Goal: Task Accomplishment & Management: Complete application form

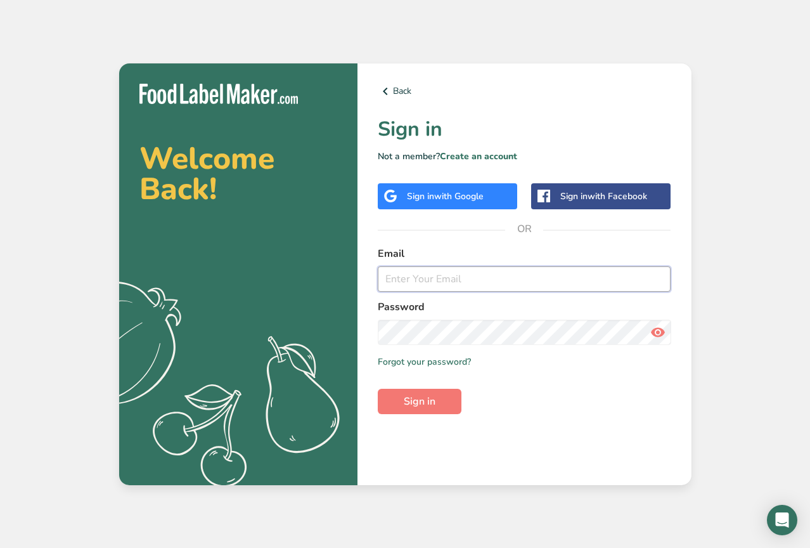
click at [456, 279] on input "email" at bounding box center [525, 278] width 294 height 25
type input "[EMAIL_ADDRESS][DOMAIN_NAME]"
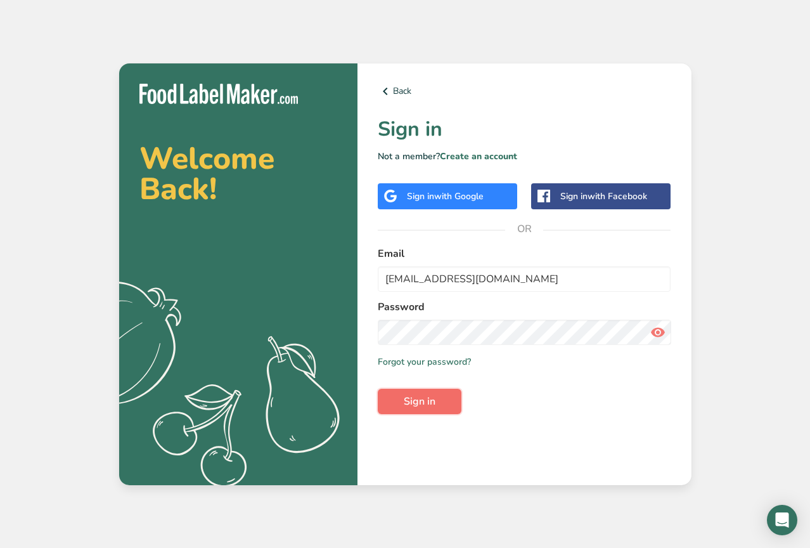
click at [429, 396] on span "Sign in" at bounding box center [420, 401] width 32 height 15
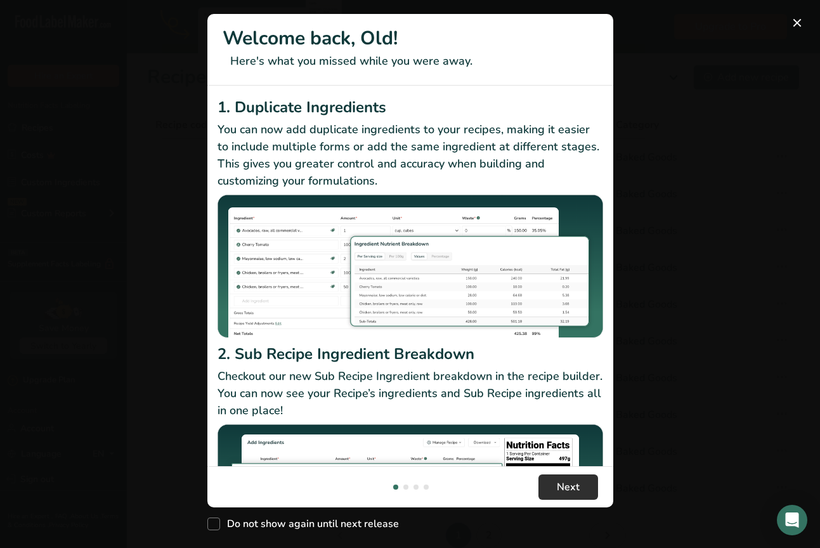
click at [577, 500] on footer "Next" at bounding box center [410, 486] width 406 height 41
click at [574, 484] on span "Next" at bounding box center [568, 486] width 23 height 15
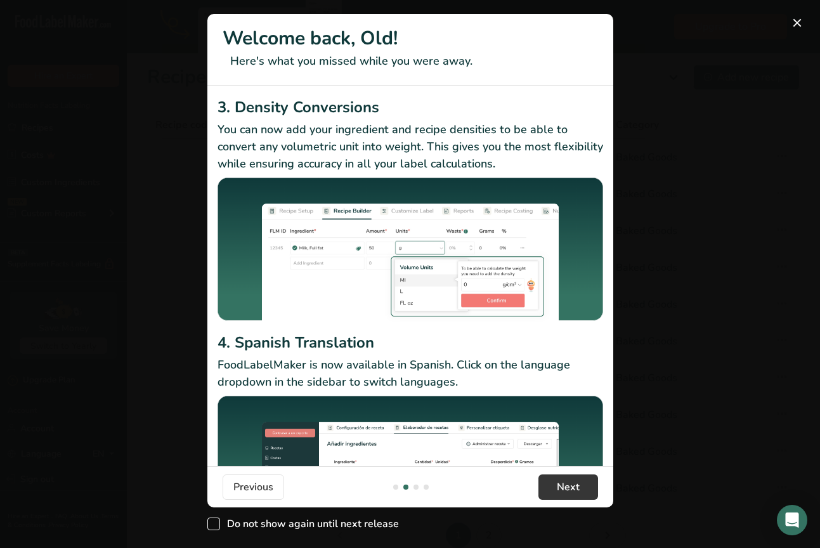
click at [214, 523] on span "New Features" at bounding box center [213, 523] width 13 height 13
click at [214, 523] on input "Do not show again until next release" at bounding box center [211, 523] width 8 height 8
checkbox input "true"
click at [557, 487] on span "Next" at bounding box center [568, 486] width 23 height 15
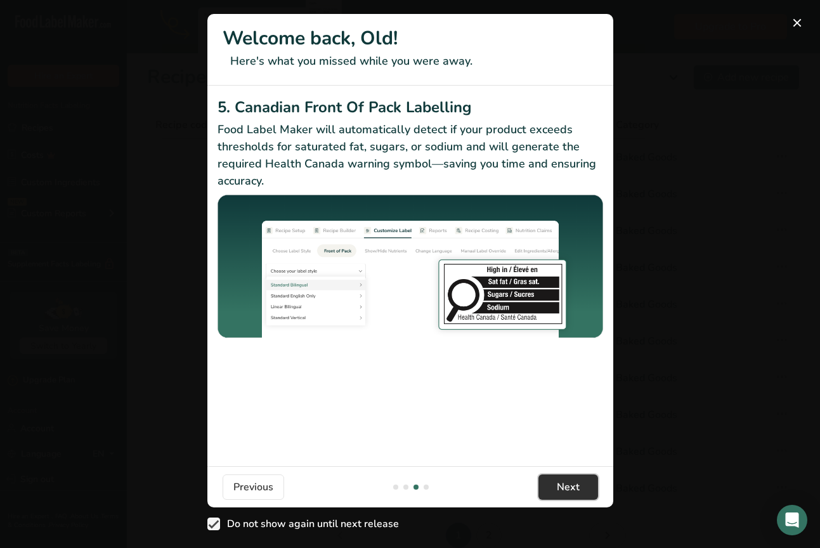
click at [557, 487] on span "Next" at bounding box center [568, 486] width 23 height 15
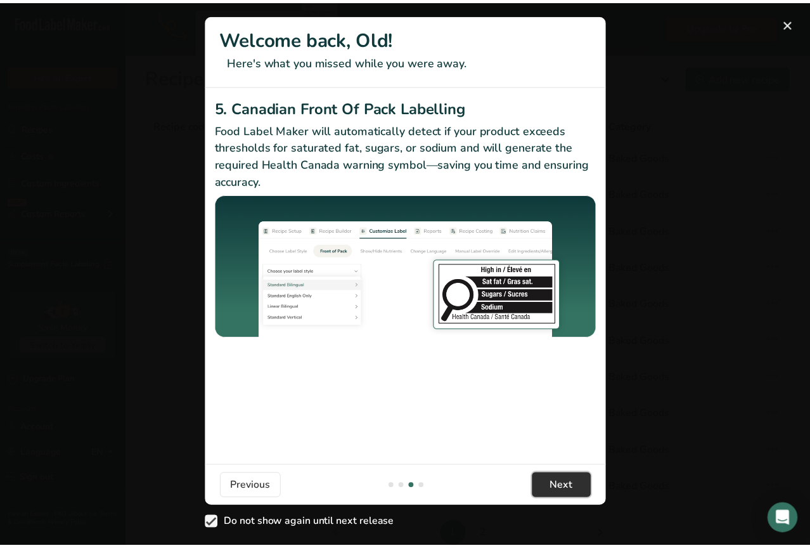
scroll to position [0, 1217]
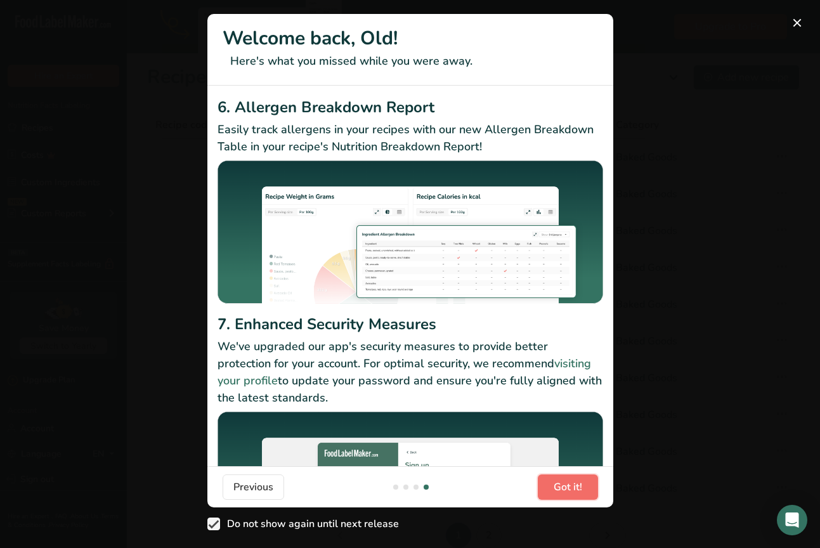
click at [557, 487] on span "Got it!" at bounding box center [567, 486] width 29 height 15
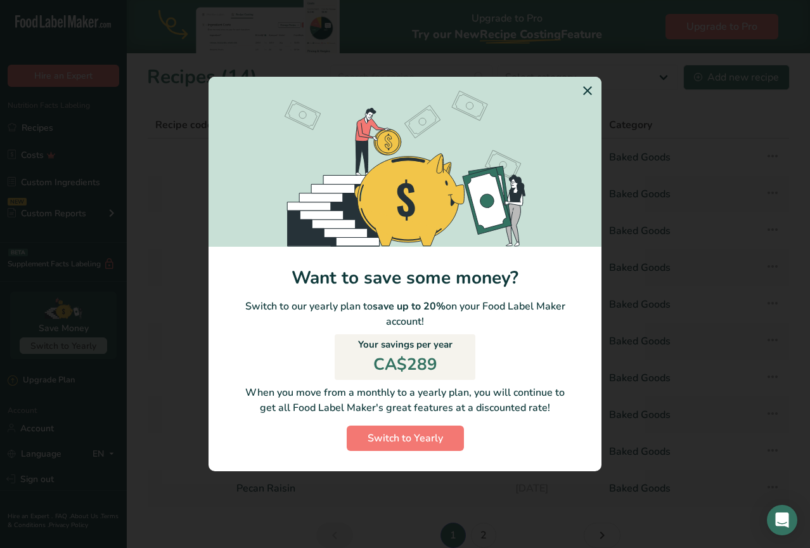
click at [591, 84] on icon "Switch to Yearly Modal" at bounding box center [587, 90] width 15 height 23
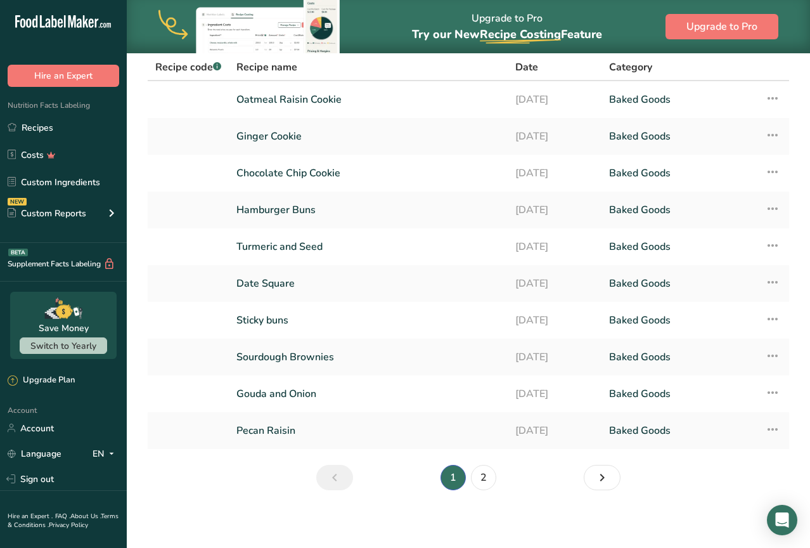
scroll to position [61, 0]
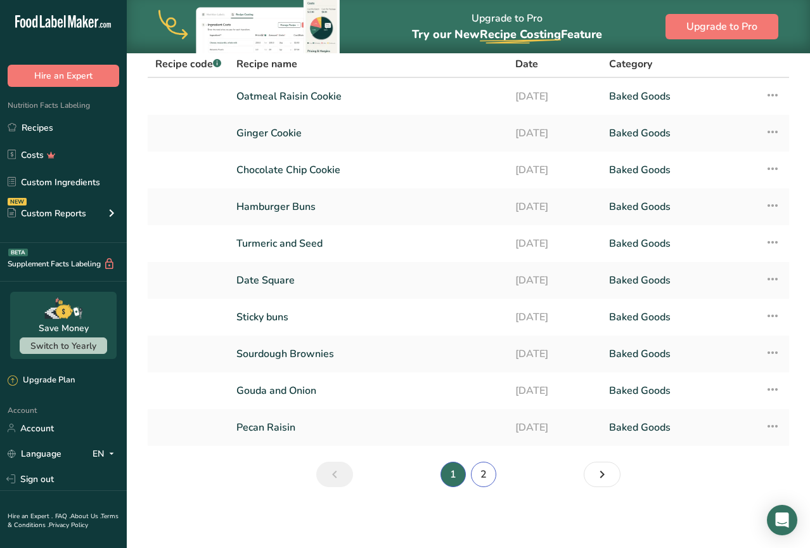
click at [486, 480] on link "2" at bounding box center [483, 473] width 25 height 25
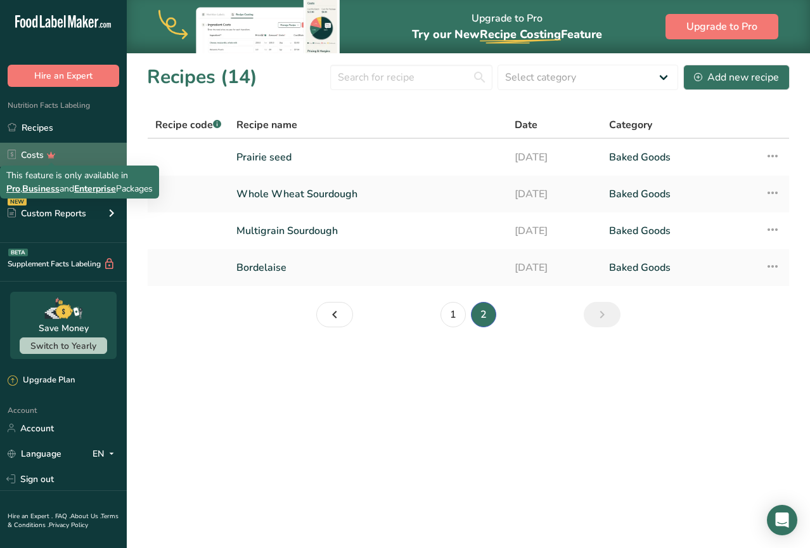
click at [56, 153] on icon at bounding box center [51, 154] width 18 height 13
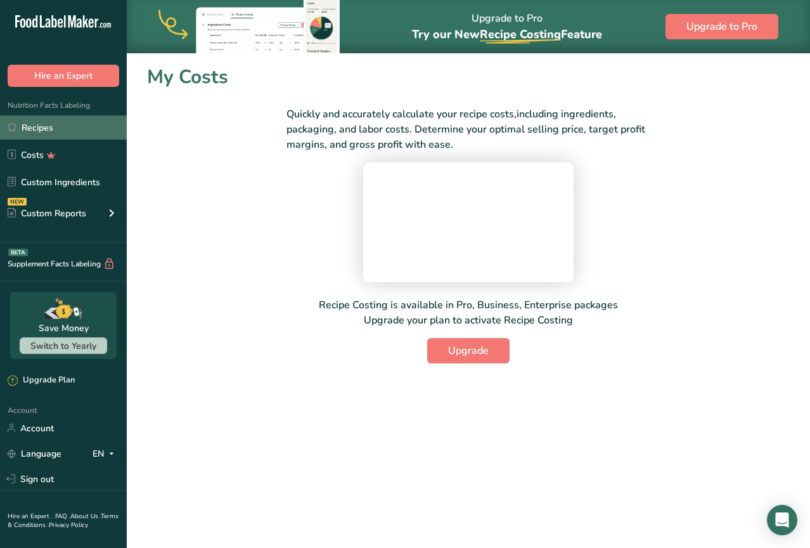
click at [47, 129] on link "Recipes" at bounding box center [63, 127] width 127 height 24
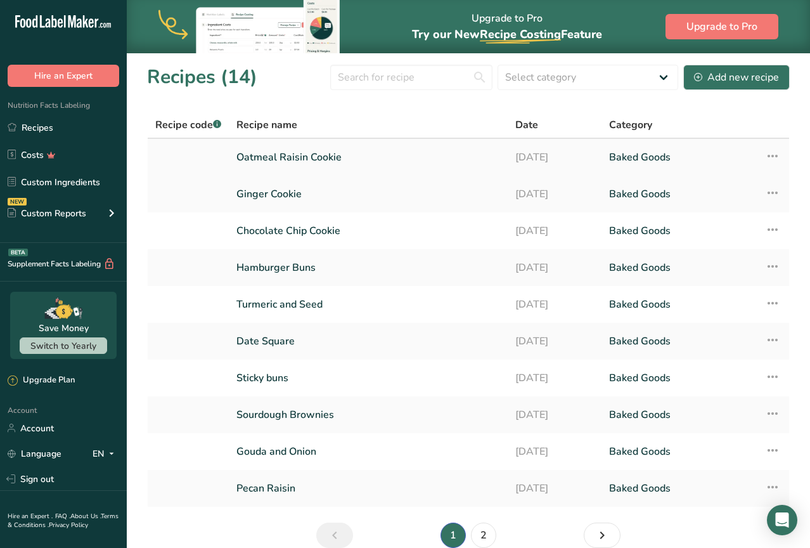
click at [316, 164] on link "Oatmeal Raisin Cookie" at bounding box center [368, 157] width 264 height 27
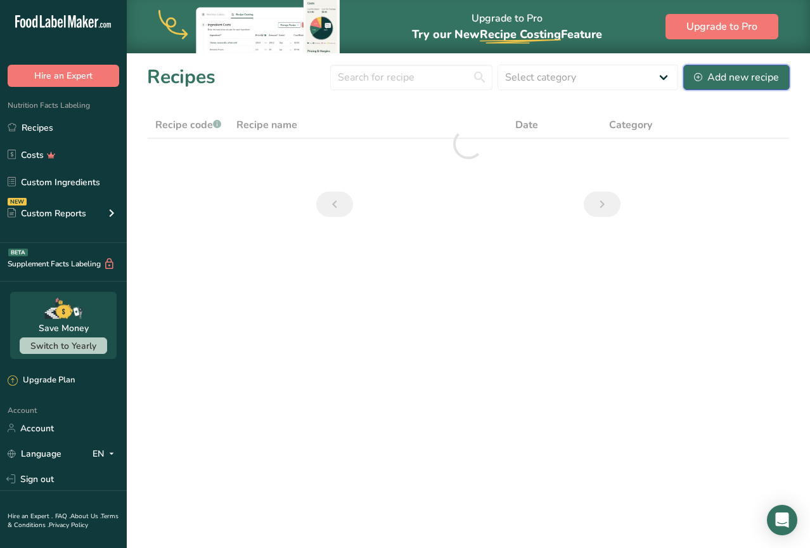
click at [717, 73] on div "Add new recipe" at bounding box center [736, 77] width 85 height 15
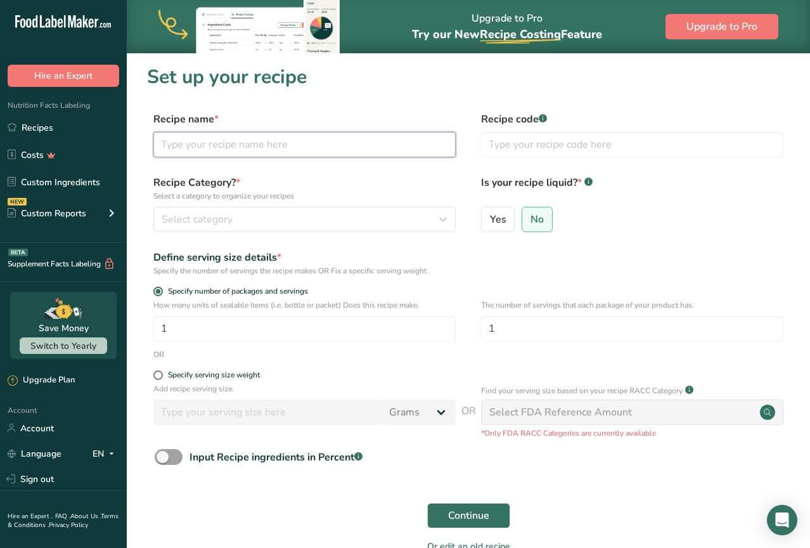
click at [279, 132] on input "text" at bounding box center [304, 144] width 302 height 25
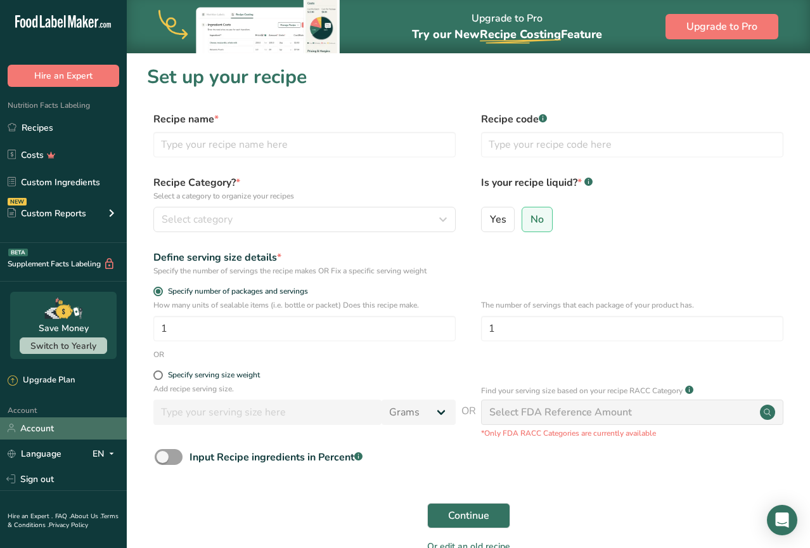
click at [50, 428] on link "Account" at bounding box center [63, 428] width 127 height 22
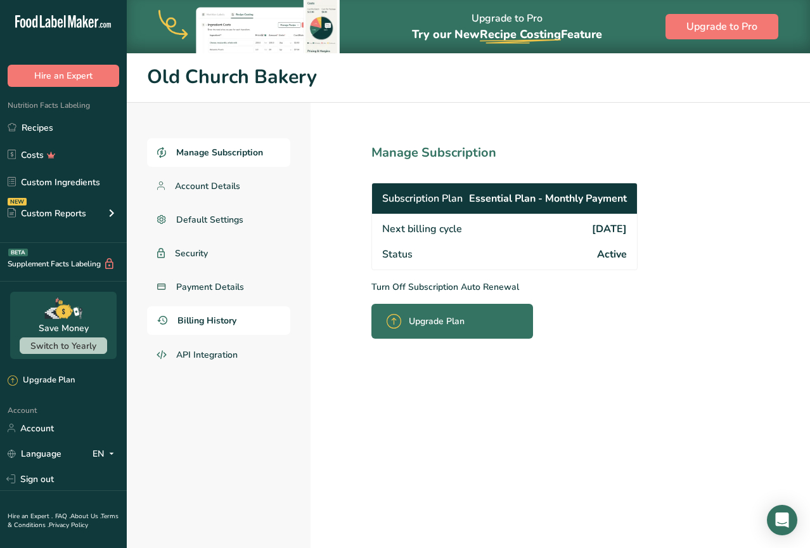
click at [217, 311] on link "Billing History" at bounding box center [218, 320] width 143 height 29
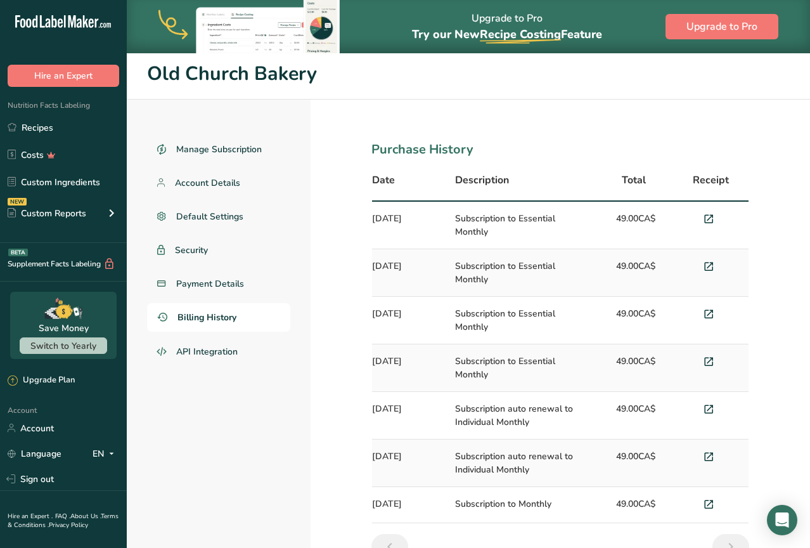
scroll to position [5, 0]
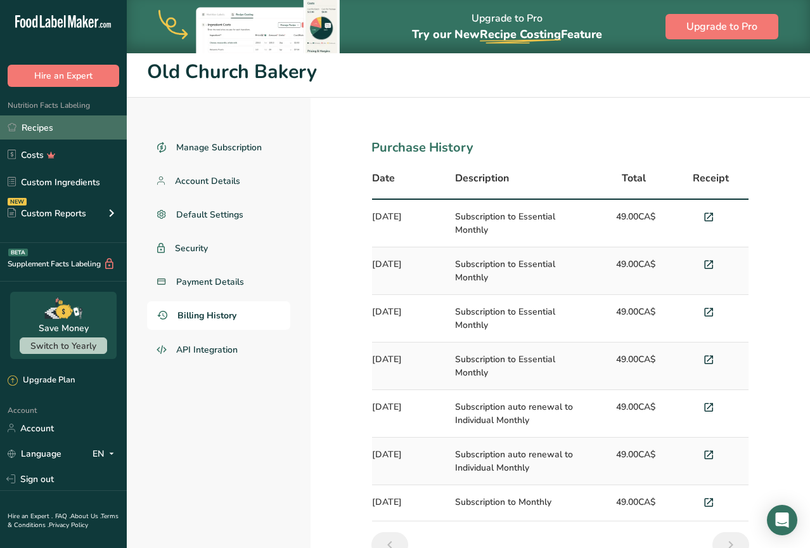
click at [62, 132] on link "Recipes" at bounding box center [63, 127] width 127 height 24
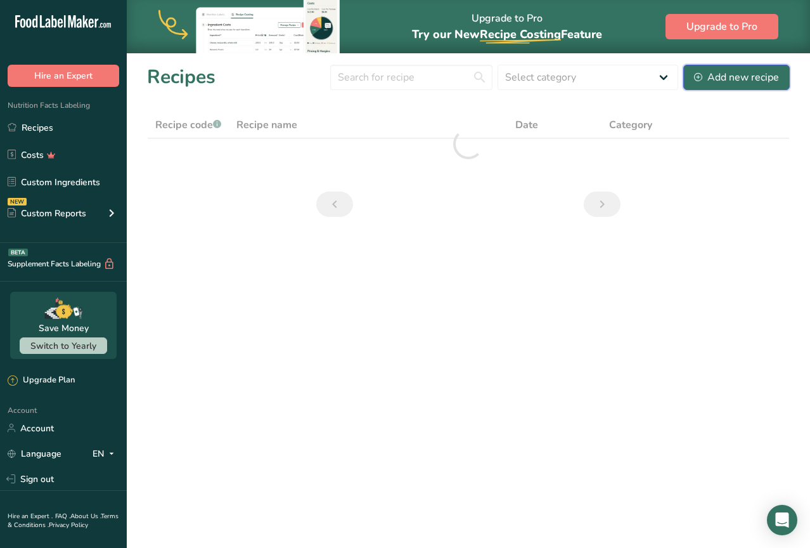
click at [734, 84] on button "Add new recipe" at bounding box center [736, 77] width 106 height 25
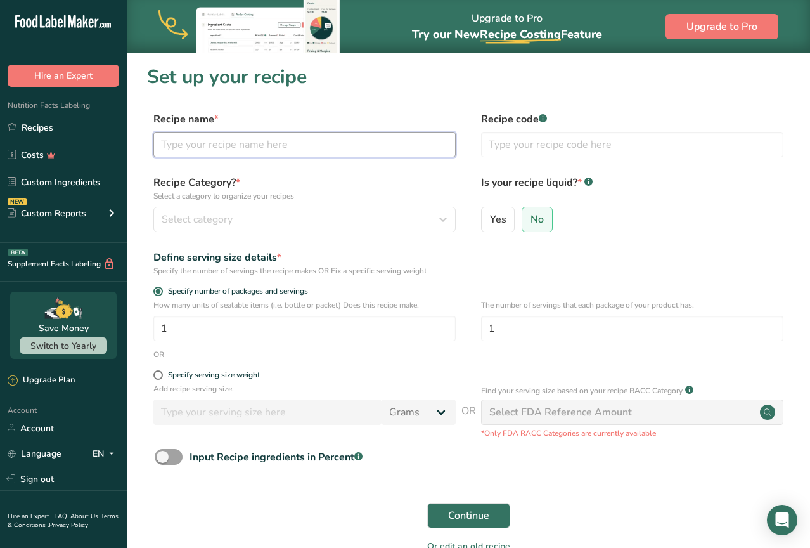
click at [277, 143] on input "text" at bounding box center [304, 144] width 302 height 25
type input "Baguette"
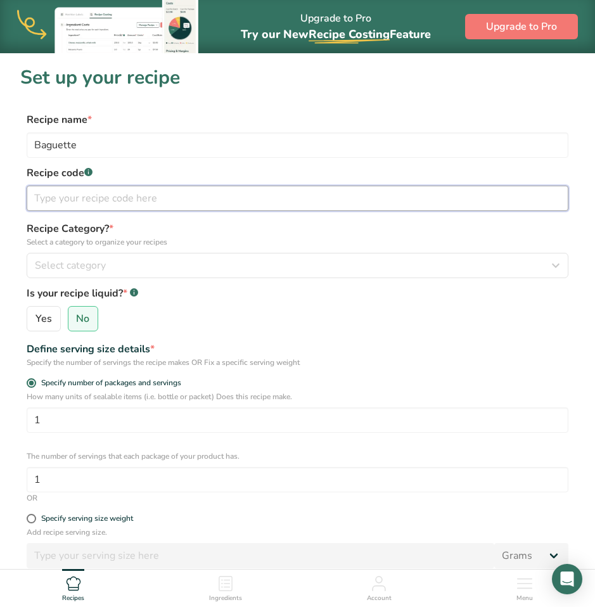
click at [78, 200] on input "text" at bounding box center [298, 198] width 542 height 25
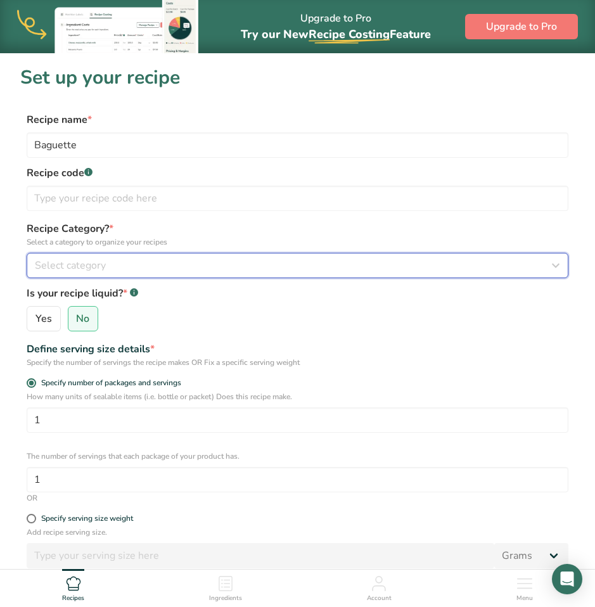
click at [106, 269] on div "Select category" at bounding box center [294, 265] width 518 height 15
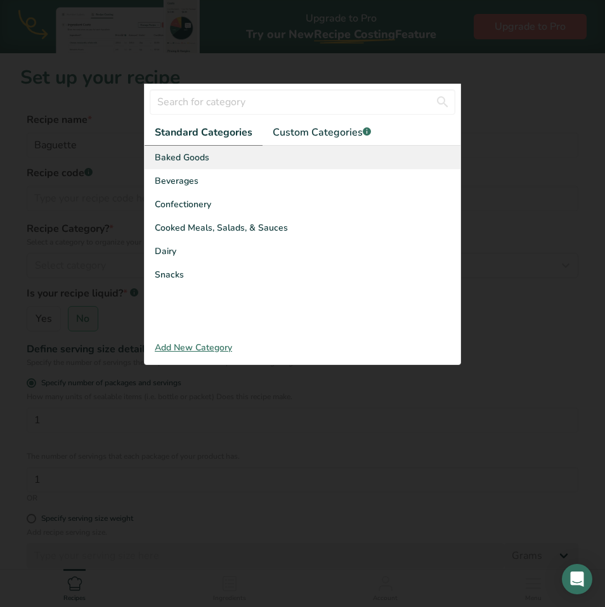
click at [192, 164] on div "Baked Goods" at bounding box center [303, 157] width 316 height 23
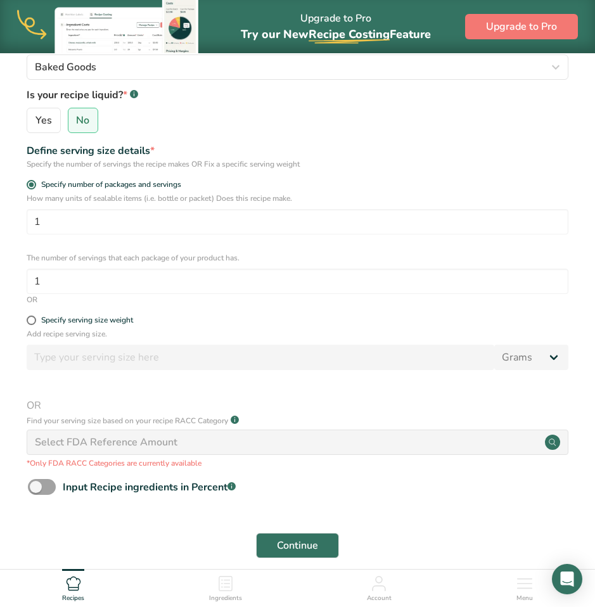
scroll to position [210, 0]
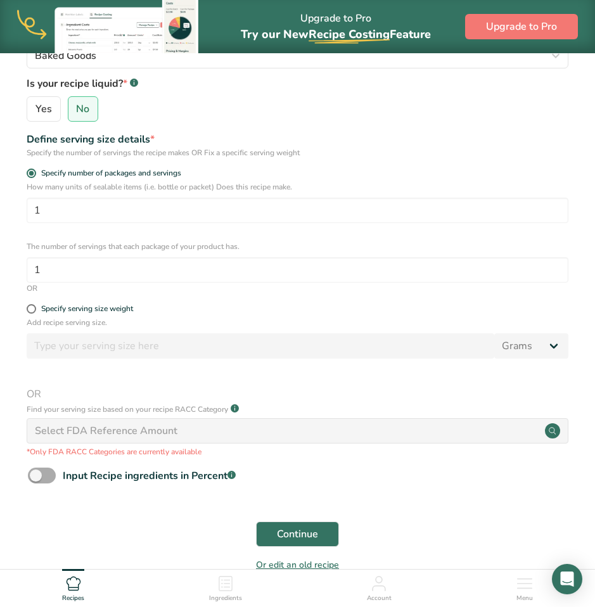
click at [35, 472] on span at bounding box center [42, 476] width 28 height 16
click at [35, 472] on input "Input Recipe ingredients in Percent .a-a{fill:#347362;}.b-a{fill:#fff;}" at bounding box center [32, 476] width 8 height 8
checkbox input "true"
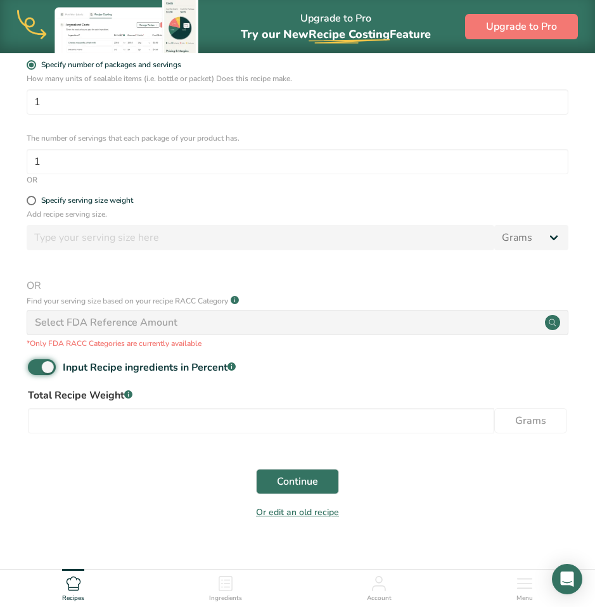
scroll to position [337, 0]
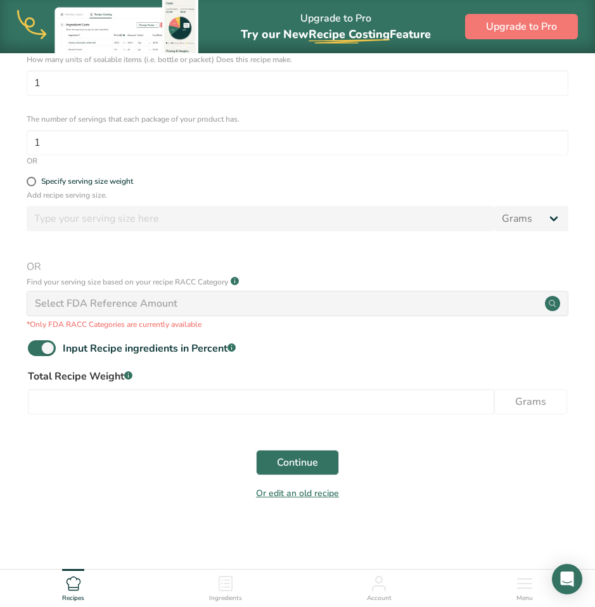
click at [249, 418] on div "Total Recipe Weight .a-a{fill:#347362;}.b-a{fill:#fff;} Grams" at bounding box center [297, 395] width 555 height 53
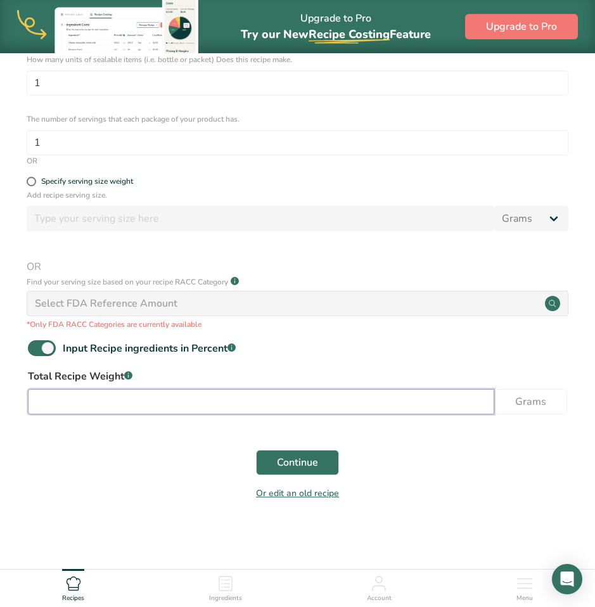
click at [252, 404] on input "number" at bounding box center [261, 401] width 467 height 25
type input "350"
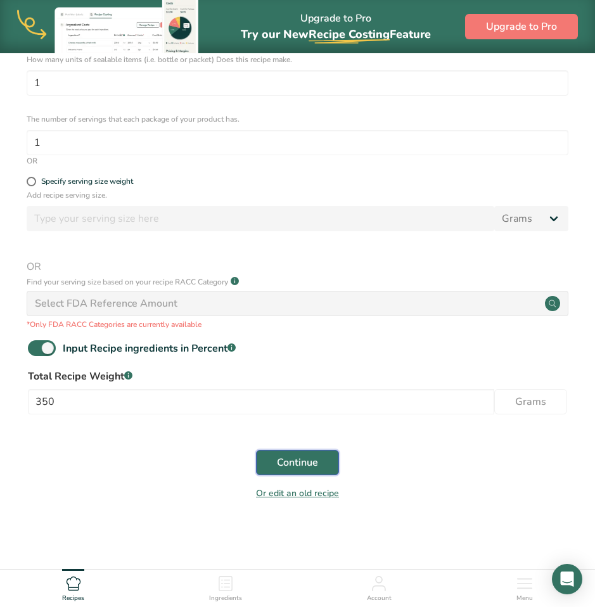
click at [313, 463] on span "Continue" at bounding box center [297, 462] width 41 height 15
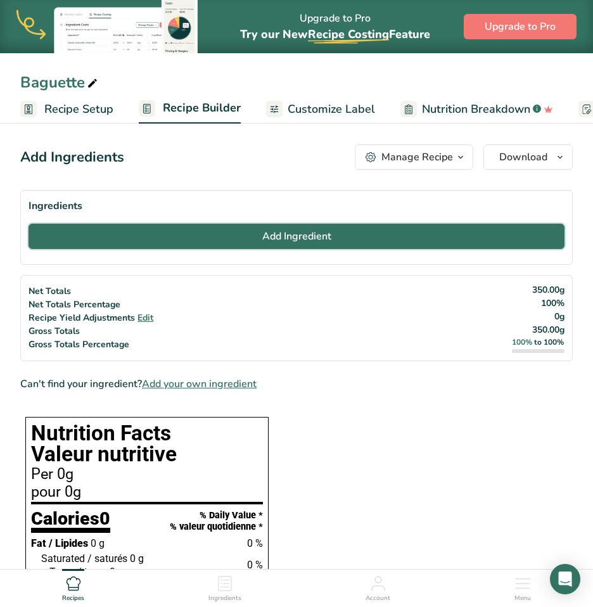
click at [222, 230] on button "Add Ingredient" at bounding box center [297, 236] width 536 height 25
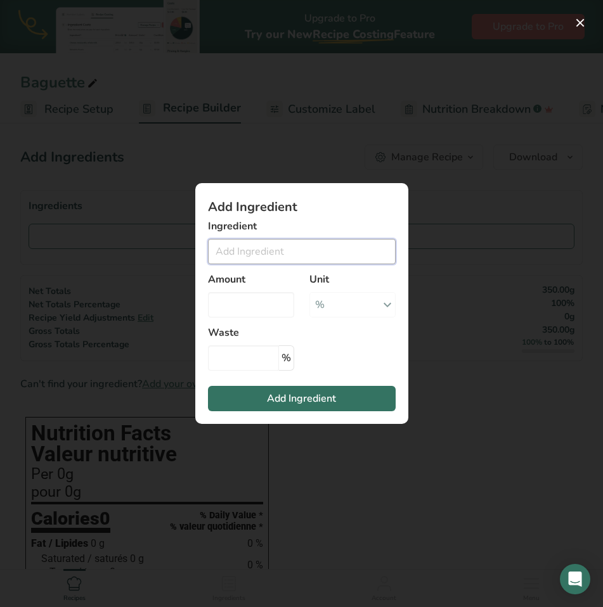
click at [276, 248] on input "Add ingredient modal" at bounding box center [302, 251] width 188 height 25
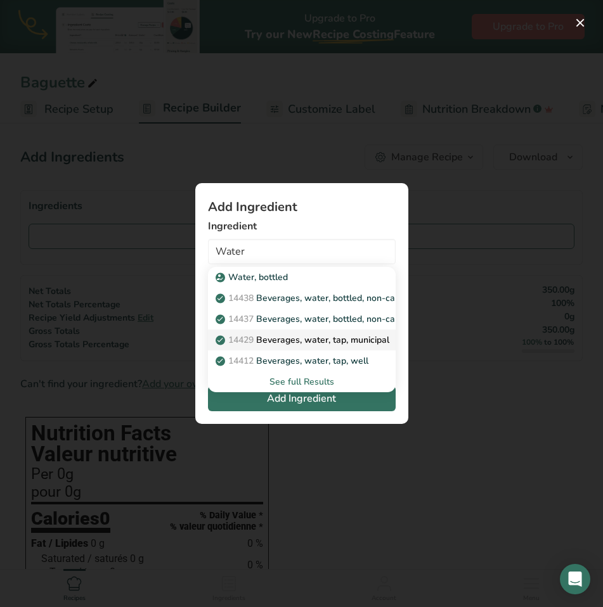
click at [292, 348] on link "14429 [GEOGRAPHIC_DATA], water, tap, municipal" at bounding box center [302, 340] width 188 height 21
type input "Beverages, water, tap, municipal"
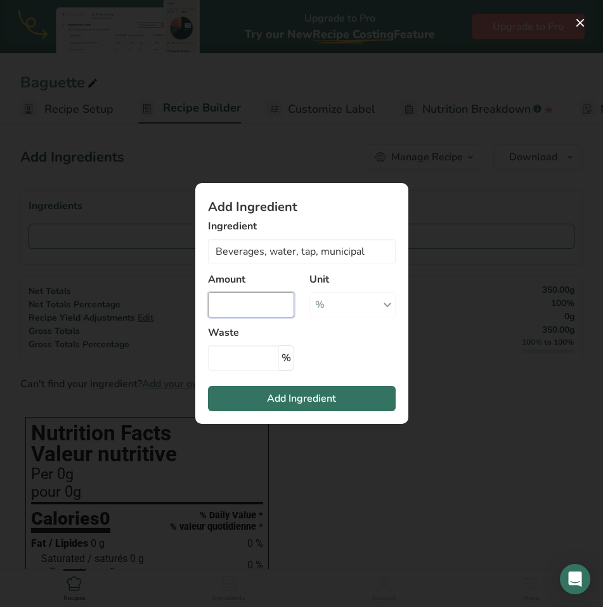
click at [268, 301] on input "Add ingredient modal" at bounding box center [251, 304] width 86 height 25
type input "70"
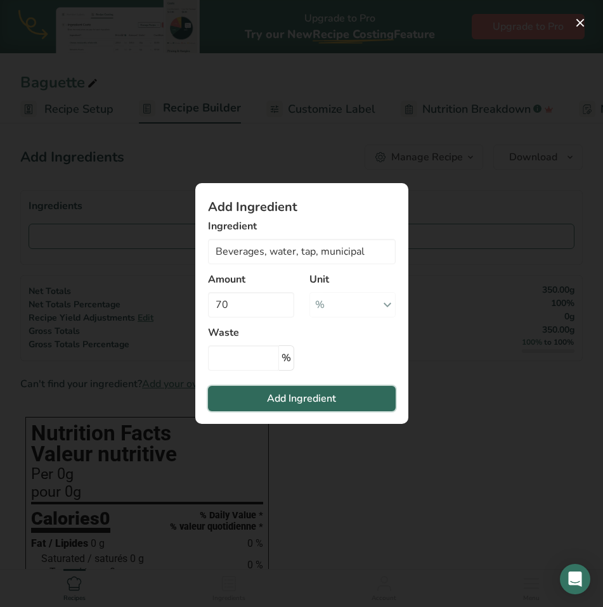
click at [311, 399] on span "Add Ingredient" at bounding box center [301, 398] width 69 height 15
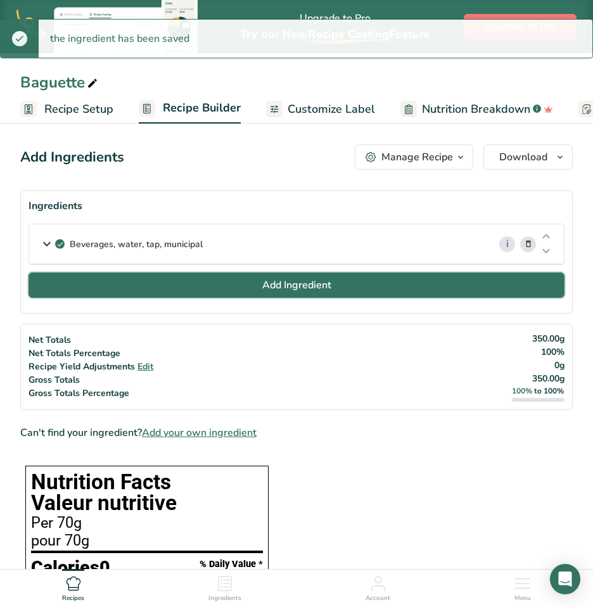
click at [300, 280] on span "Add Ingredient" at bounding box center [296, 285] width 69 height 15
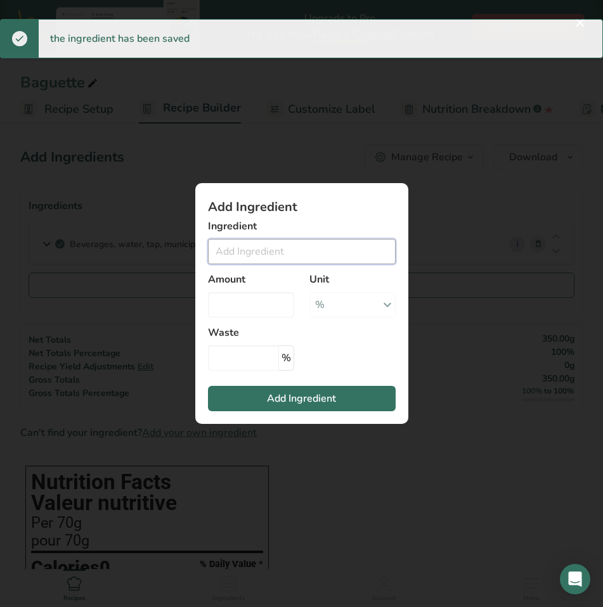
click at [262, 246] on input "Add ingredient modal" at bounding box center [302, 251] width 188 height 25
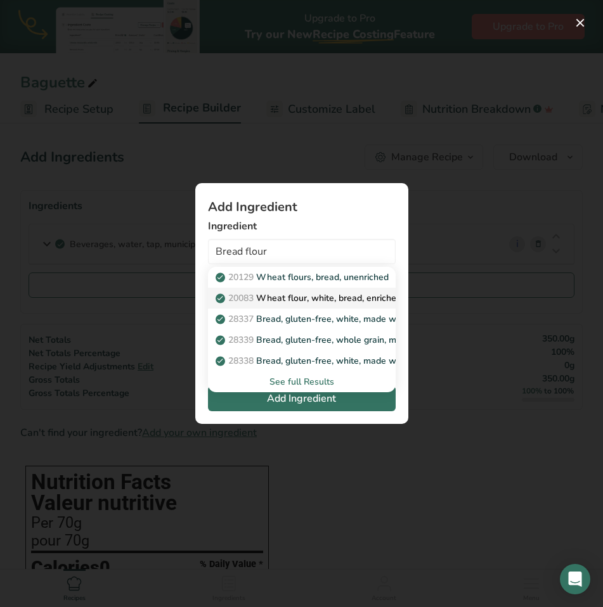
click at [278, 299] on p "20083 Wheat flour, white, bread, enriched" at bounding box center [309, 298] width 183 height 13
type input "Wheat flour, white, bread, enriched"
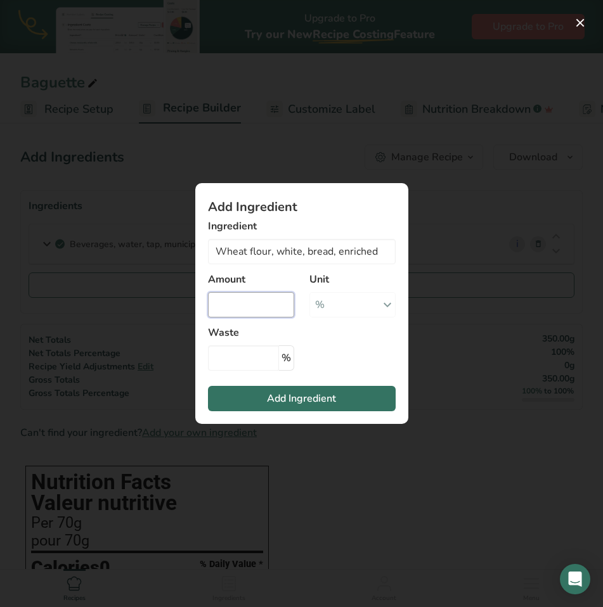
click at [251, 307] on input "Add ingredient modal" at bounding box center [251, 304] width 86 height 25
type input "100"
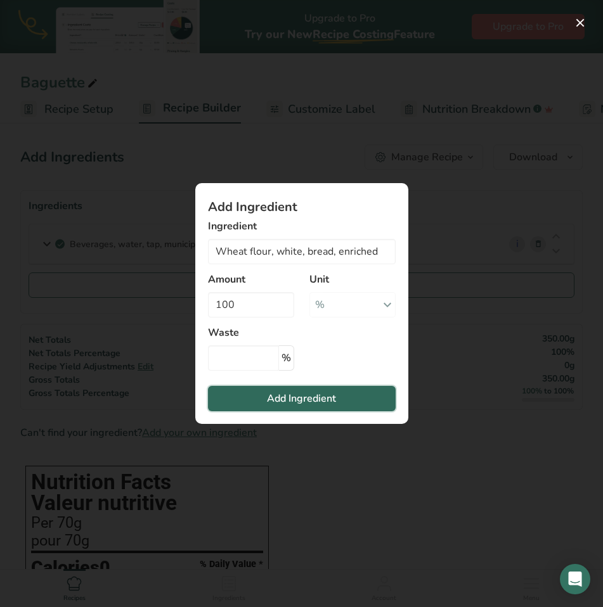
click at [276, 399] on span "Add Ingredient" at bounding box center [301, 398] width 69 height 15
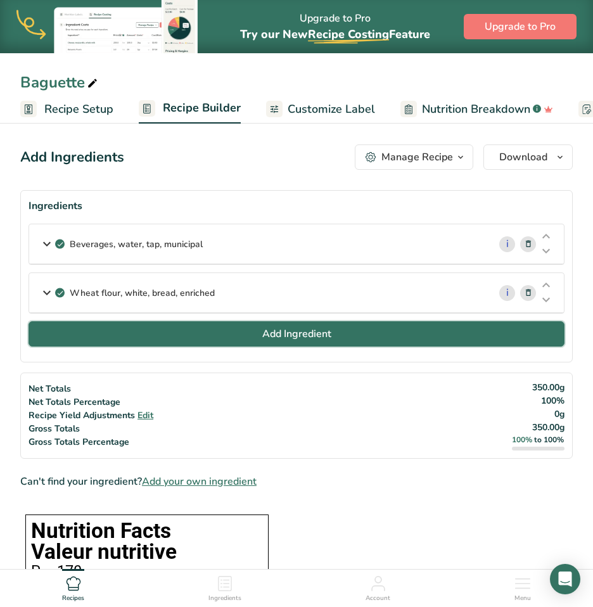
click at [224, 330] on button "Add Ingredient" at bounding box center [297, 333] width 536 height 25
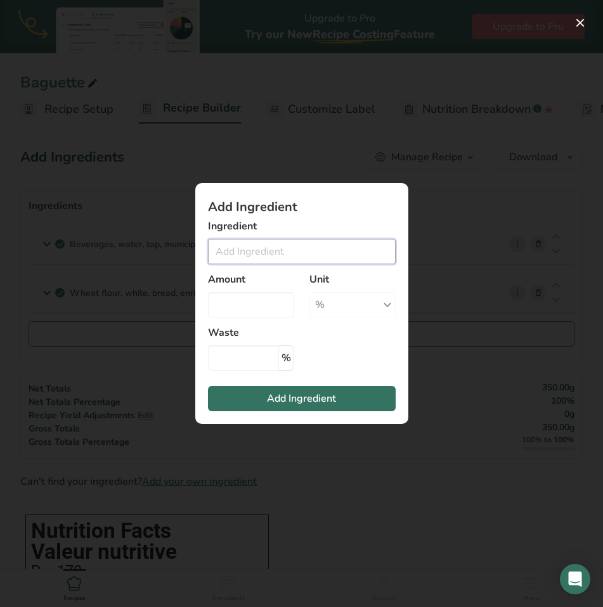
click at [255, 262] on input "Add ingredient modal" at bounding box center [302, 251] width 188 height 25
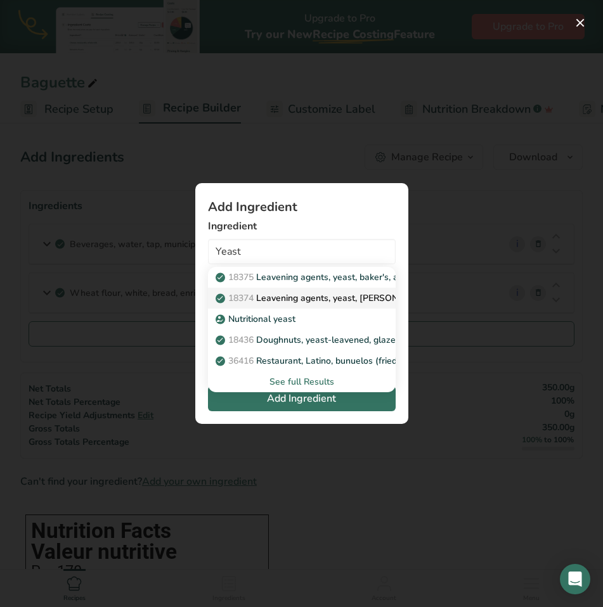
click at [368, 290] on link "18374 Leavening agents, yeast, [PERSON_NAME], compressed" at bounding box center [302, 298] width 188 height 21
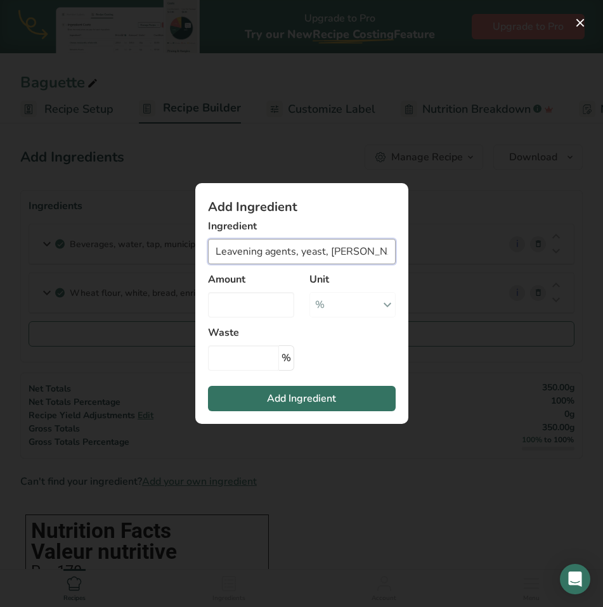
click at [375, 248] on input "Leavening agents, yeast, [PERSON_NAME], compressed" at bounding box center [302, 251] width 188 height 25
click at [368, 253] on input "Leavening agents, yeast, [PERSON_NAME], compressed" at bounding box center [302, 251] width 188 height 25
drag, startPoint x: 368, startPoint y: 253, endPoint x: 531, endPoint y: 253, distance: 163.6
click at [531, 253] on div "Add Ingredient Ingredient Leavening agents, yeast, [PERSON_NAME], compressed 18…" at bounding box center [301, 303] width 603 height 607
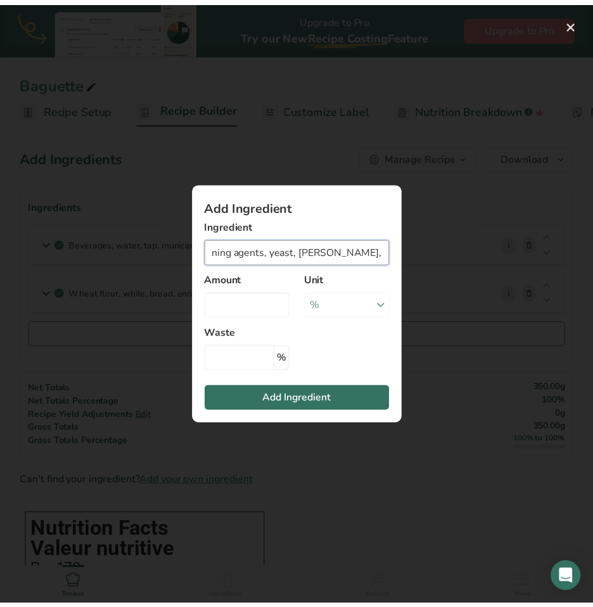
scroll to position [0, 0]
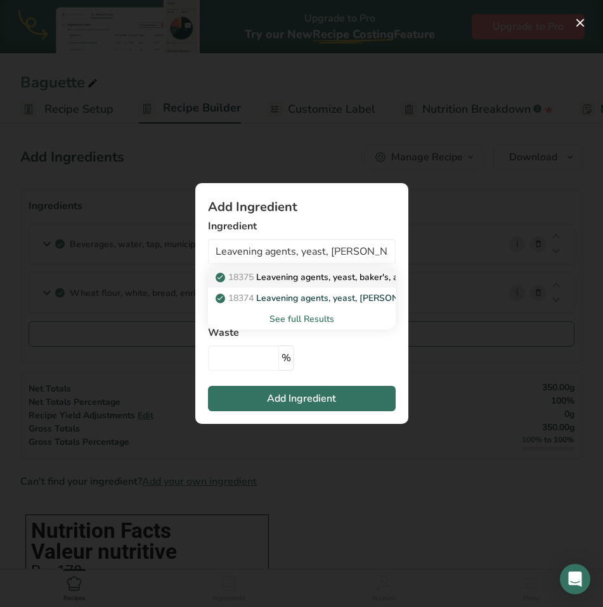
click at [371, 280] on p "18375 Leavening agents, yeast, [PERSON_NAME], active dry" at bounding box center [325, 277] width 214 height 13
type input "Leavening agents, yeast, baker's, active dry"
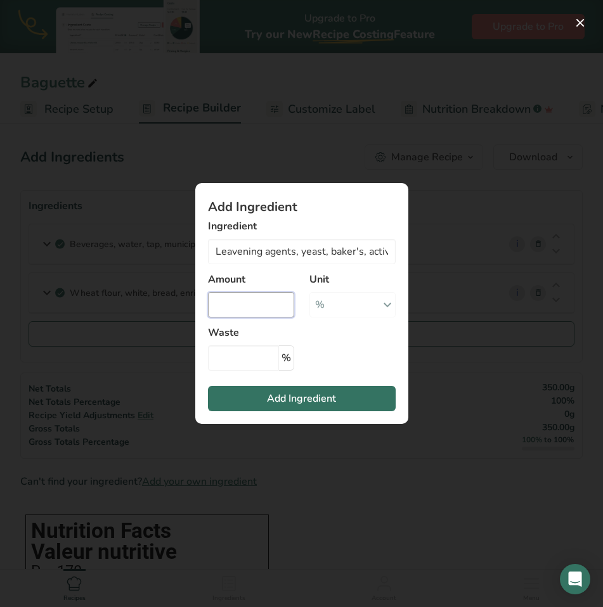
click at [247, 309] on input "Add ingredient modal" at bounding box center [251, 304] width 86 height 25
type input "0.5"
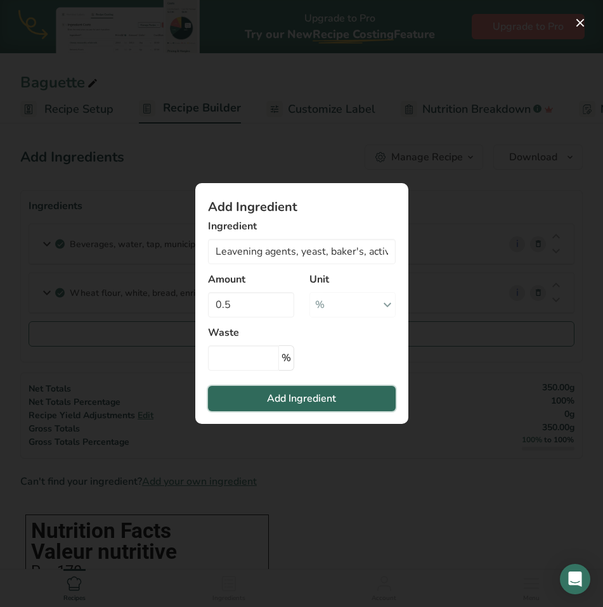
click at [265, 397] on button "Add Ingredient" at bounding box center [302, 398] width 188 height 25
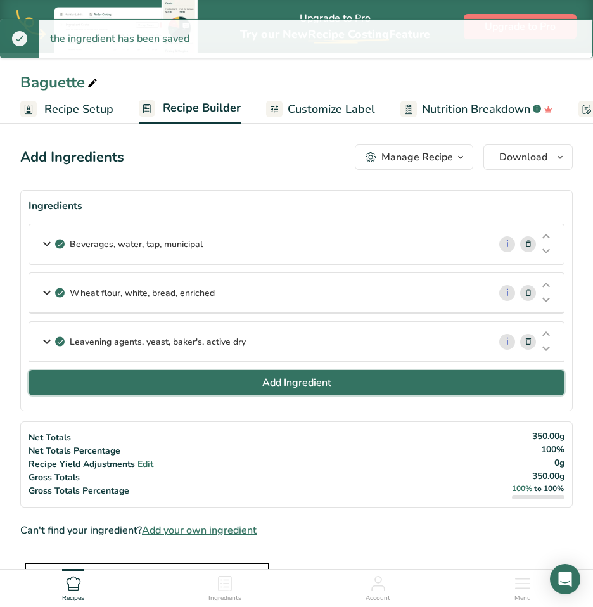
click at [199, 384] on button "Add Ingredient" at bounding box center [297, 382] width 536 height 25
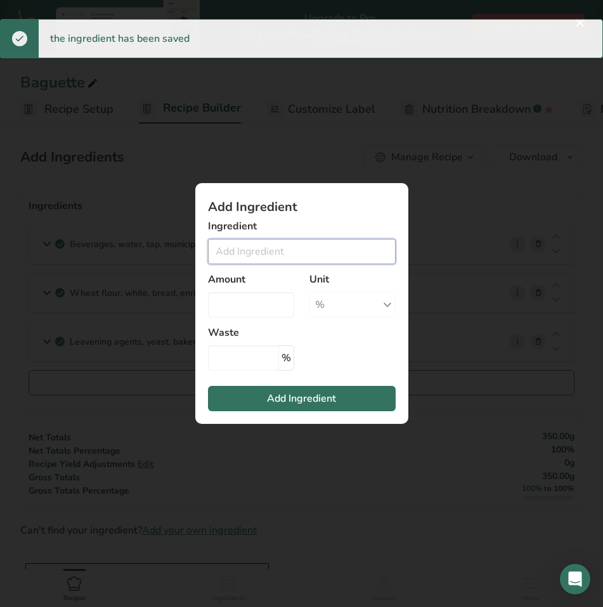
click at [246, 258] on input "Add ingredient modal" at bounding box center [302, 251] width 188 height 25
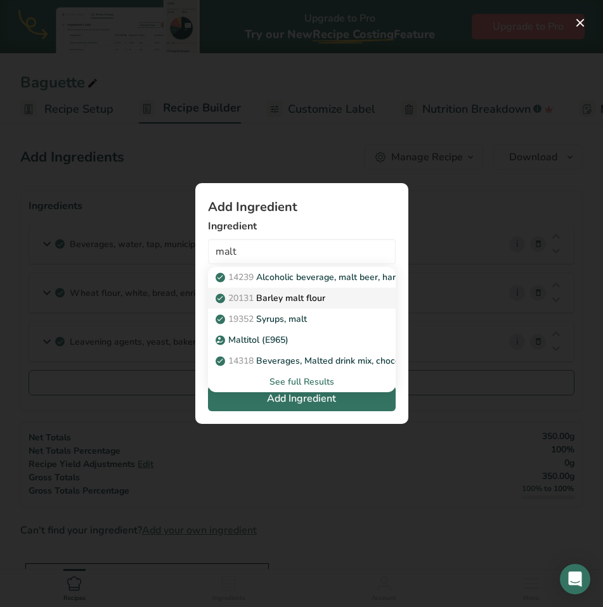
click at [316, 300] on p "20131 Barley malt flour" at bounding box center [271, 298] width 107 height 13
type input "Barley malt flour"
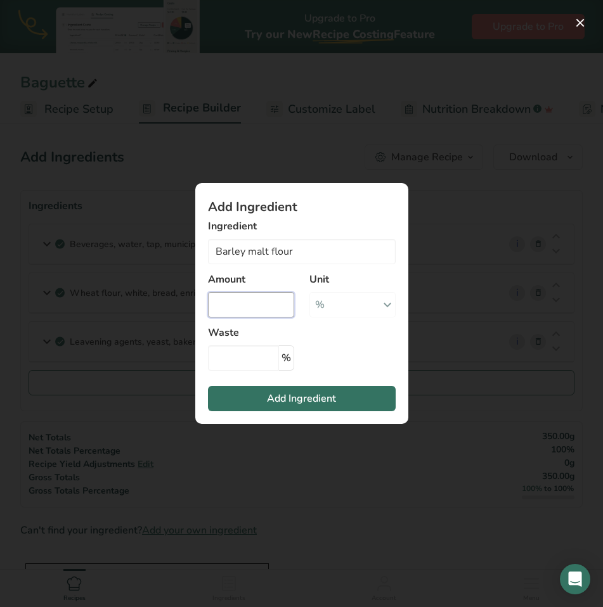
click at [242, 306] on input "Add ingredient modal" at bounding box center [251, 304] width 86 height 25
type input "0.5"
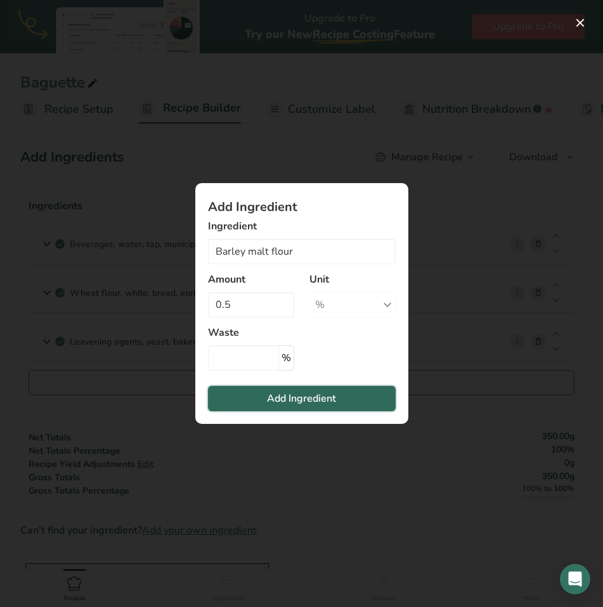
click at [296, 396] on span "Add Ingredient" at bounding box center [301, 398] width 69 height 15
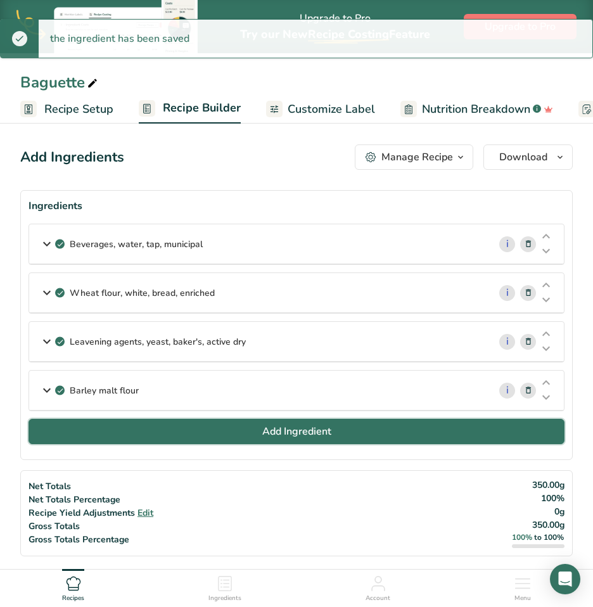
click at [114, 424] on button "Add Ingredient" at bounding box center [297, 431] width 536 height 25
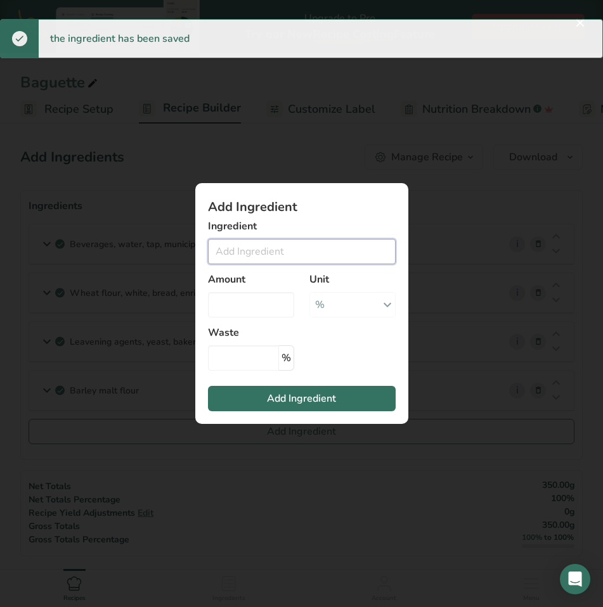
click at [253, 254] on input "Add ingredient modal" at bounding box center [302, 251] width 188 height 25
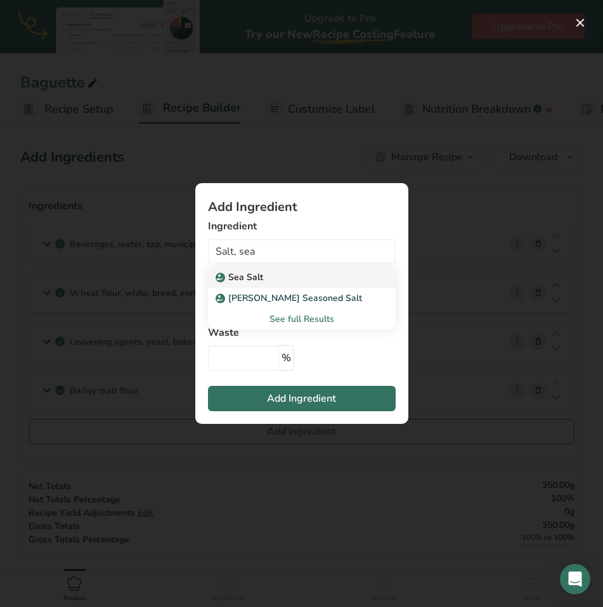
click at [254, 278] on p "Sea Salt" at bounding box center [240, 277] width 45 height 13
type input "Sea Salt"
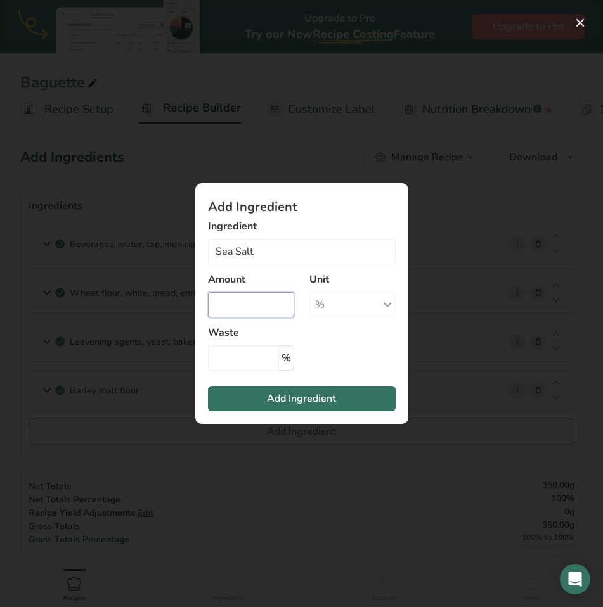
click at [277, 305] on input "Add ingredient modal" at bounding box center [251, 304] width 86 height 25
type input "0"
type input "2"
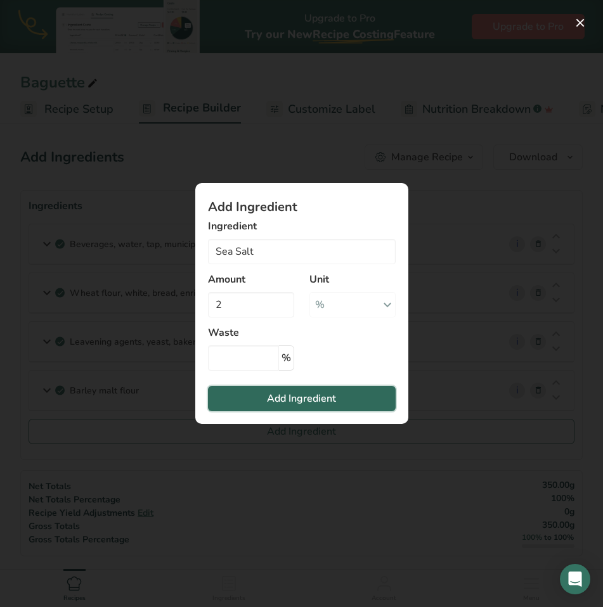
click at [340, 399] on button "Add Ingredient" at bounding box center [302, 398] width 188 height 25
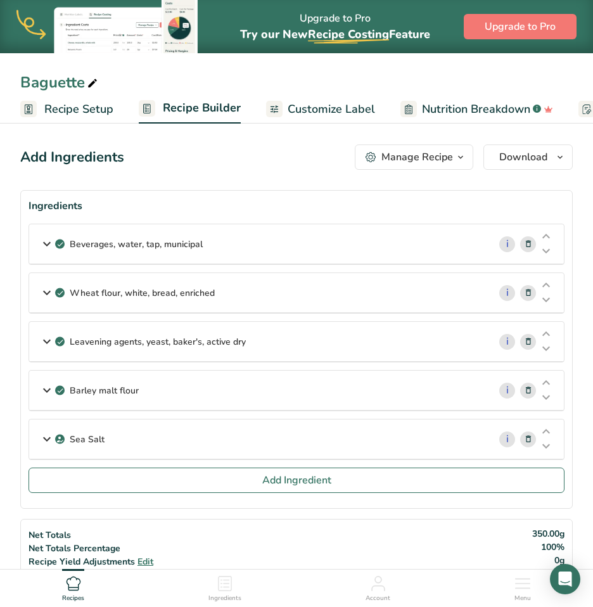
click at [352, 107] on span "Customize Label" at bounding box center [331, 109] width 87 height 17
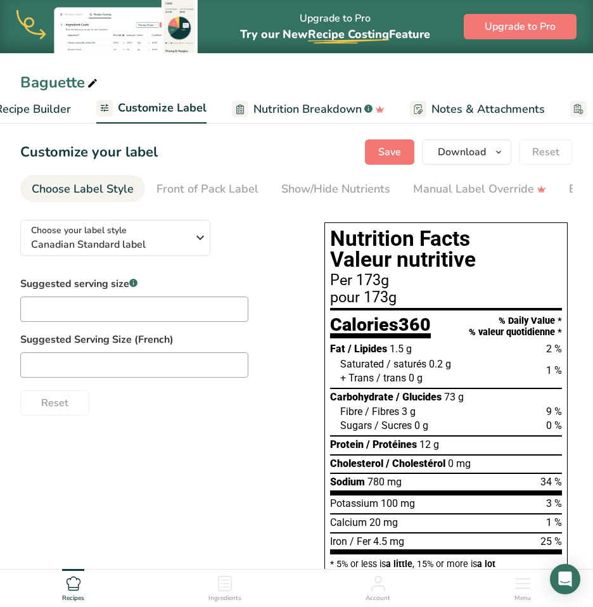
scroll to position [0, 247]
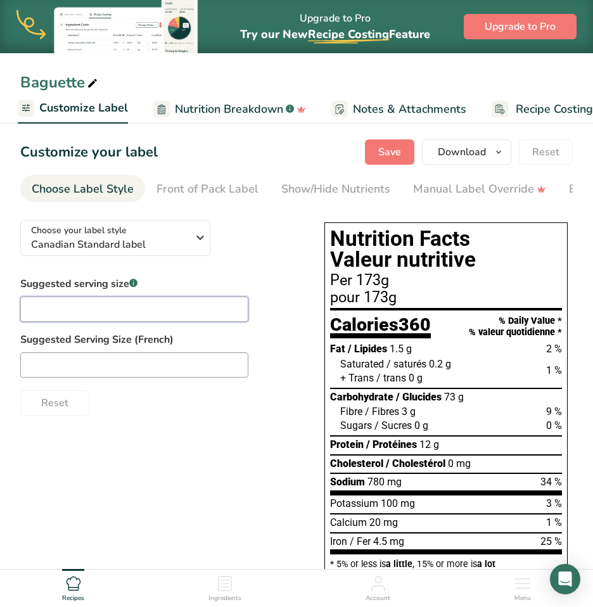
click at [190, 315] on input "text" at bounding box center [134, 309] width 228 height 25
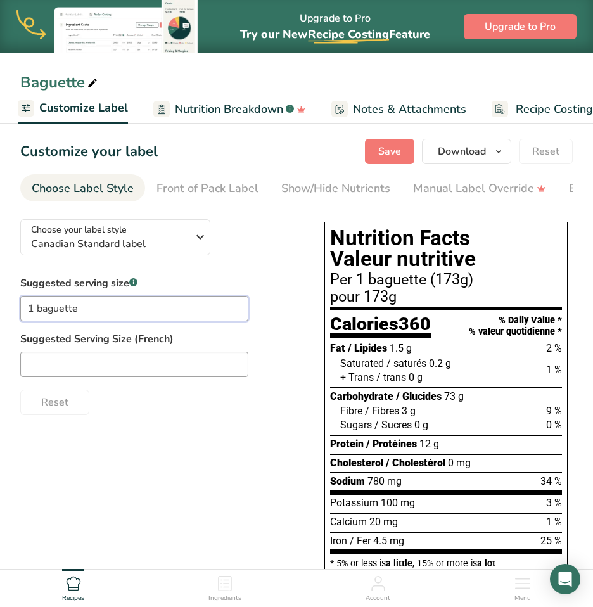
scroll to position [0, 0]
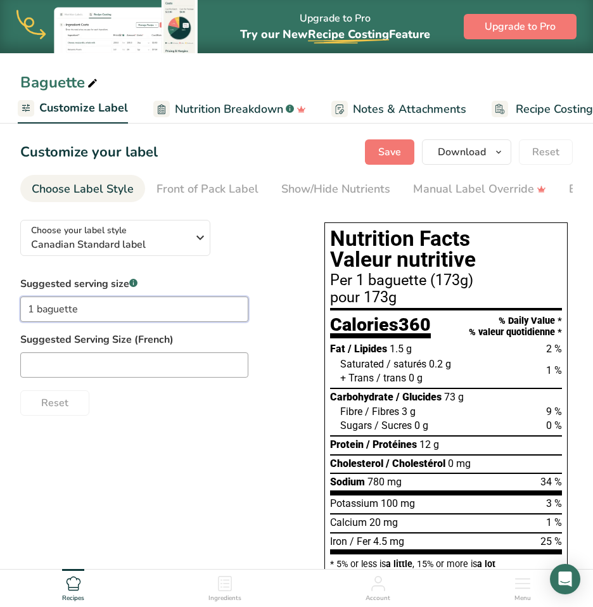
click at [106, 316] on input "1 baguette" at bounding box center [134, 309] width 228 height 25
click at [46, 311] on input "1 baguette" at bounding box center [134, 309] width 228 height 25
click at [29, 309] on input "1 baguette" at bounding box center [134, 309] width 228 height 25
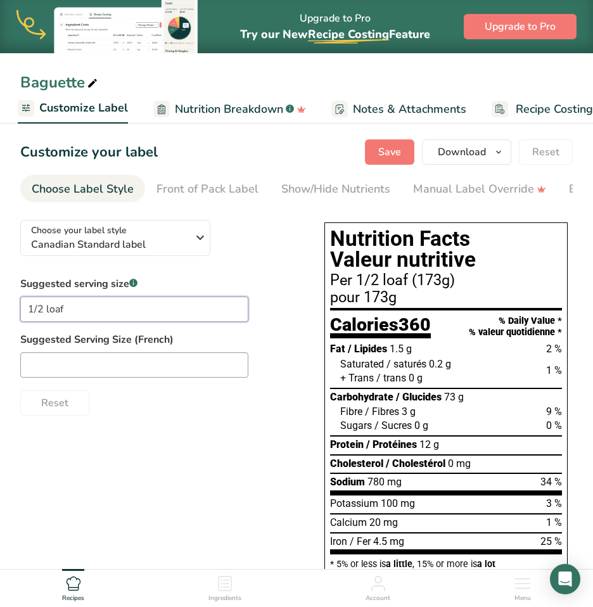
type input "1/2 loaf"
click at [106, 365] on input "text" at bounding box center [134, 364] width 228 height 25
click at [51, 373] on input "1/2 le pain" at bounding box center [134, 364] width 228 height 25
type input "1/2 pain"
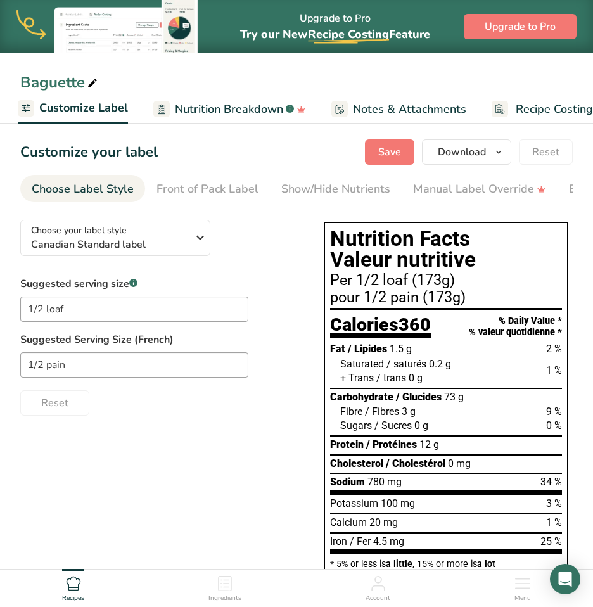
click at [360, 105] on span "Notes & Attachments" at bounding box center [409, 109] width 113 height 17
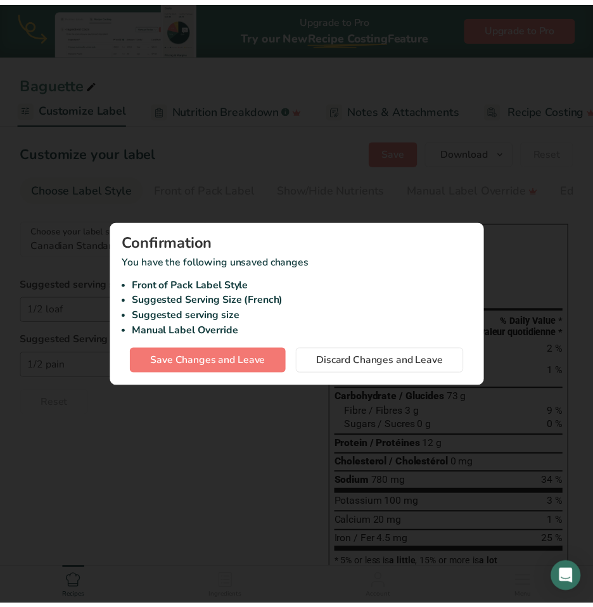
scroll to position [0, 269]
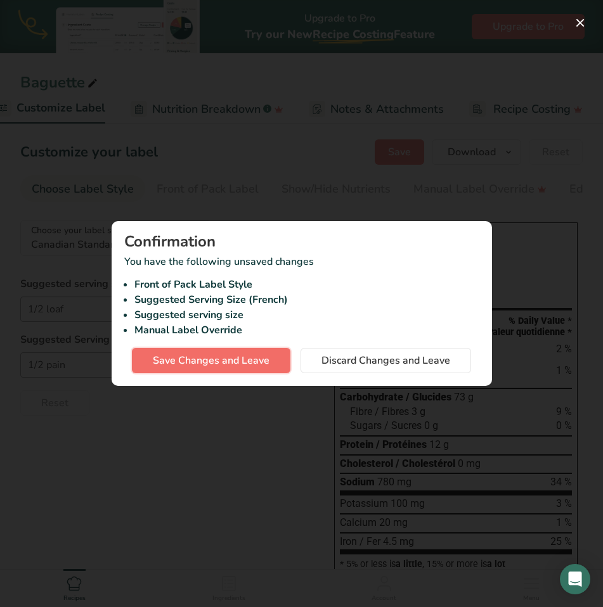
click at [243, 363] on span "Save Changes and Leave" at bounding box center [211, 360] width 117 height 15
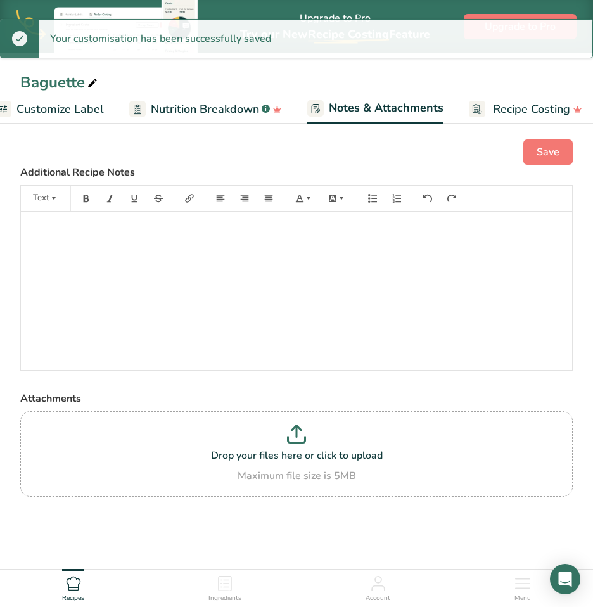
click at [510, 115] on span "Recipe Costing" at bounding box center [531, 109] width 77 height 17
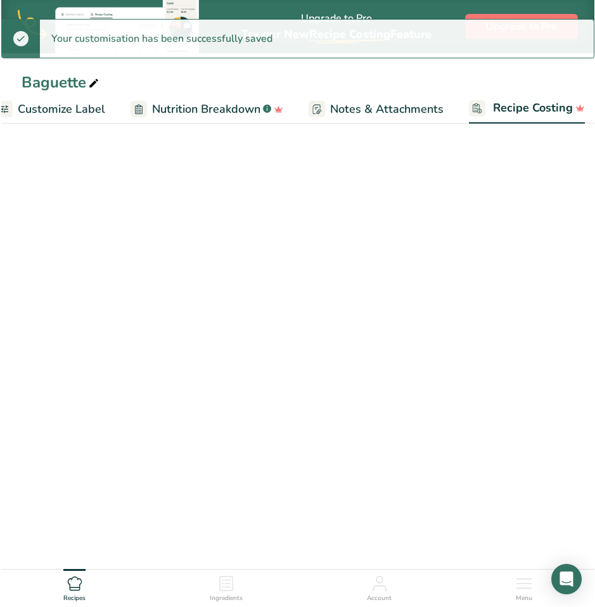
scroll to position [0, 279]
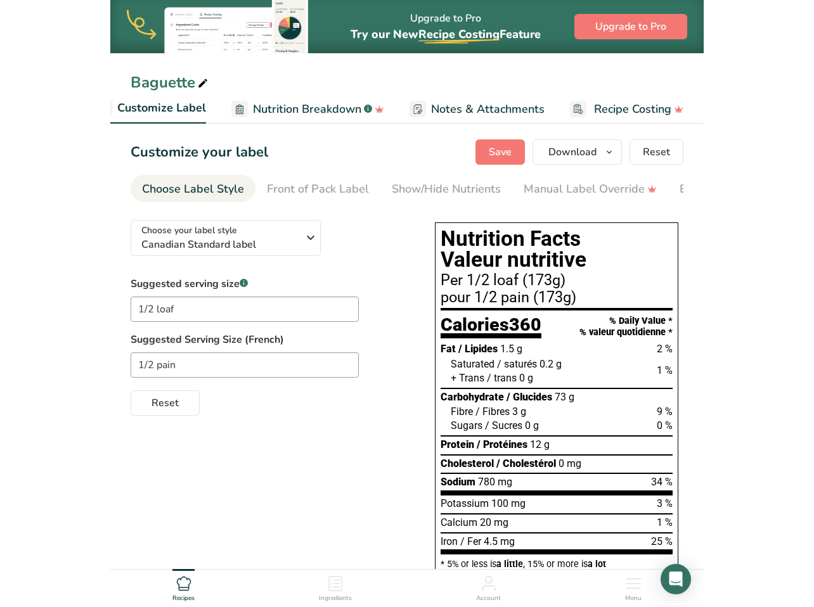
scroll to position [0, 277]
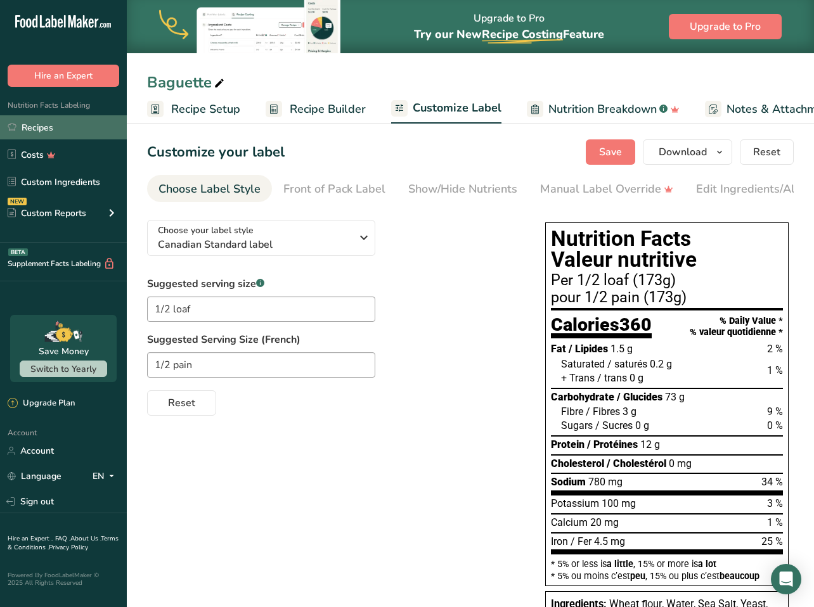
click at [31, 120] on link "Recipes" at bounding box center [63, 127] width 127 height 24
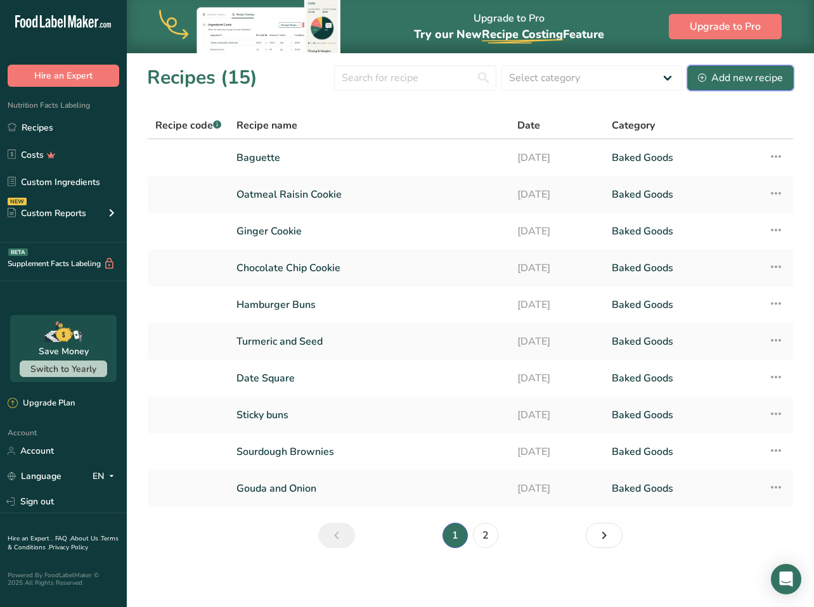
click at [702, 77] on icon at bounding box center [702, 78] width 8 height 8
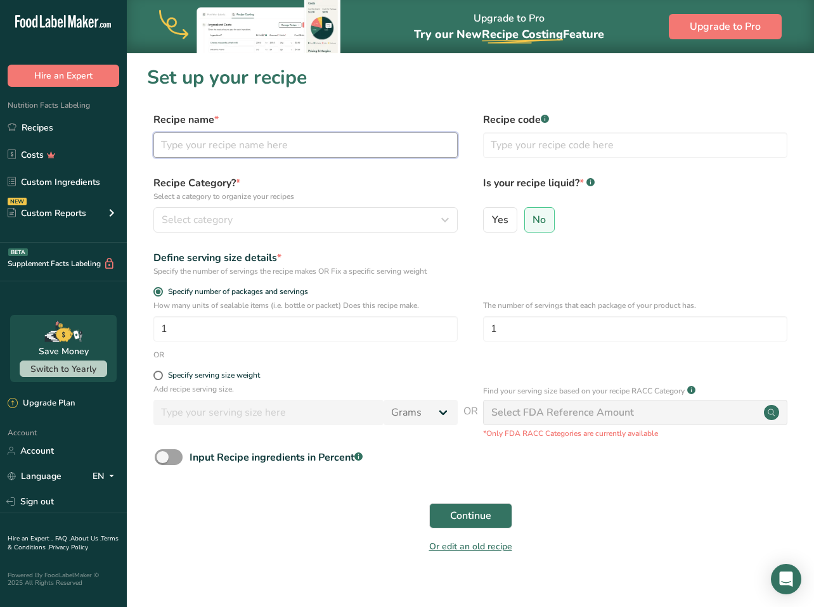
click at [221, 149] on input "text" at bounding box center [305, 144] width 304 height 25
type input "[PERSON_NAME]"
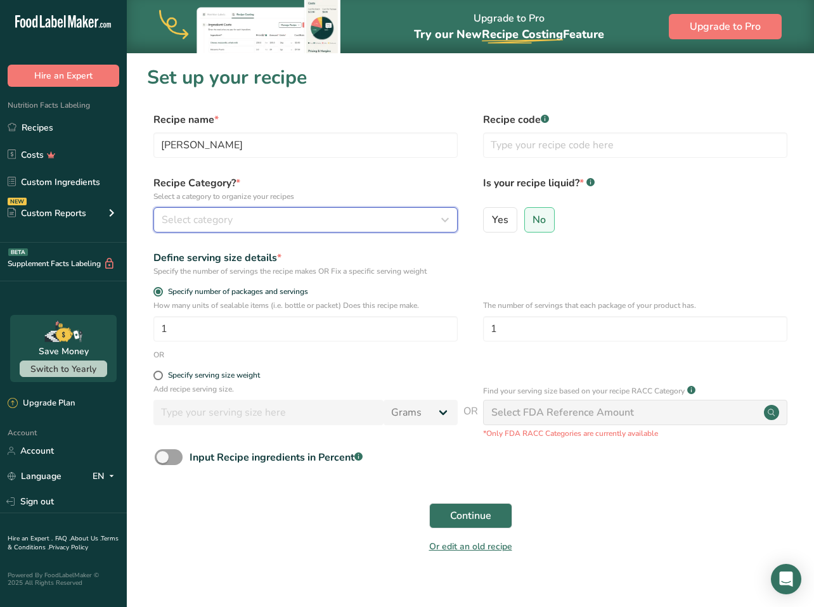
click at [220, 223] on span "Select category" at bounding box center [197, 219] width 71 height 15
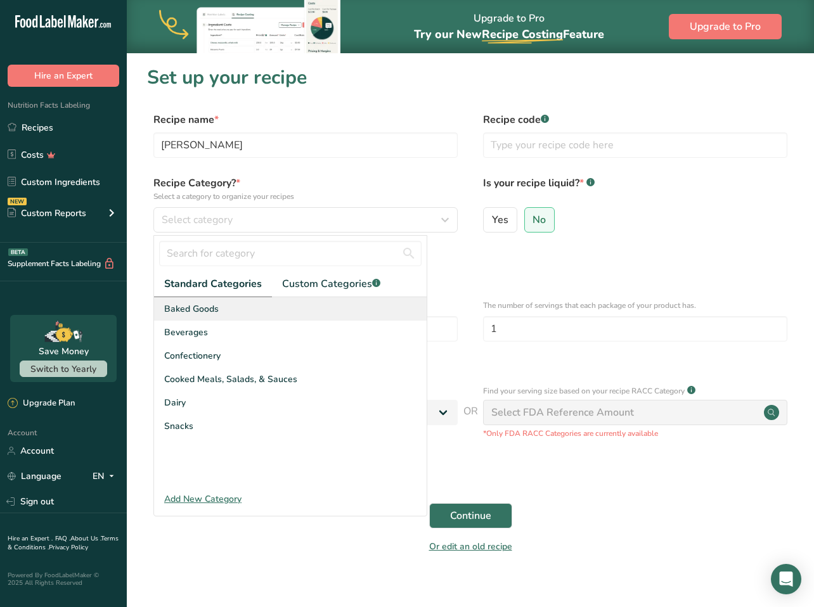
click at [226, 305] on div "Baked Goods" at bounding box center [290, 308] width 273 height 23
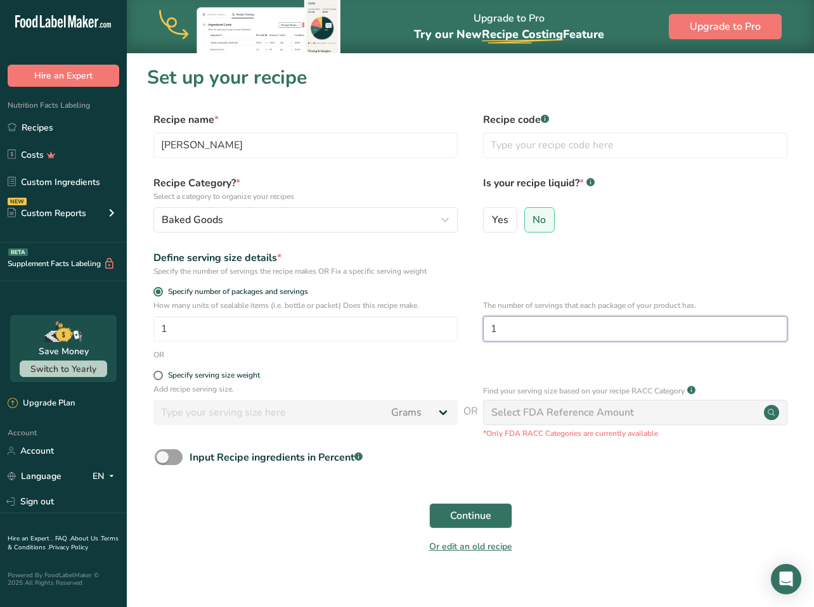
click at [573, 327] on input "1" at bounding box center [635, 328] width 304 height 25
type input "4"
click at [574, 509] on div "Continue" at bounding box center [470, 516] width 647 height 41
click at [478, 520] on span "Continue" at bounding box center [470, 515] width 41 height 15
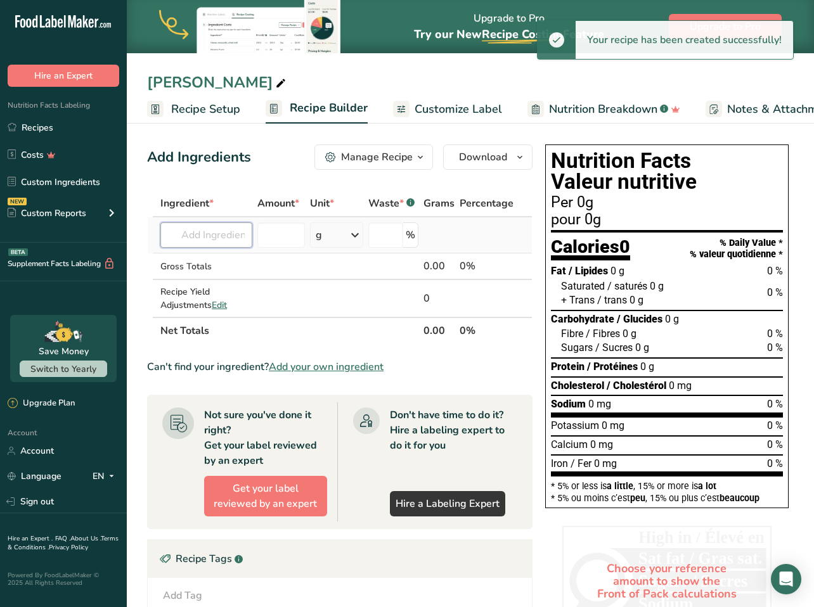
click at [222, 238] on input "text" at bounding box center [206, 235] width 92 height 25
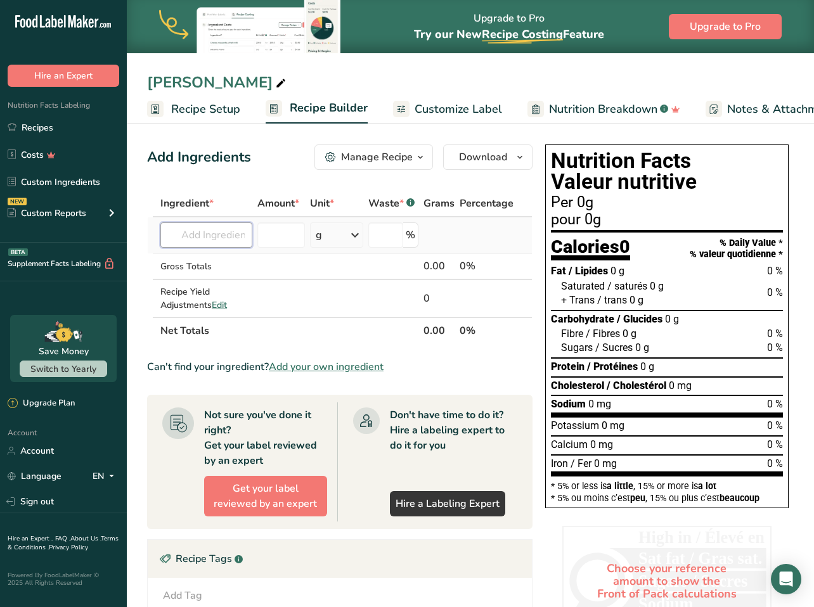
click at [212, 238] on input "text" at bounding box center [206, 235] width 92 height 25
type input "w"
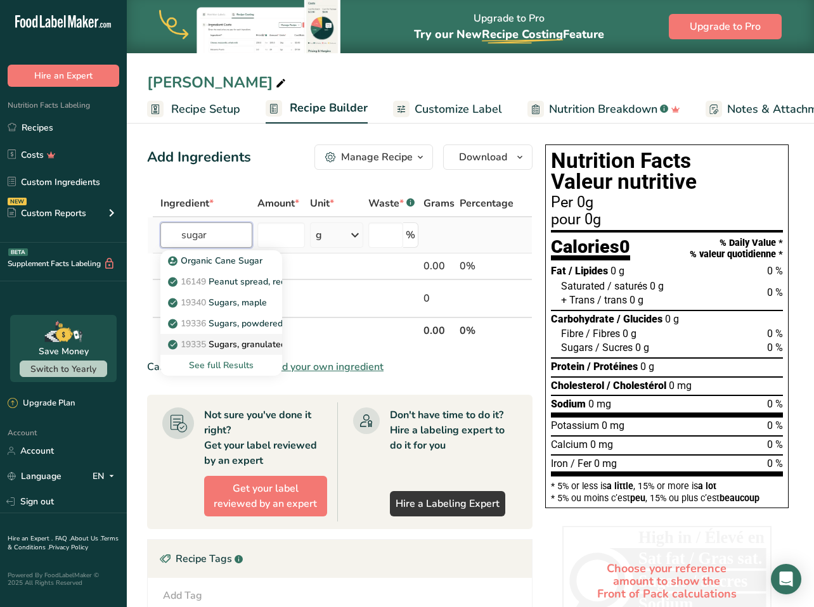
type input "sugar"
click at [239, 345] on p "19335 [GEOGRAPHIC_DATA], granulated" at bounding box center [228, 344] width 115 height 13
type input "Sugars, granulated"
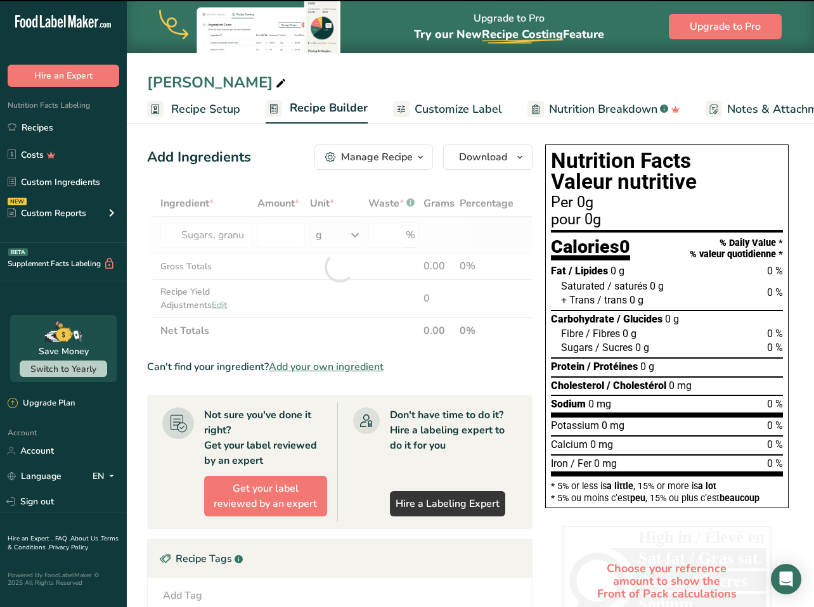
type input "0"
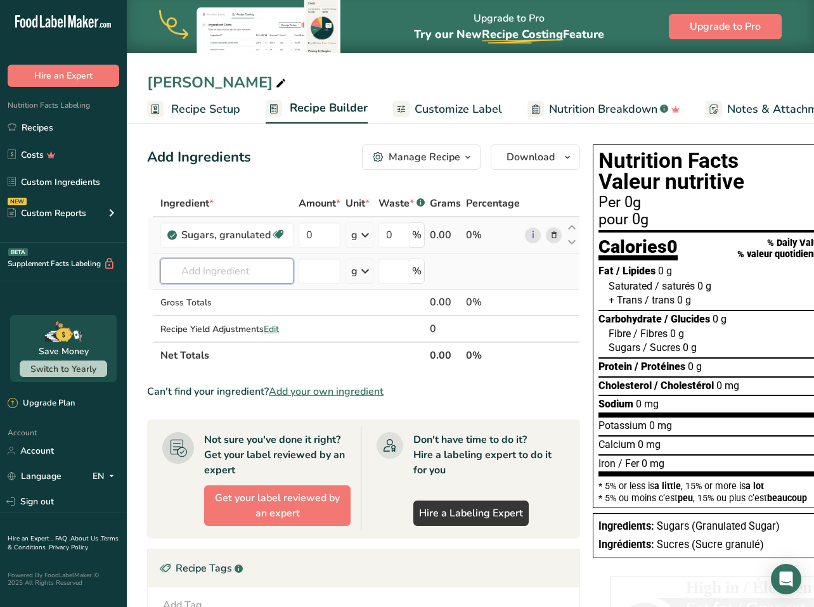
click at [248, 267] on input "text" at bounding box center [226, 271] width 133 height 25
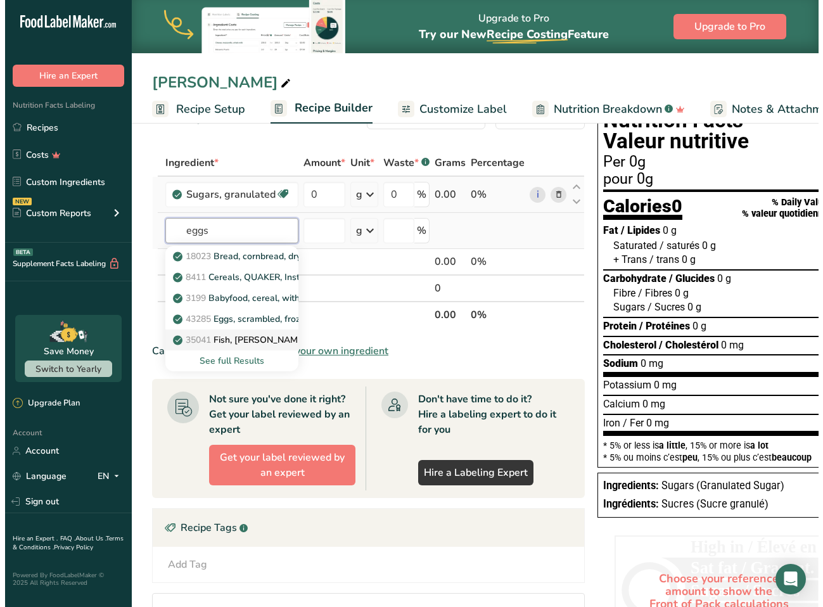
scroll to position [42, 0]
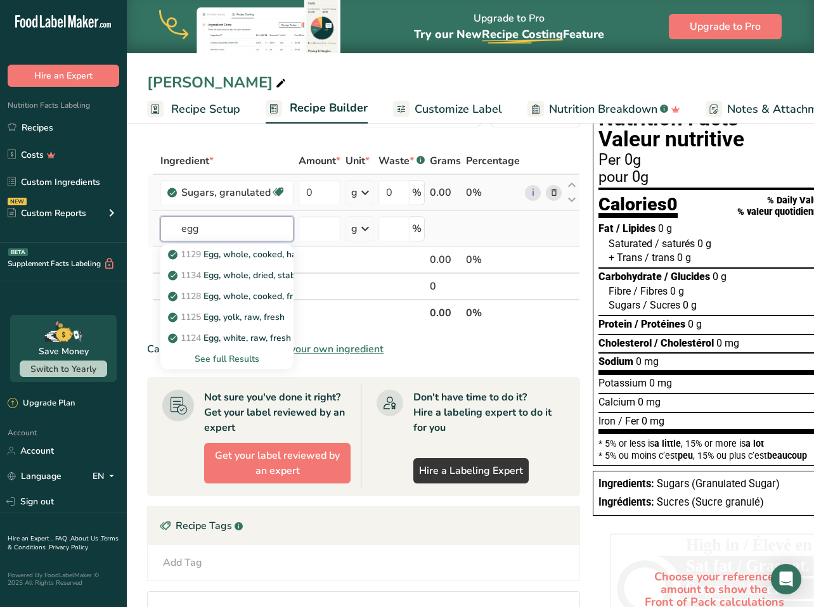
type input "egg"
click at [229, 359] on div "See full Results" at bounding box center [227, 358] width 113 height 13
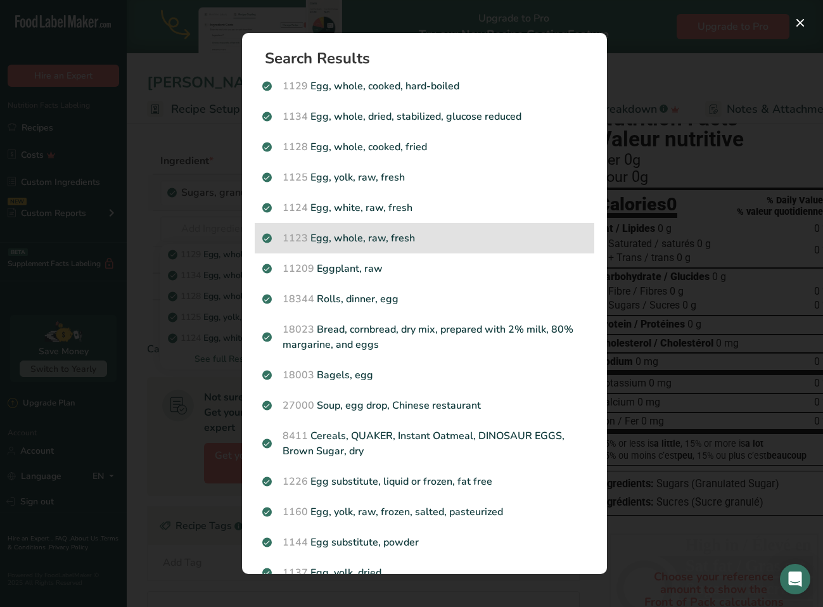
click at [323, 243] on p "1123 Egg, whole, raw, fresh" at bounding box center [424, 238] width 325 height 15
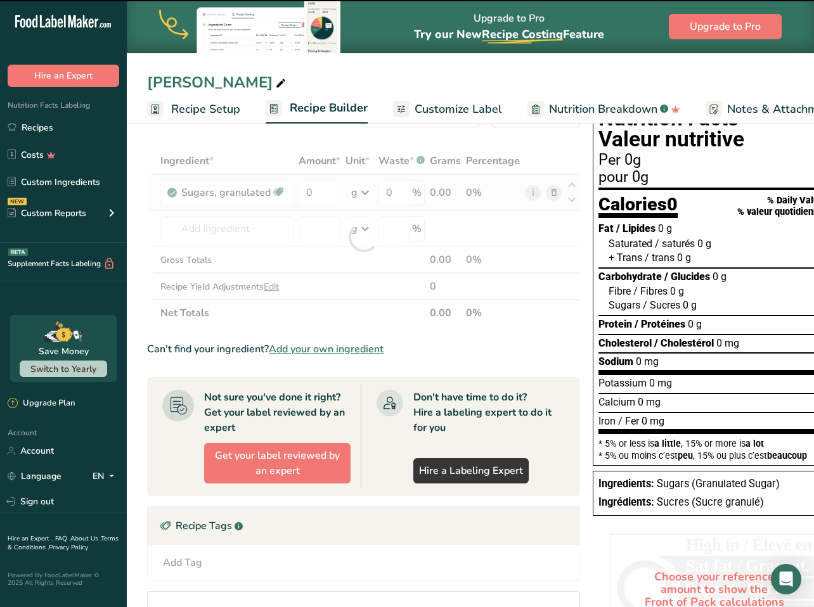
type input "0"
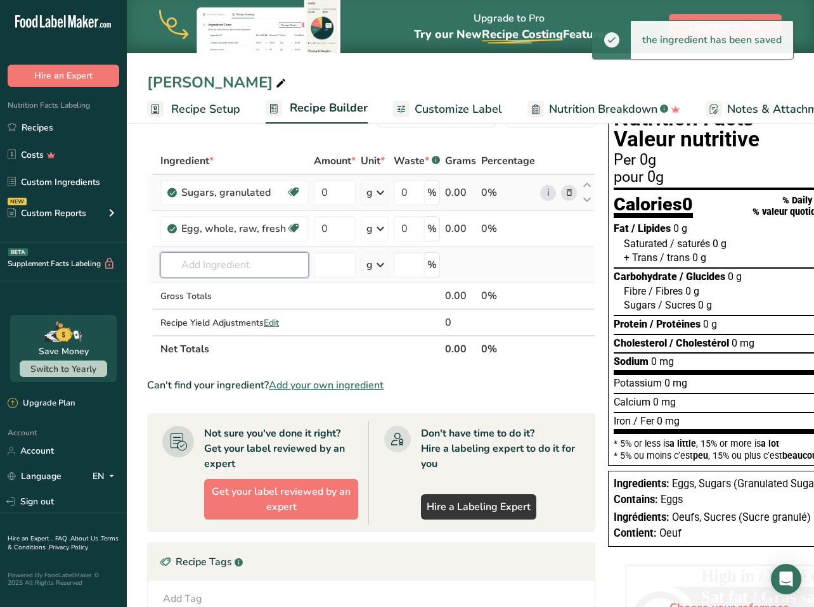
click at [204, 266] on input "text" at bounding box center [234, 264] width 148 height 25
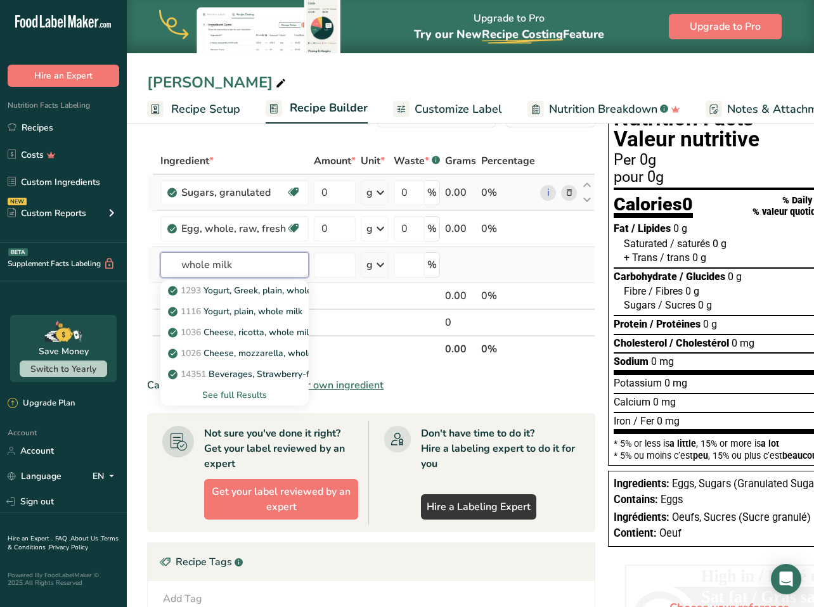
type input "whole milk"
click at [233, 391] on div "See full Results" at bounding box center [235, 395] width 128 height 13
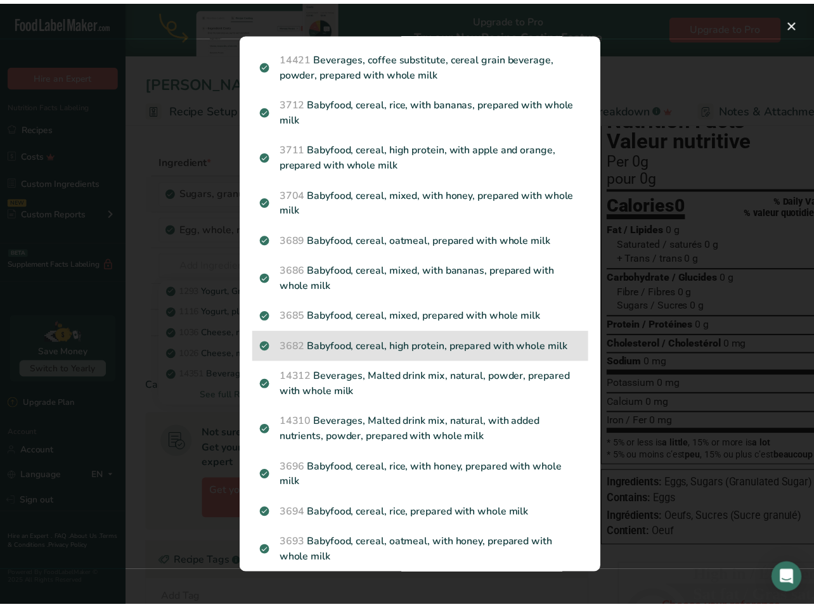
scroll to position [0, 0]
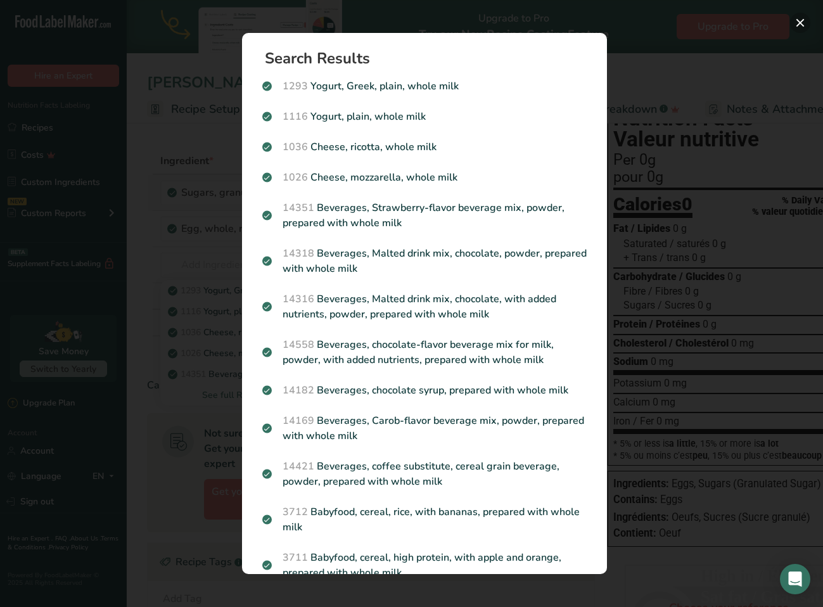
click at [805, 29] on button "Search results modal" at bounding box center [801, 23] width 20 height 20
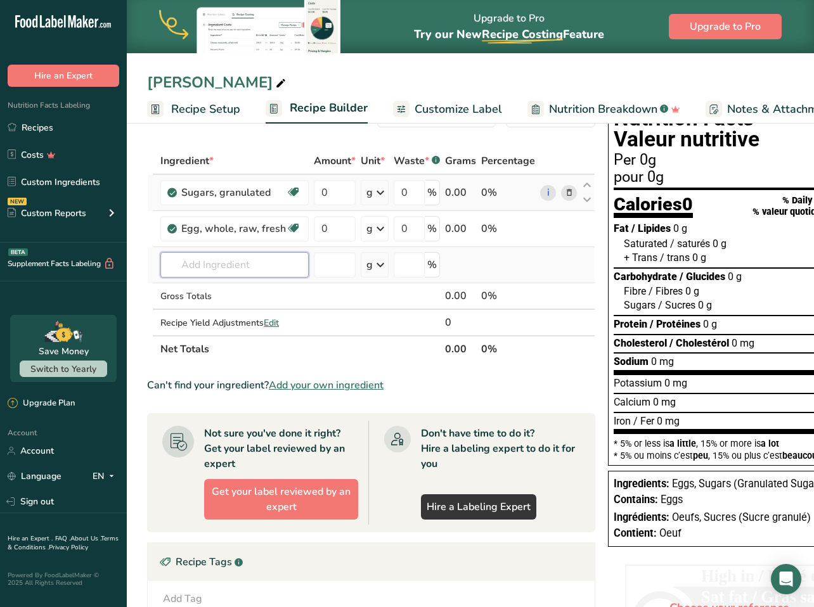
click at [255, 269] on input "text" at bounding box center [234, 264] width 148 height 25
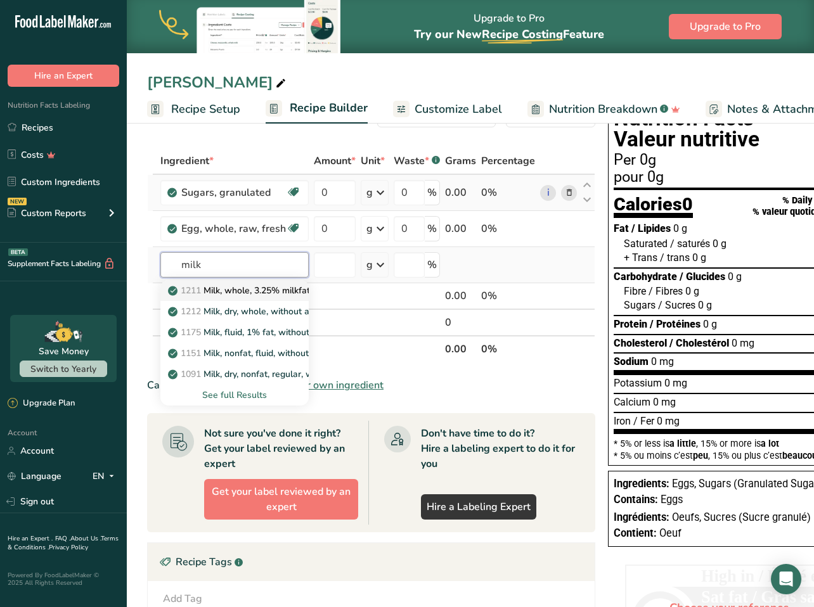
type input "milk"
click at [271, 282] on link "1211 Milk, whole, 3.25% milkfat, without added vitamin A and [MEDICAL_DATA]" at bounding box center [234, 290] width 148 height 21
type input "Milk, whole, 3.25% milkfat, without added vitamin A and [MEDICAL_DATA]"
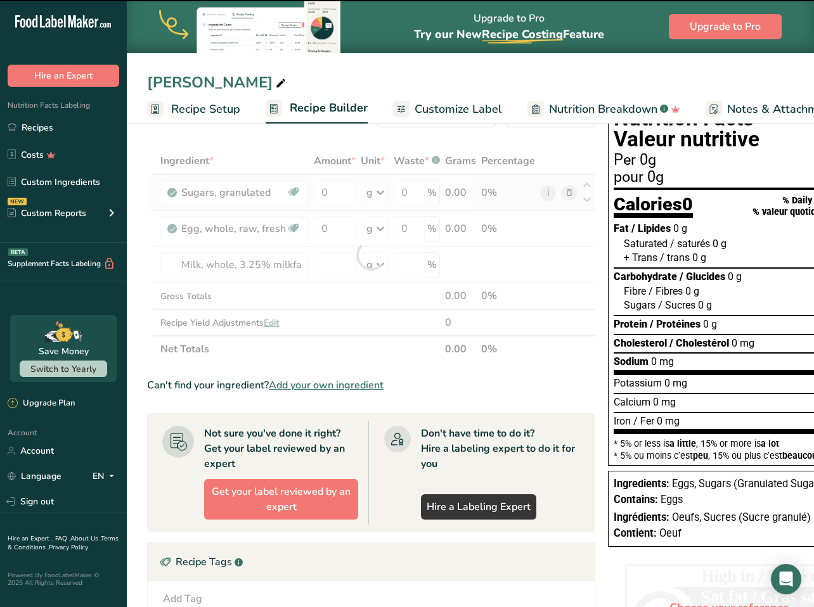
type input "0"
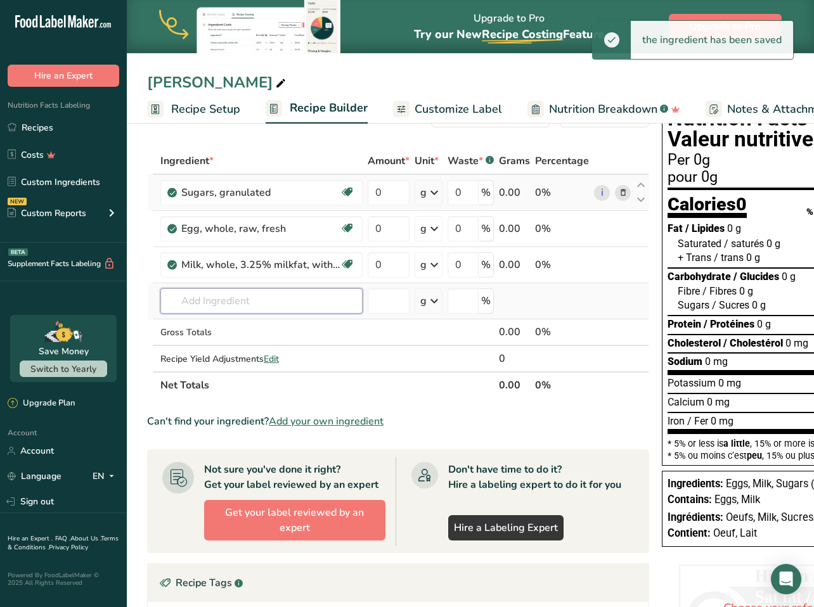
click at [259, 304] on input "text" at bounding box center [261, 300] width 202 height 25
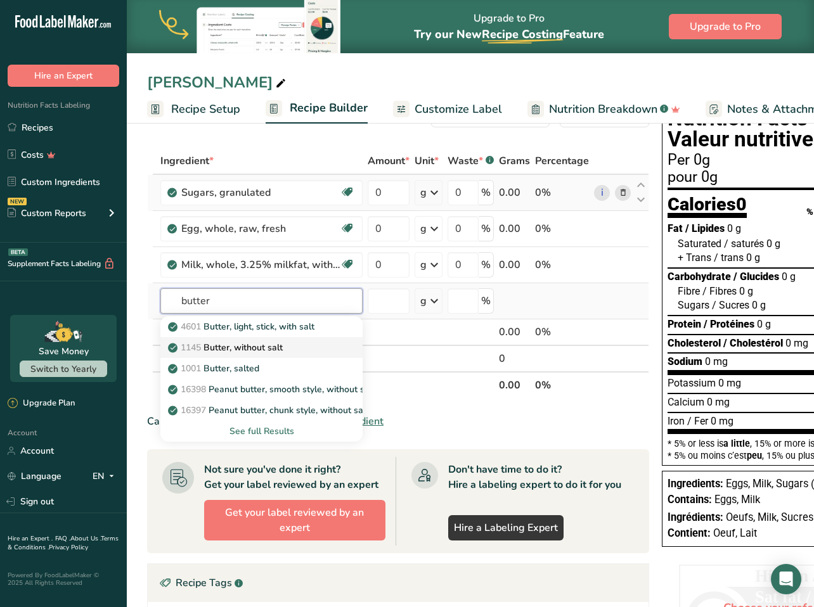
type input "butter"
click at [287, 344] on div "1145 Butter, without salt" at bounding box center [252, 347] width 162 height 13
type input "Butter, without salt"
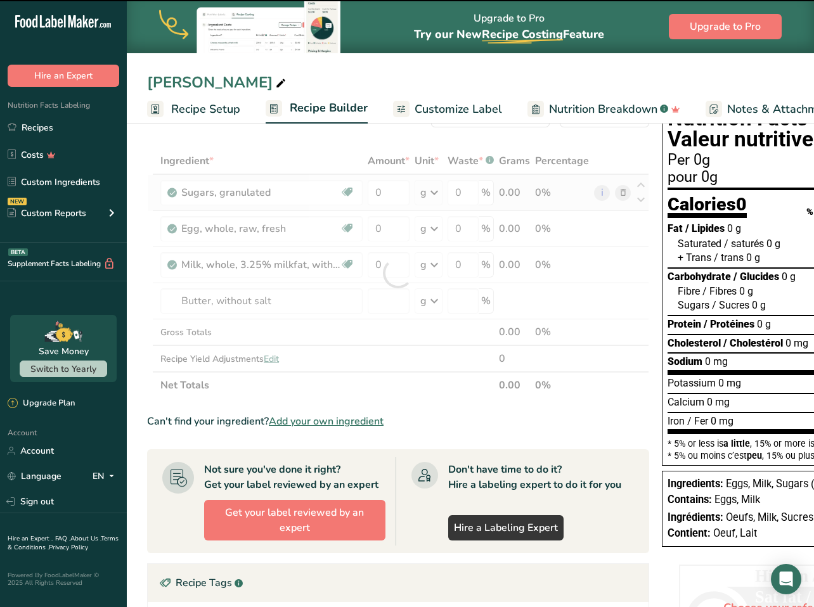
type input "0"
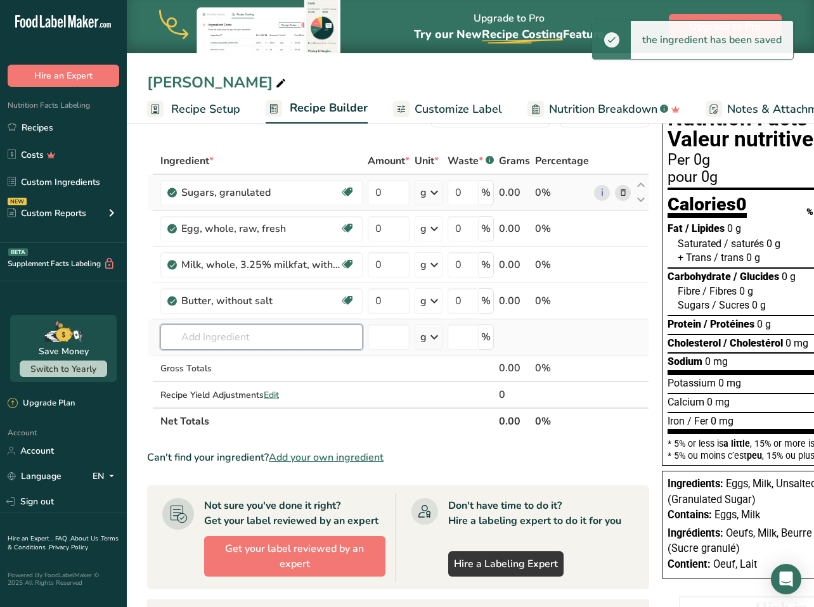
click at [247, 330] on input "text" at bounding box center [261, 337] width 202 height 25
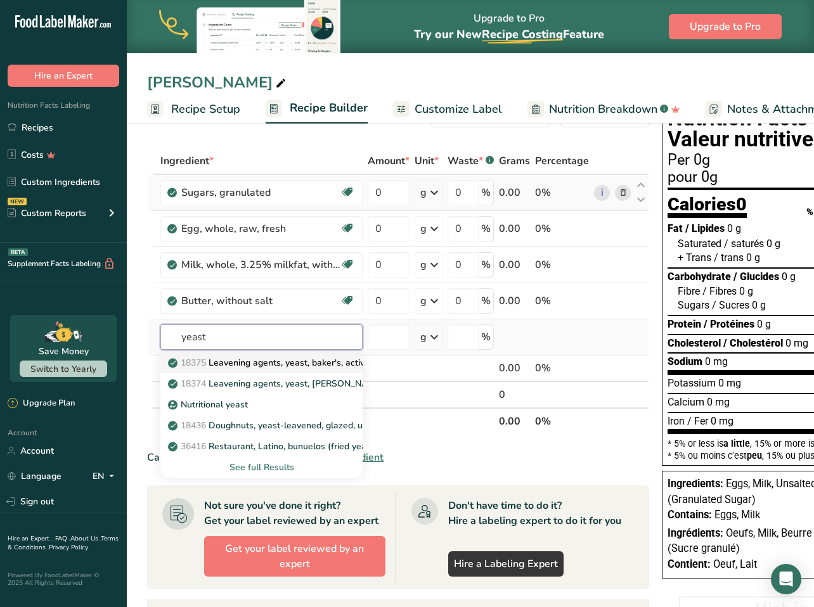
type input "yeast"
click at [299, 366] on p "18375 Leavening agents, yeast, [PERSON_NAME], active dry" at bounding box center [278, 362] width 214 height 13
type input "Leavening agents, yeast, baker's, active dry"
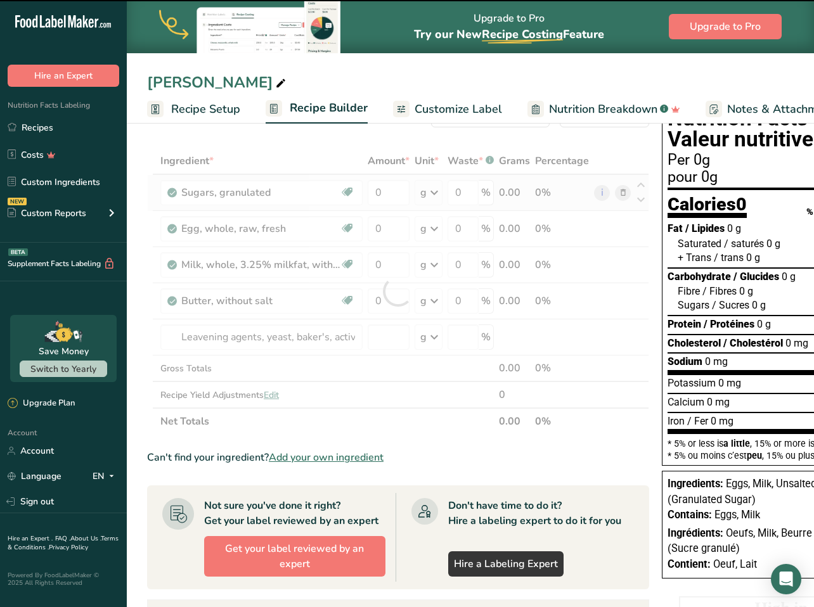
type input "0"
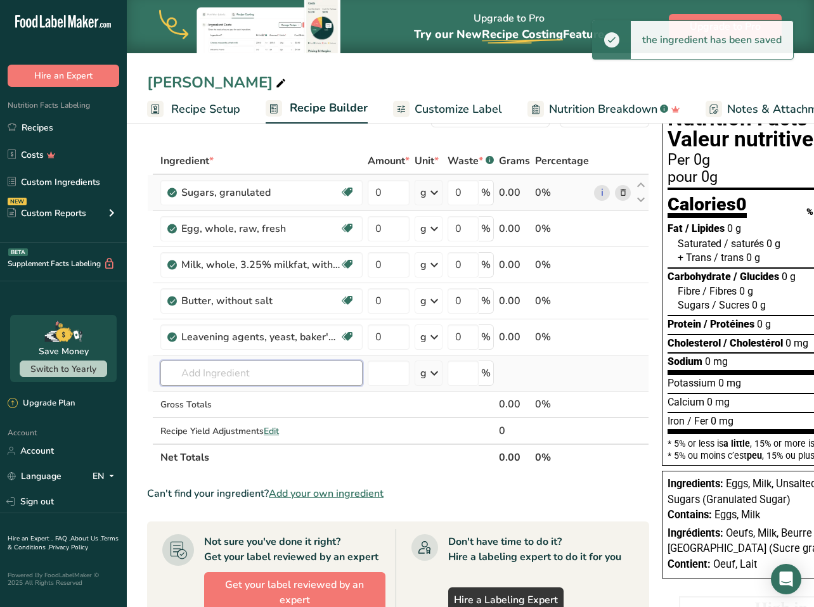
click at [259, 376] on input "text" at bounding box center [261, 373] width 202 height 25
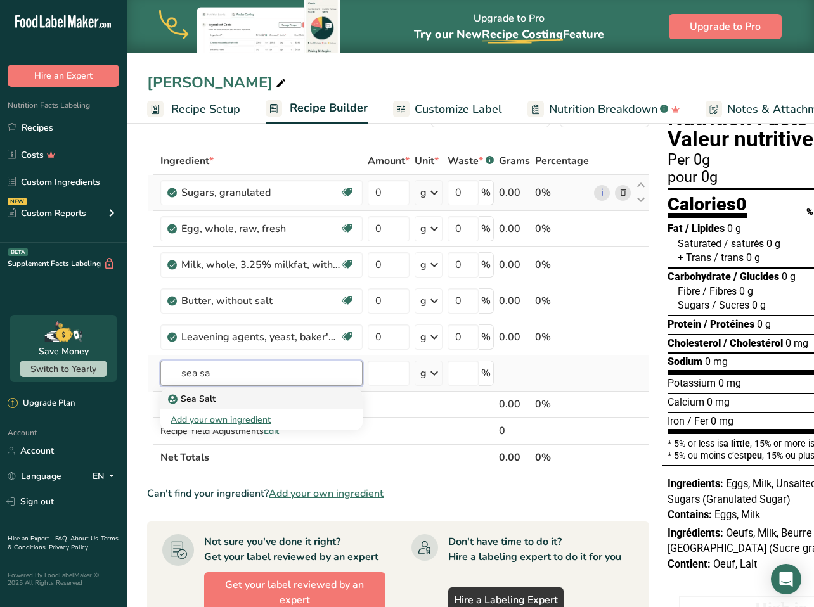
type input "sea sa"
click at [216, 401] on div "Sea Salt" at bounding box center [252, 398] width 162 height 13
type input "Sea Salt"
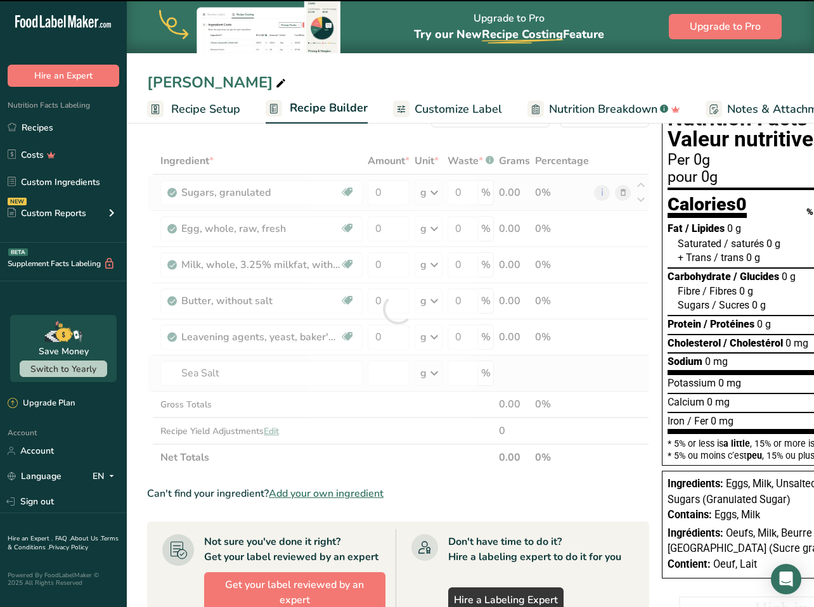
type input "0"
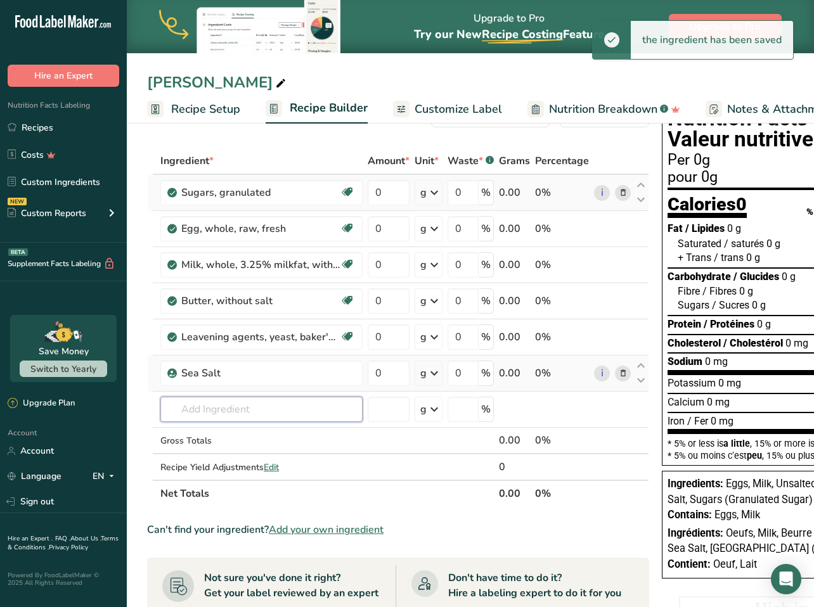
click at [216, 401] on input "text" at bounding box center [261, 409] width 202 height 25
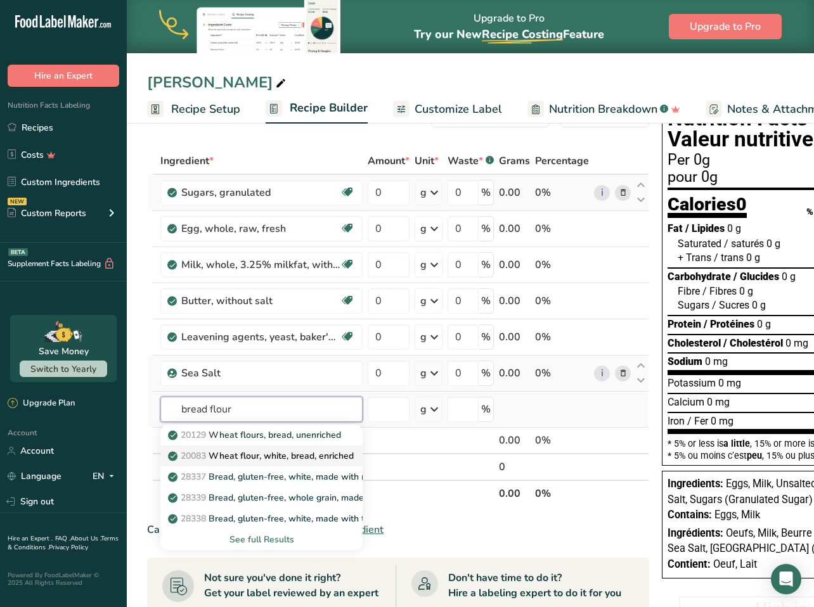
type input "bread flour"
click at [245, 465] on link "20083 Wheat flour, white, bread, enriched" at bounding box center [261, 456] width 202 height 21
type input "Wheat flour, white, bread, enriched"
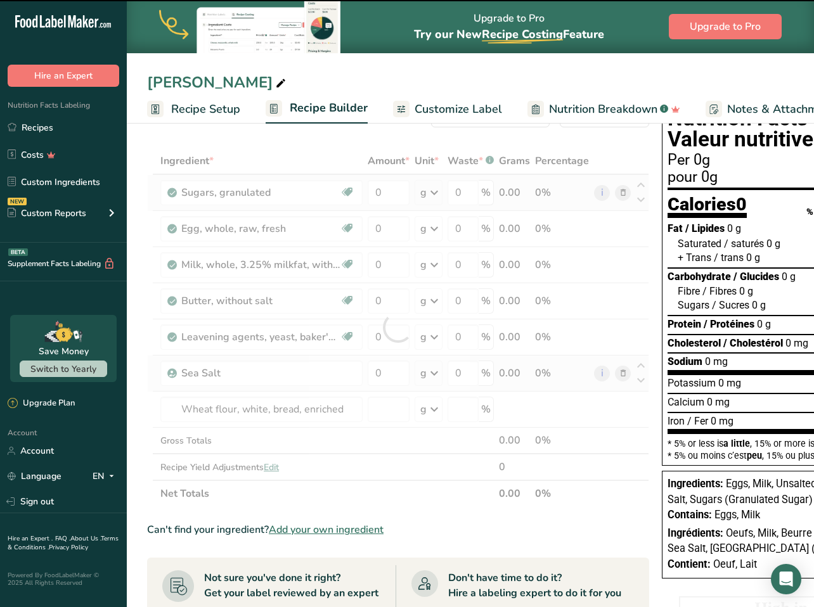
type input "0"
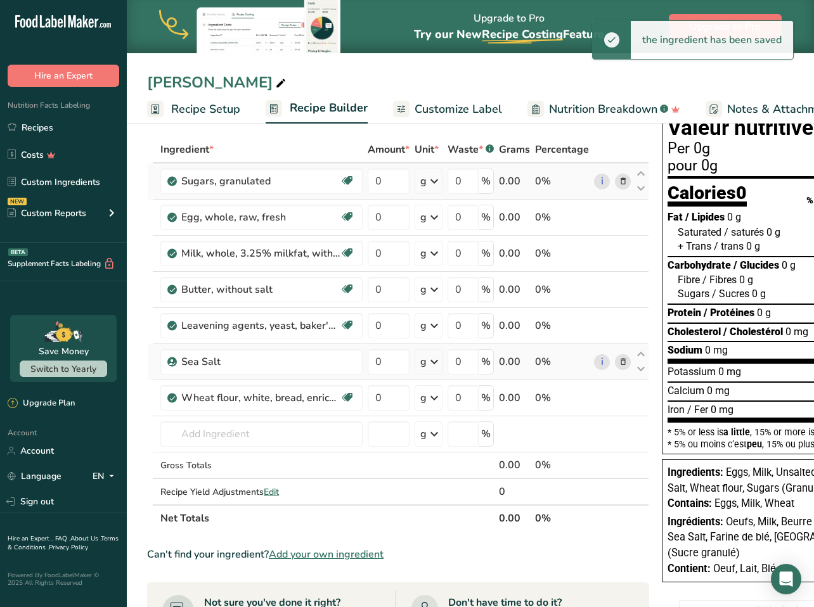
scroll to position [56, 0]
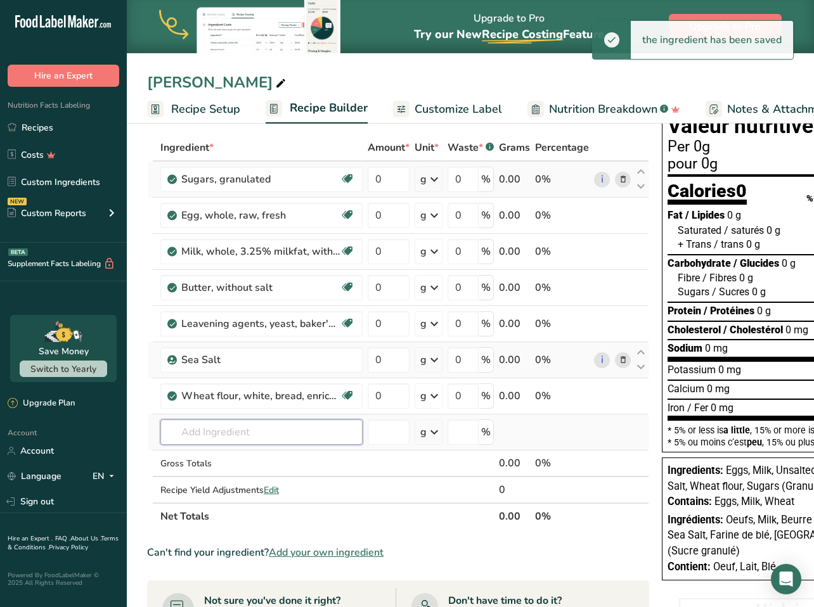
click at [206, 440] on input "text" at bounding box center [261, 432] width 202 height 25
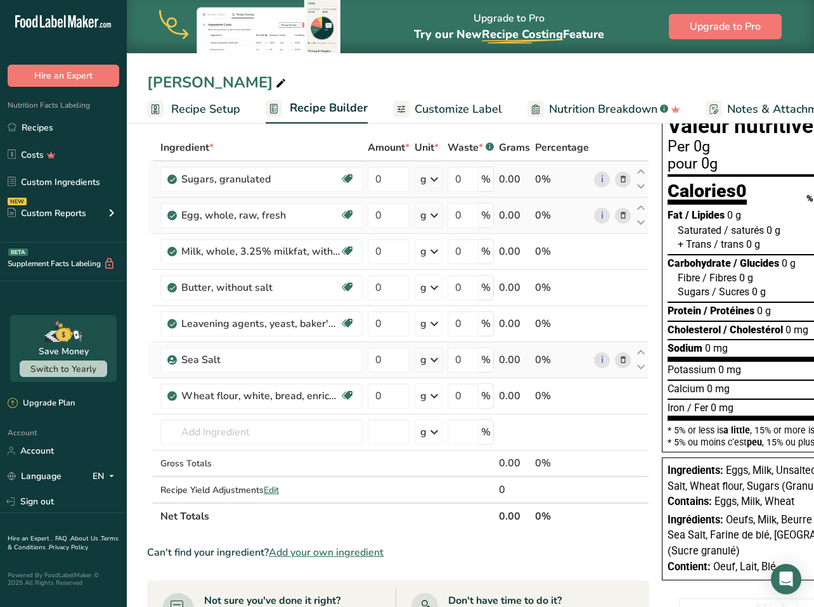
click at [621, 216] on icon at bounding box center [623, 215] width 9 height 13
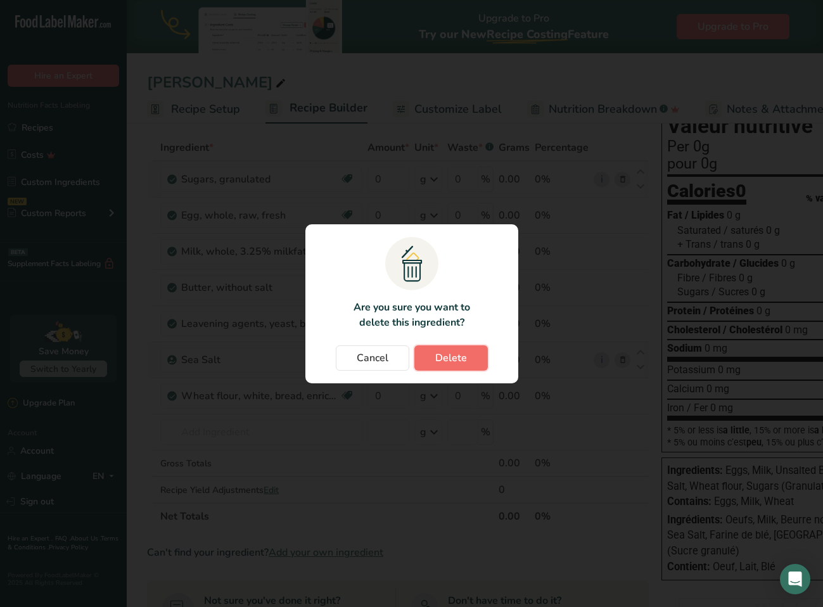
click at [459, 358] on span "Delete" at bounding box center [452, 358] width 32 height 15
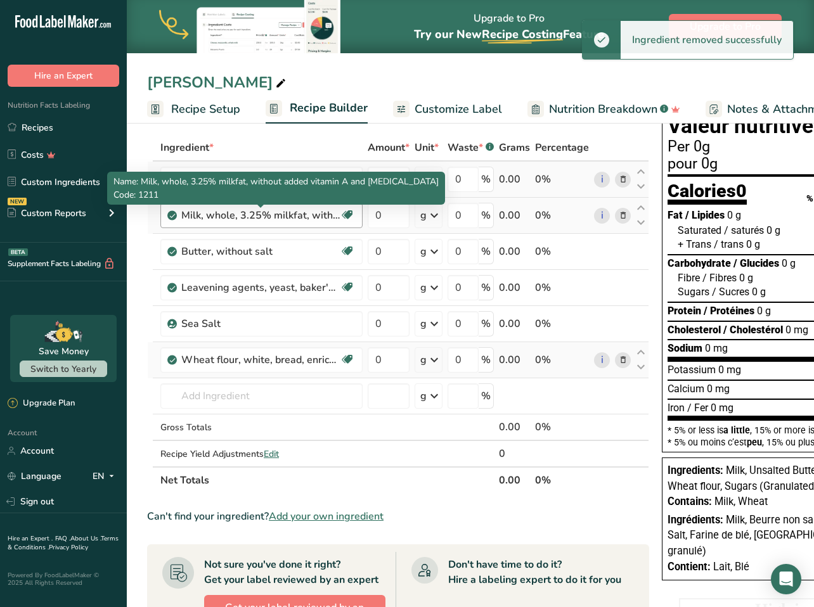
click at [212, 212] on div "Milk, whole, 3.25% milkfat, without added vitamin A and [MEDICAL_DATA]" at bounding box center [260, 215] width 158 height 15
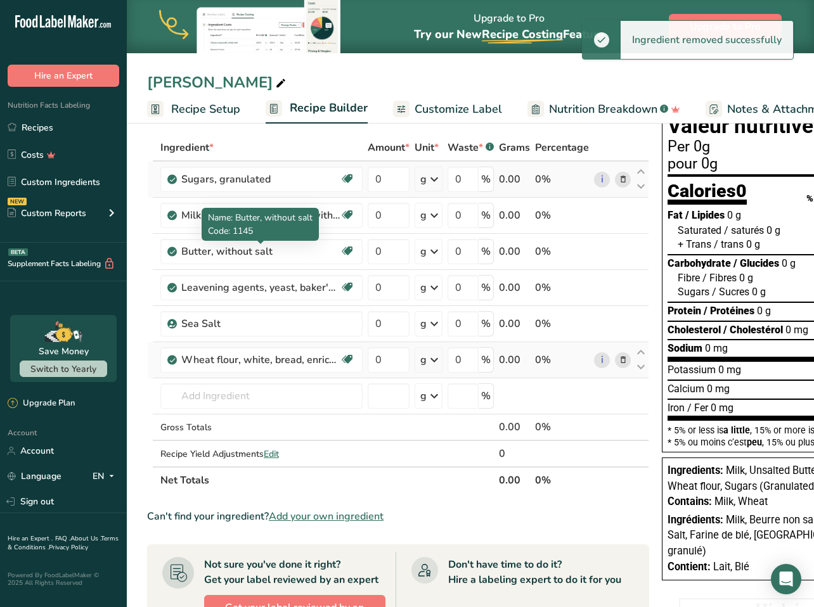
click at [224, 230] on span "Code: 1145" at bounding box center [230, 231] width 45 height 12
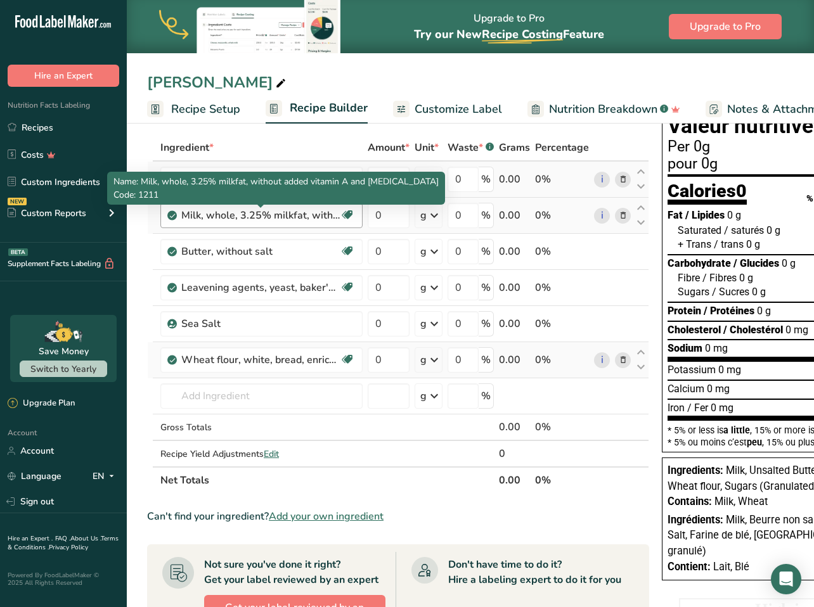
click at [222, 216] on div "Milk, whole, 3.25% milkfat, without added vitamin A and [MEDICAL_DATA]" at bounding box center [260, 215] width 158 height 15
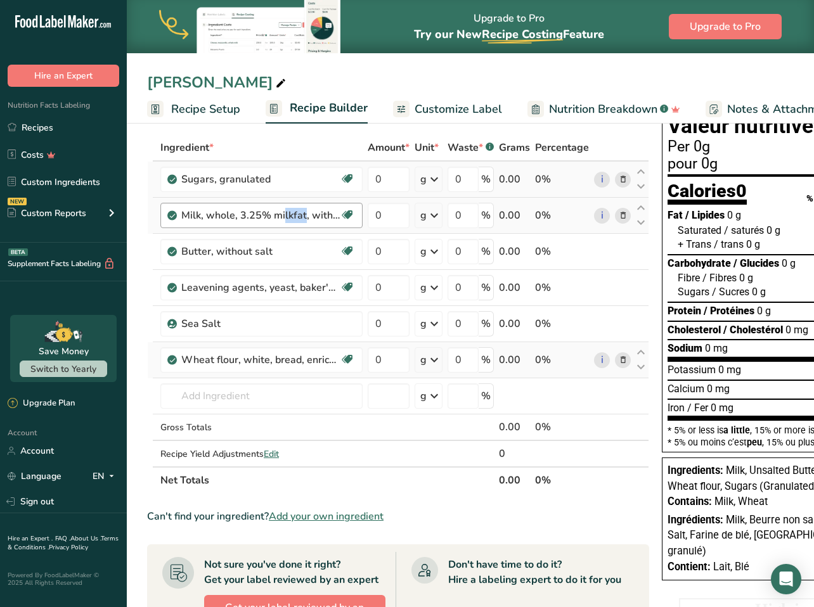
click at [222, 216] on div "Milk, whole, 3.25% milkfat, without added vitamin A and [MEDICAL_DATA]" at bounding box center [260, 215] width 158 height 15
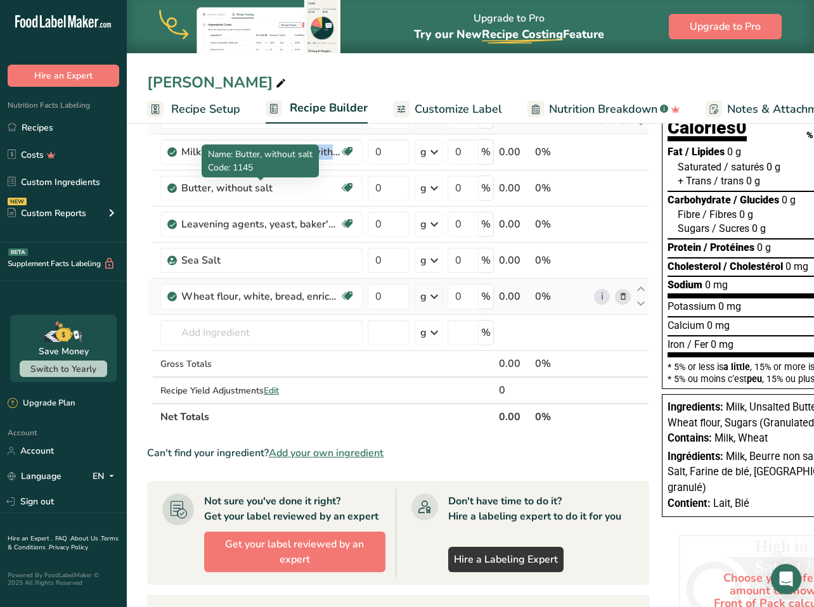
scroll to position [0, 0]
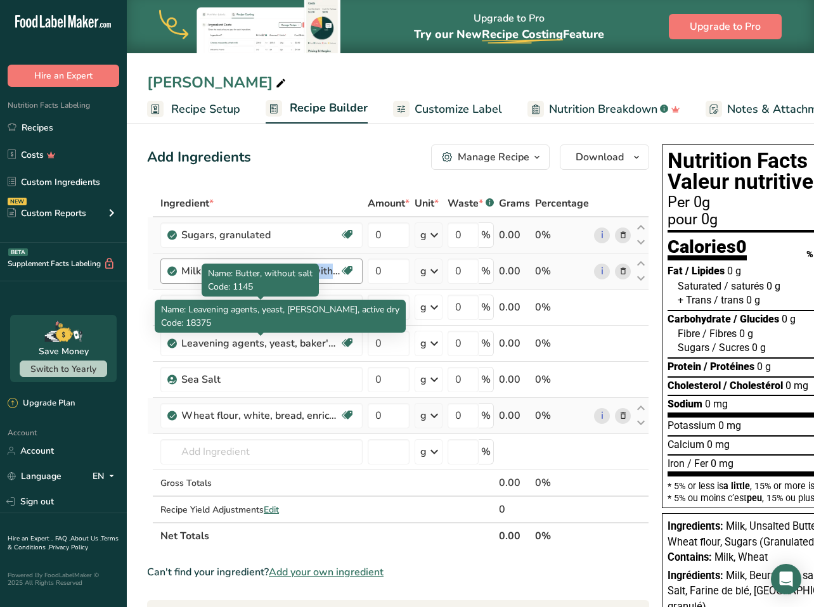
click at [197, 273] on div "Milk, whole, 3.25% milkfat, without added vitamin A and [MEDICAL_DATA]" at bounding box center [260, 271] width 158 height 15
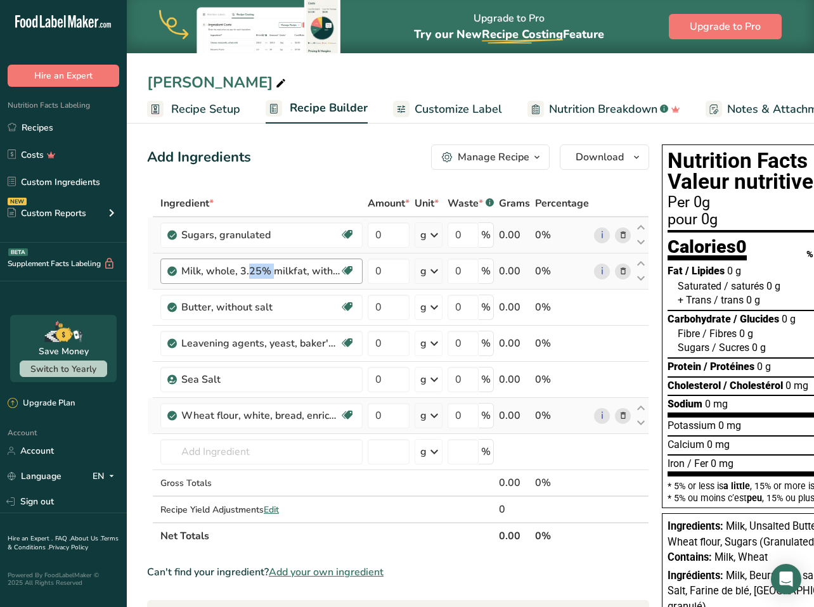
click at [197, 273] on div "Milk, whole, 3.25% milkfat, without added vitamin A and [MEDICAL_DATA]" at bounding box center [260, 271] width 158 height 15
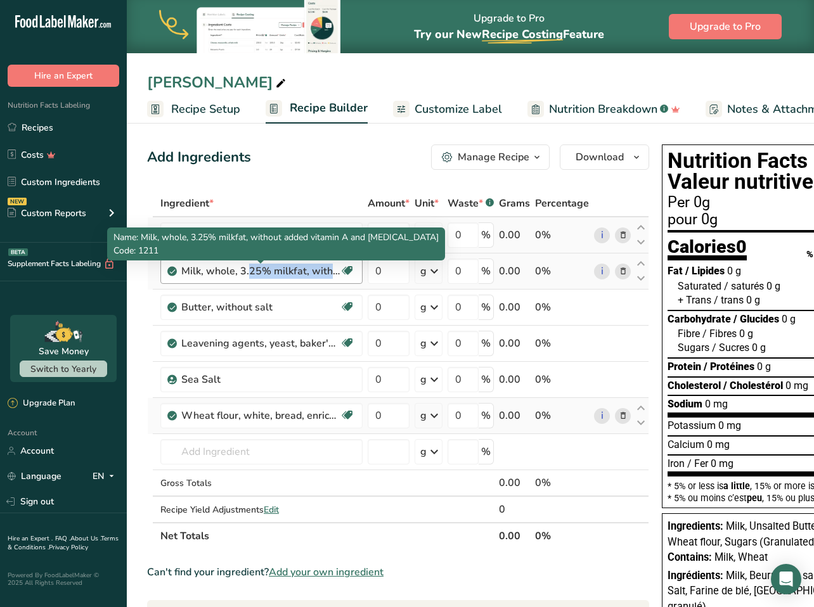
click at [197, 273] on div "Milk, whole, 3.25% milkfat, without added vitamin A and [MEDICAL_DATA]" at bounding box center [260, 271] width 158 height 15
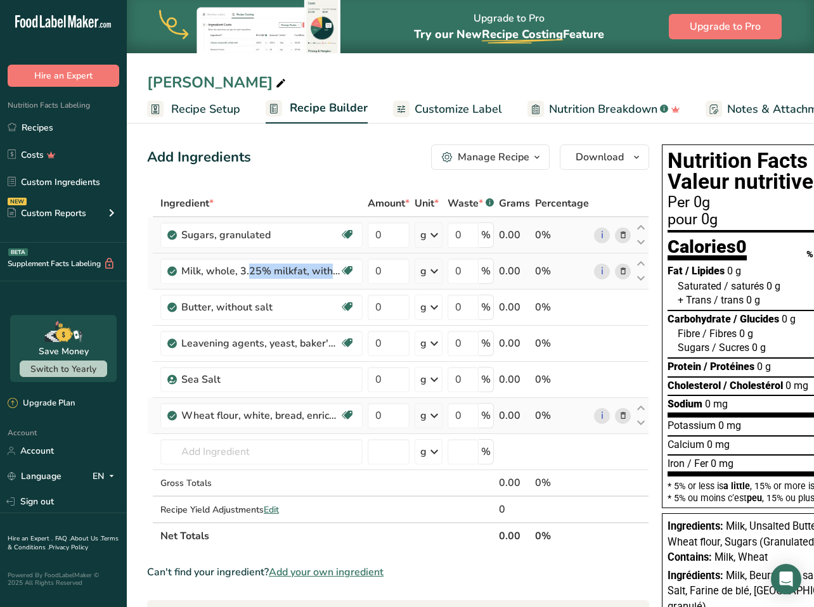
click at [629, 271] on td "i" at bounding box center [612, 272] width 42 height 36
click at [625, 272] on icon at bounding box center [623, 271] width 9 height 13
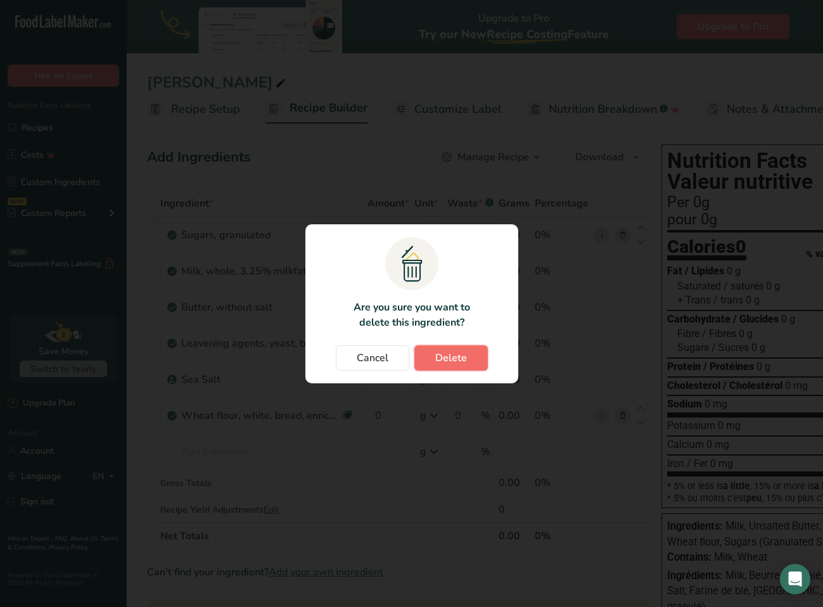
click at [480, 354] on button "Delete" at bounding box center [452, 357] width 74 height 25
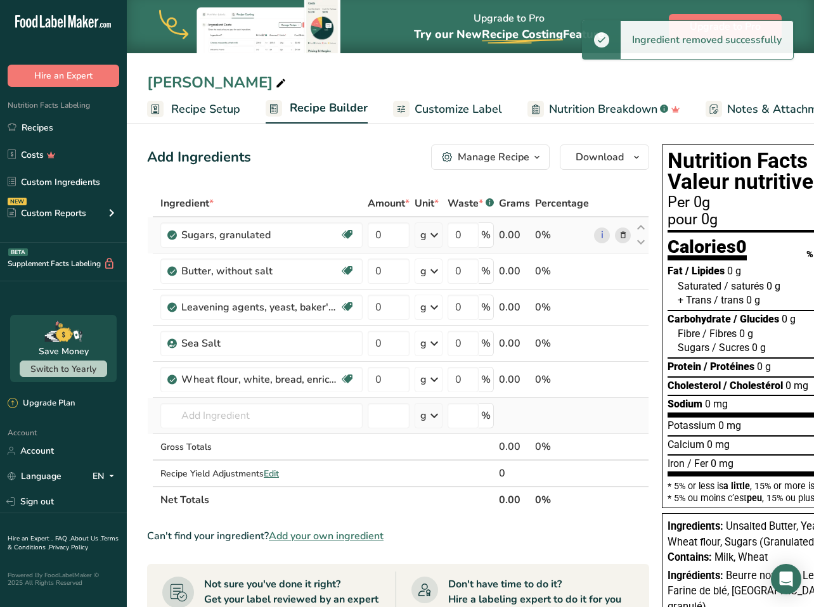
click at [214, 401] on td "20129 Wheat flours, bread, unenriched 20083 Wheat flour, white, bread, enriched…" at bounding box center [261, 416] width 207 height 36
click at [212, 406] on input "text" at bounding box center [261, 415] width 202 height 25
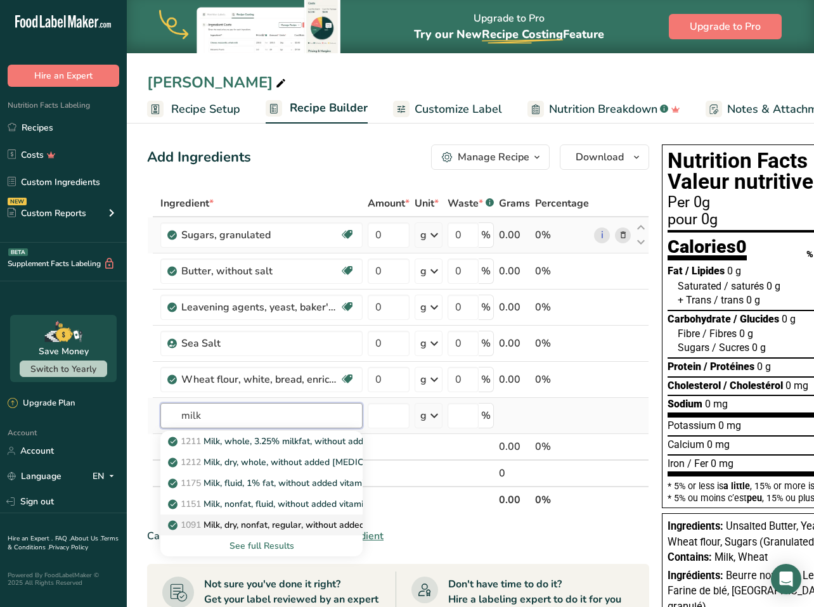
type input "milk"
click at [240, 520] on p "1091 Milk, dry, nonfat, regular, without added vitamin A and [MEDICAL_DATA]" at bounding box center [335, 525] width 329 height 13
type input "Milk, dry, nonfat, regular, without added vitamin A and [MEDICAL_DATA]"
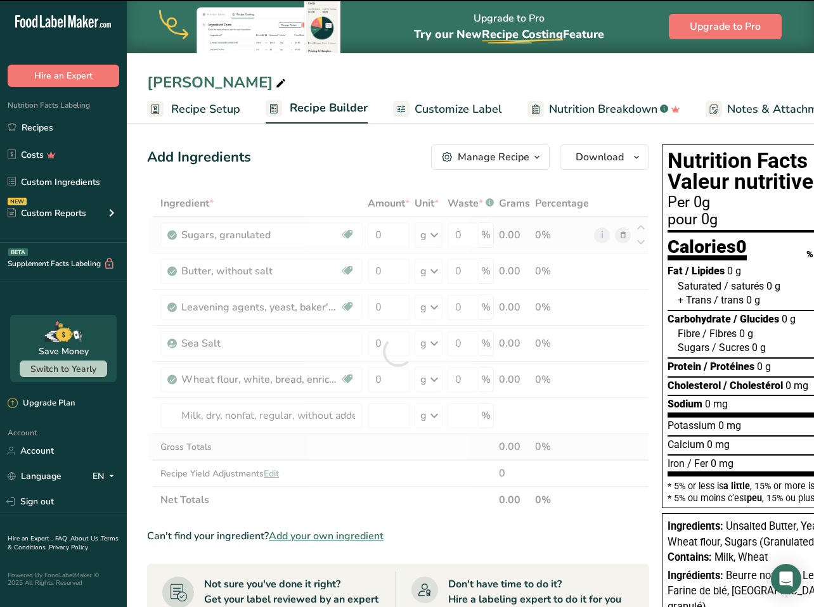
type input "0"
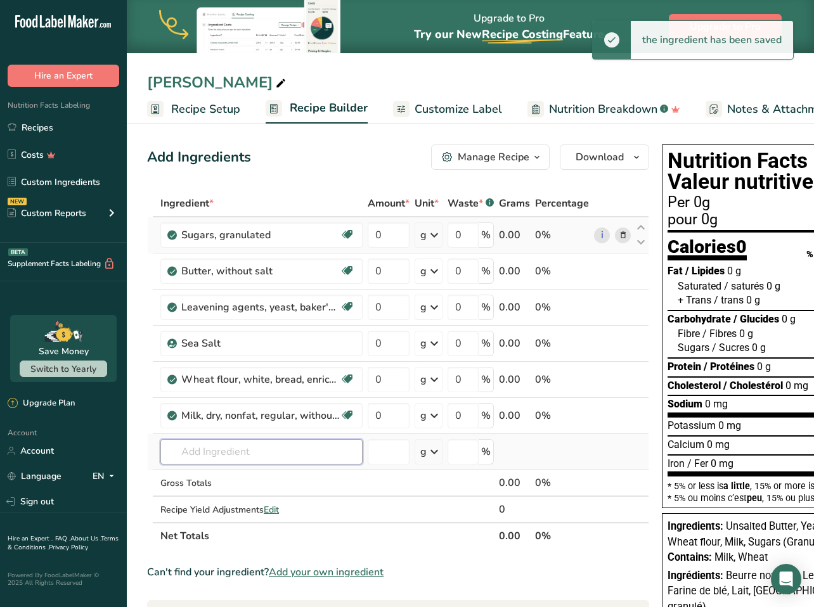
click at [224, 445] on input "text" at bounding box center [261, 451] width 202 height 25
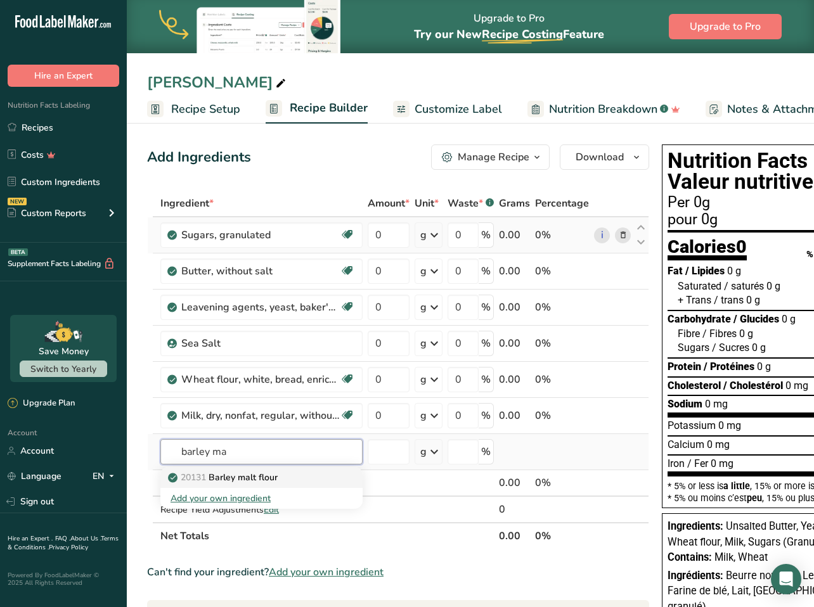
type input "barley ma"
click at [212, 475] on p "20131 Barley malt flour" at bounding box center [224, 477] width 107 height 13
type input "Barley malt flour"
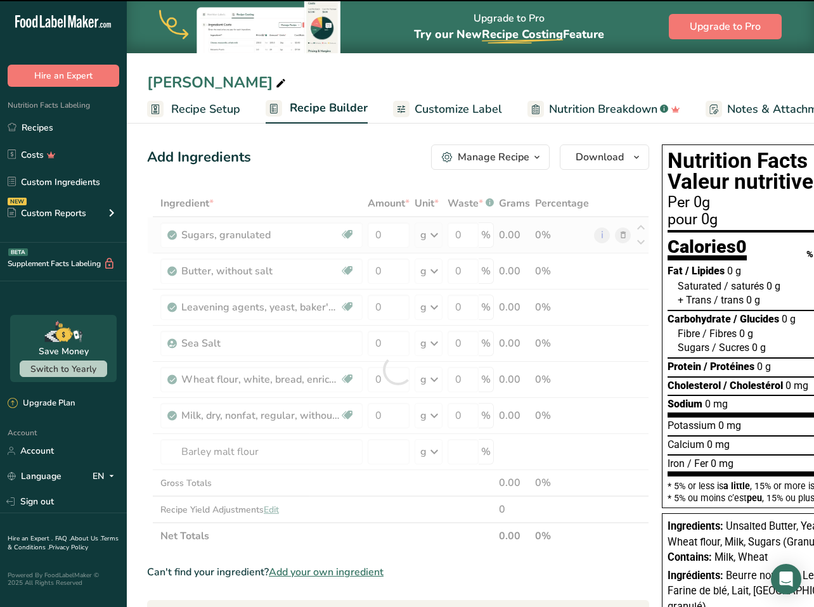
type input "0"
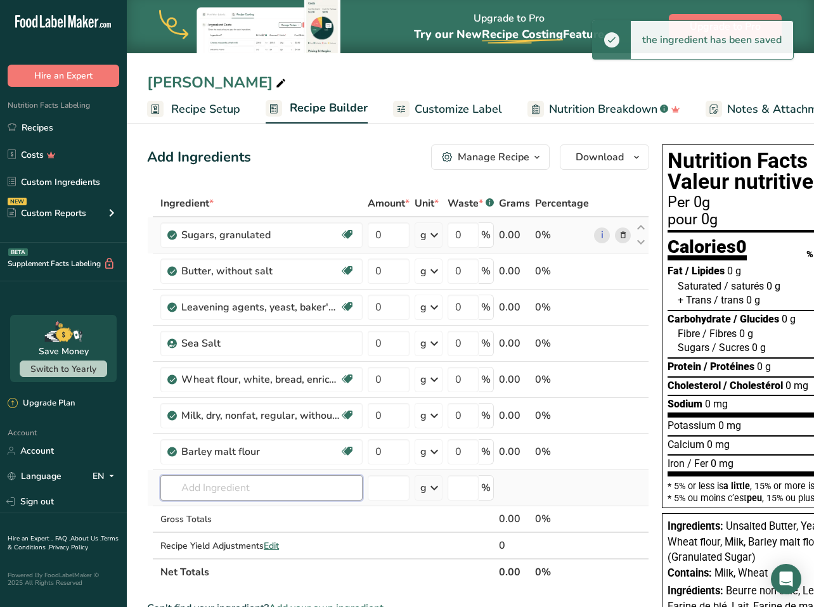
click at [214, 487] on input "text" at bounding box center [261, 487] width 202 height 25
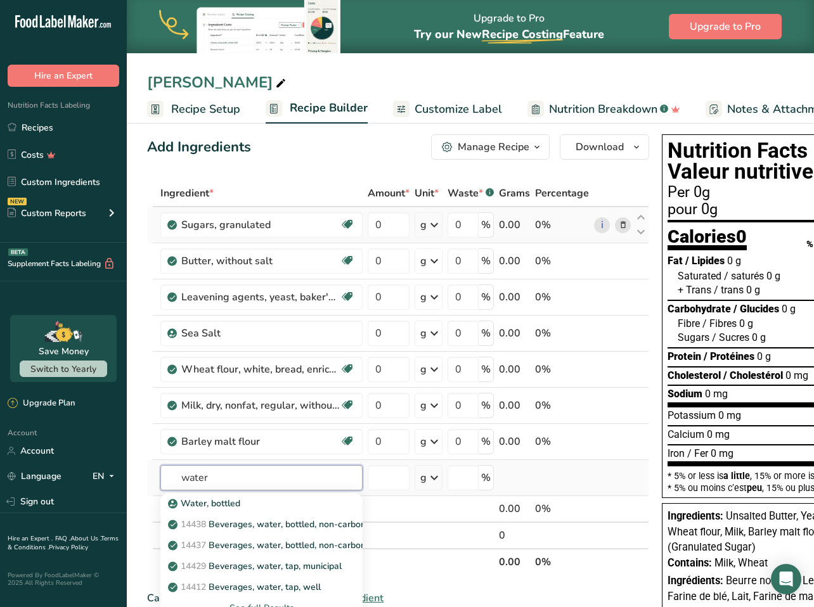
scroll to position [21, 0]
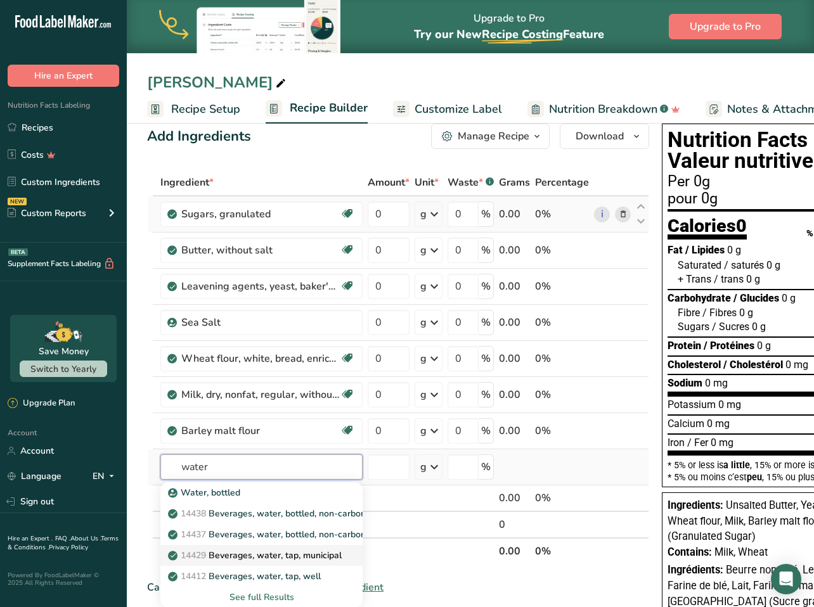
type input "water"
click at [278, 547] on p "14429 [GEOGRAPHIC_DATA], water, tap, municipal" at bounding box center [256, 555] width 171 height 13
type input "Beverages, water, tap, municipal"
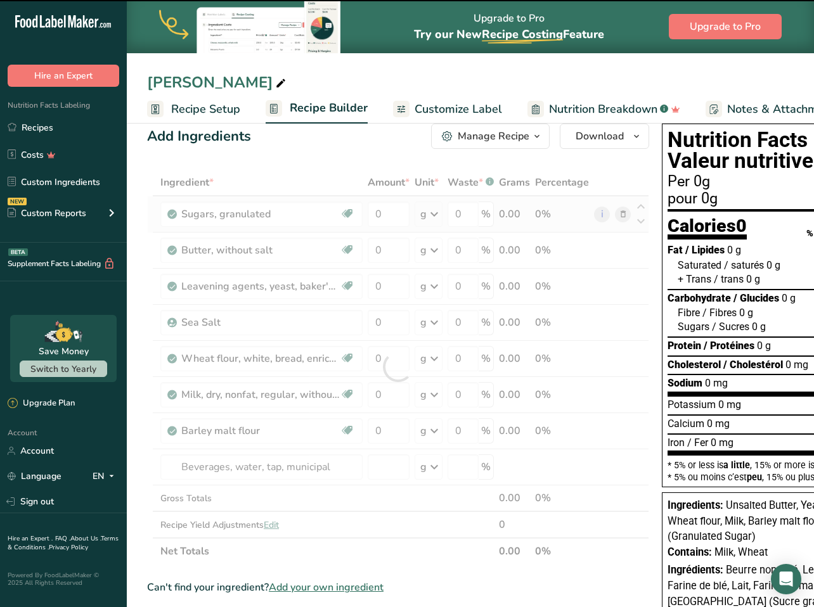
type input "0"
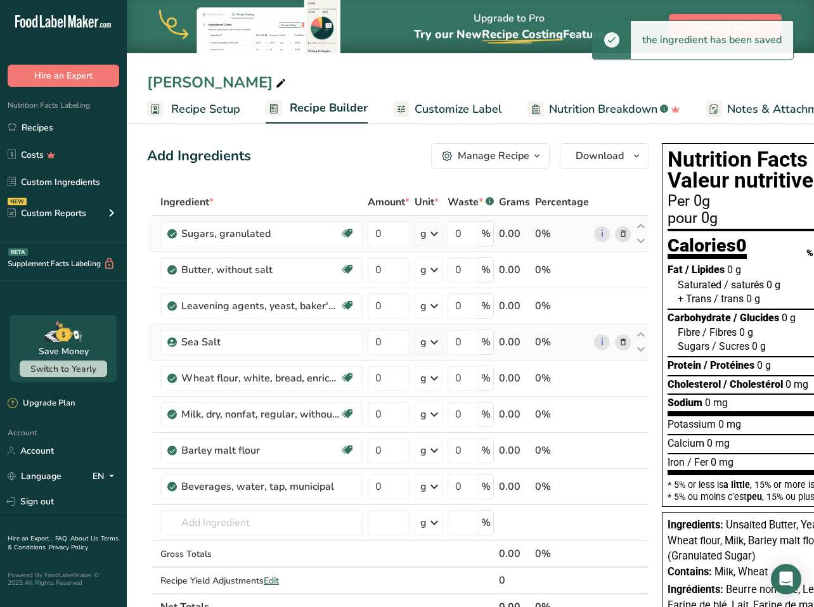
scroll to position [0, 0]
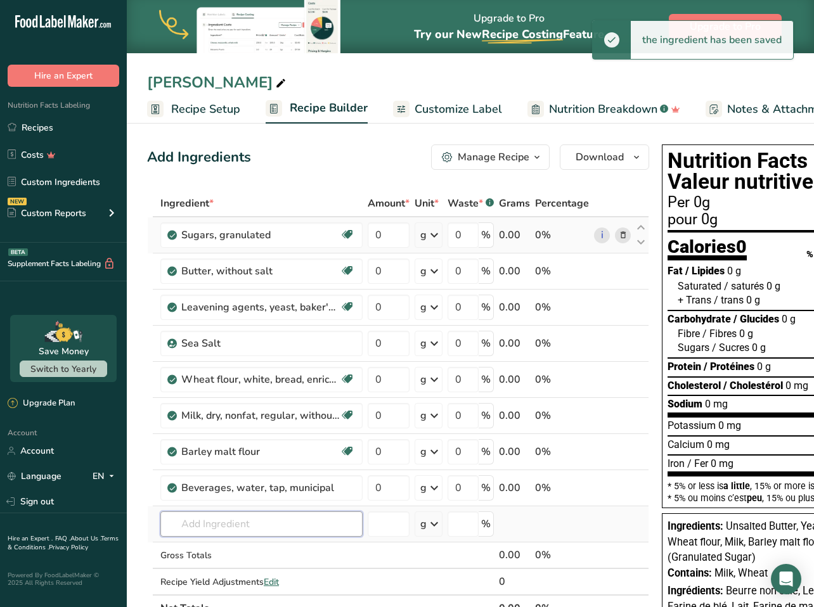
click at [210, 526] on input "text" at bounding box center [261, 524] width 202 height 25
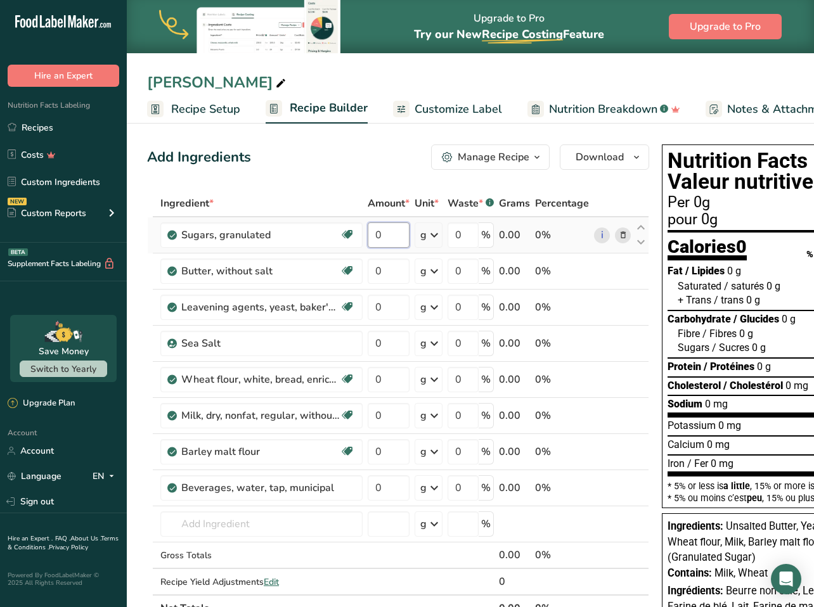
click at [373, 236] on input "0" at bounding box center [389, 235] width 42 height 25
click at [388, 238] on input "0" at bounding box center [389, 235] width 42 height 25
type input "0"
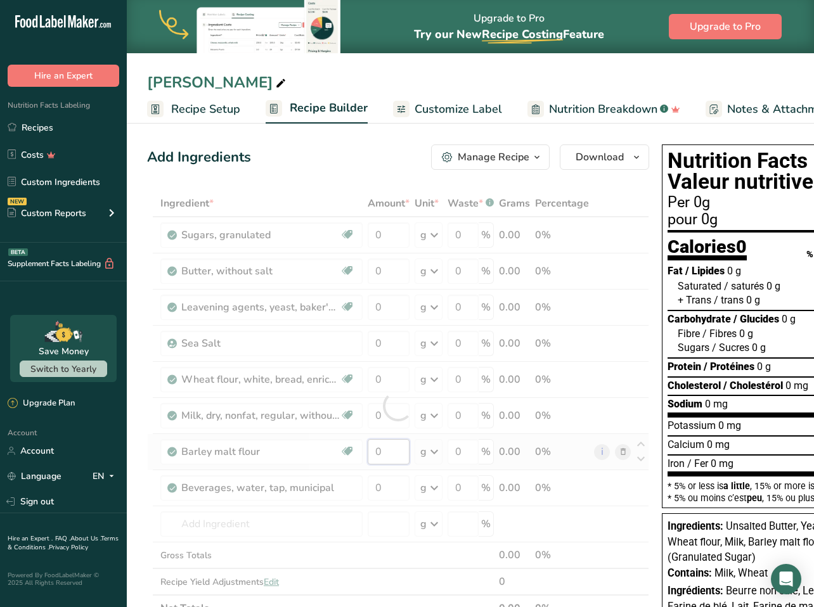
click at [390, 461] on div "Ingredient * Amount * Unit * Waste * .a-a{fill:#347362;}.b-a{fill:#fff;} Grams …" at bounding box center [398, 406] width 502 height 432
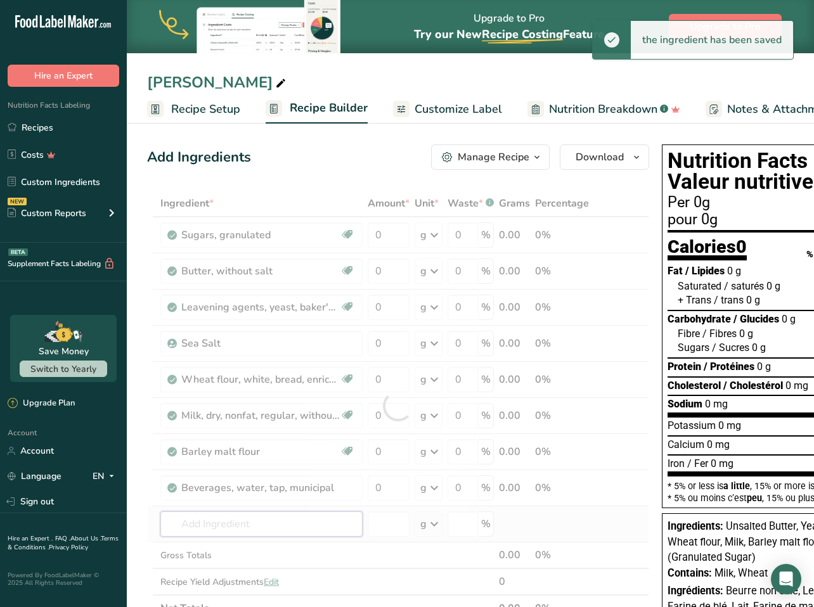
click at [289, 515] on div "Ingredient * Amount * Unit * Waste * .a-a{fill:#347362;}.b-a{fill:#fff;} Grams …" at bounding box center [398, 406] width 502 height 432
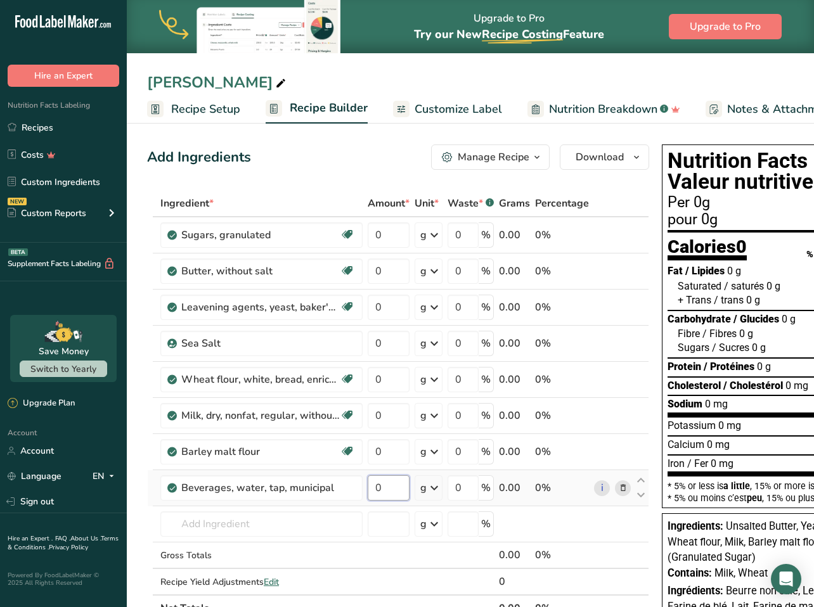
click at [389, 494] on input "0" at bounding box center [389, 487] width 42 height 25
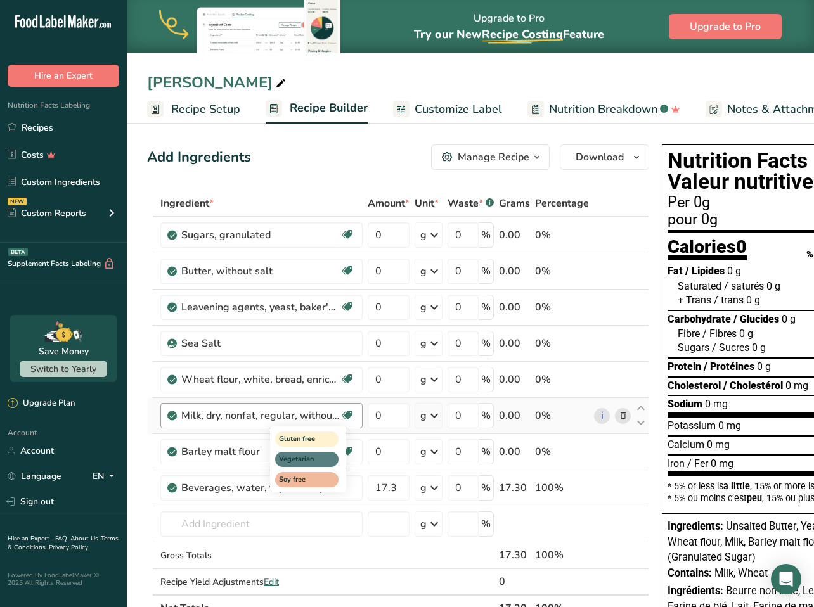
click at [385, 486] on div "Ingredient * Amount * Unit * Waste * .a-a{fill:#347362;}.b-a{fill:#fff;} Grams …" at bounding box center [398, 406] width 502 height 432
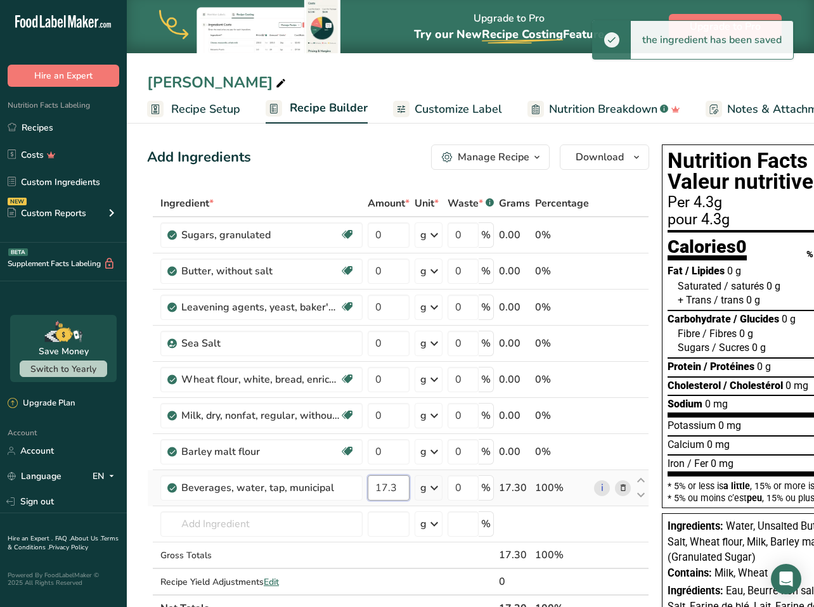
click at [386, 489] on input "17.3" at bounding box center [389, 487] width 42 height 25
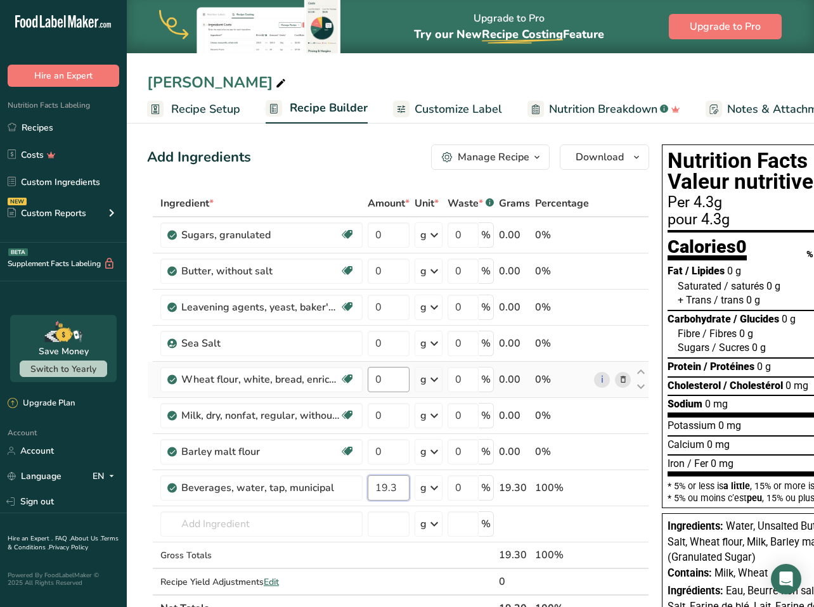
type input "19.3"
click at [398, 373] on div "Ingredient * Amount * Unit * Waste * .a-a{fill:#347362;}.b-a{fill:#fff;} Grams …" at bounding box center [398, 406] width 502 height 432
type input "40.6"
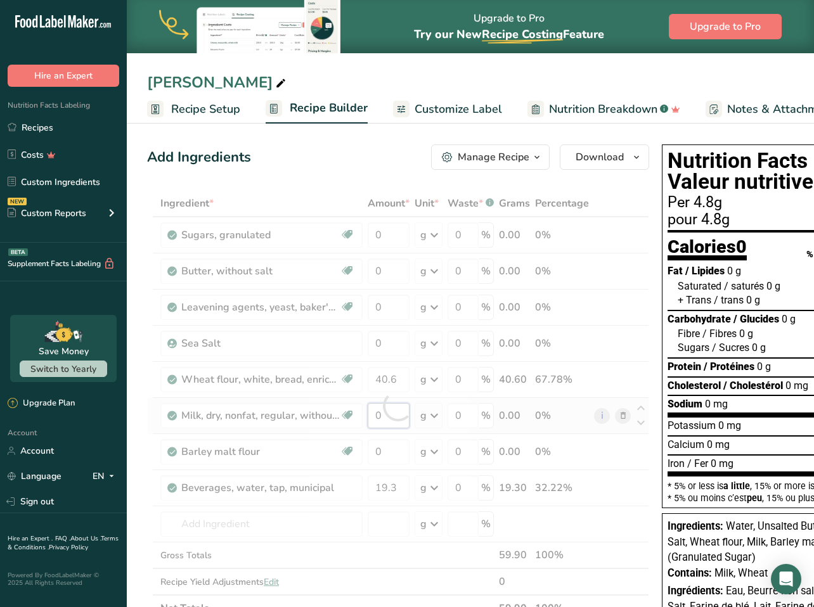
click at [386, 416] on div "Ingredient * Amount * Unit * Waste * .a-a{fill:#347362;}.b-a{fill:#fff;} Grams …" at bounding box center [398, 406] width 502 height 432
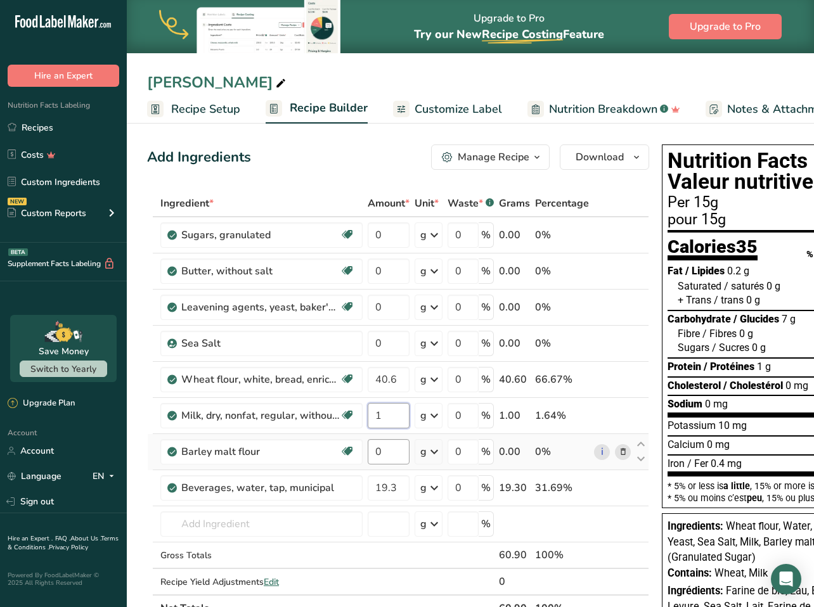
type input "1"
click at [388, 447] on div "Ingredient * Amount * Unit * Waste * .a-a{fill:#347362;}.b-a{fill:#fff;} Grams …" at bounding box center [398, 406] width 502 height 432
type input "0.1"
click at [392, 339] on div "Ingredient * Amount * Unit * Waste * .a-a{fill:#347362;}.b-a{fill:#fff;} Grams …" at bounding box center [398, 406] width 502 height 432
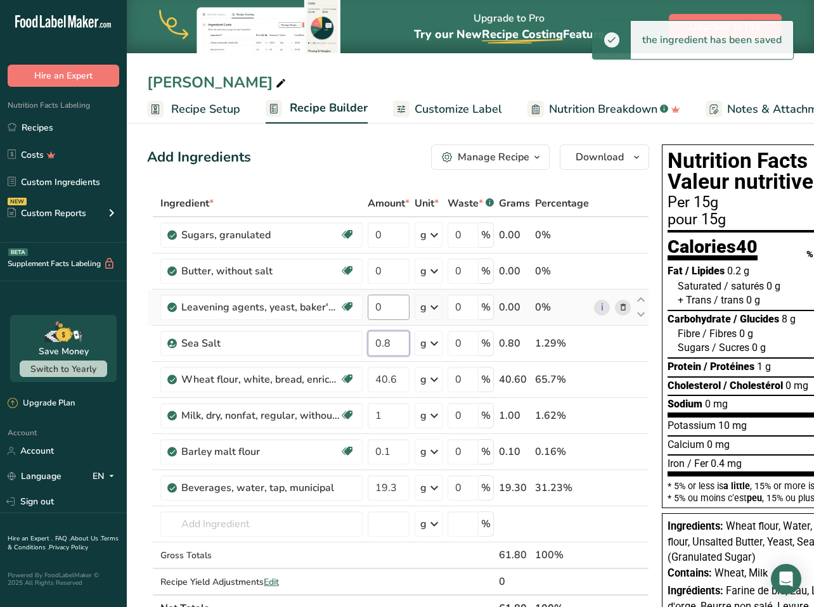
type input "0.8"
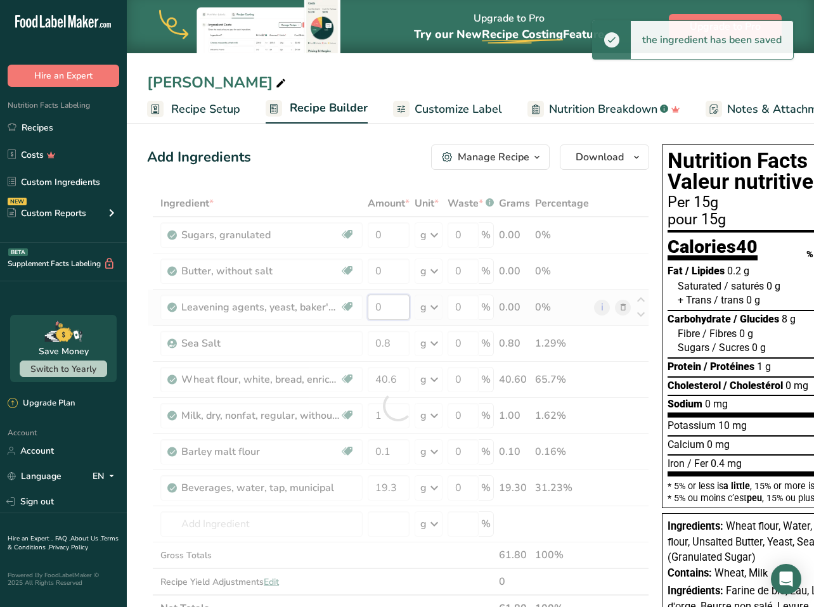
click at [385, 309] on div "Ingredient * Amount * Unit * Waste * .a-a{fill:#347362;}.b-a{fill:#fff;} Grams …" at bounding box center [398, 406] width 502 height 432
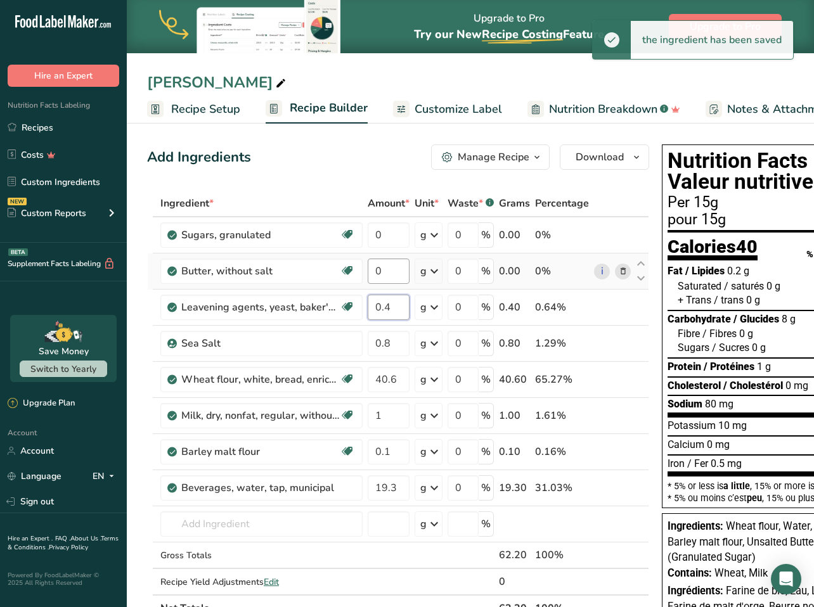
type input "0.4"
click at [379, 273] on div "Ingredient * Amount * Unit * Waste * .a-a{fill:#347362;}.b-a{fill:#fff;} Grams …" at bounding box center [398, 406] width 502 height 432
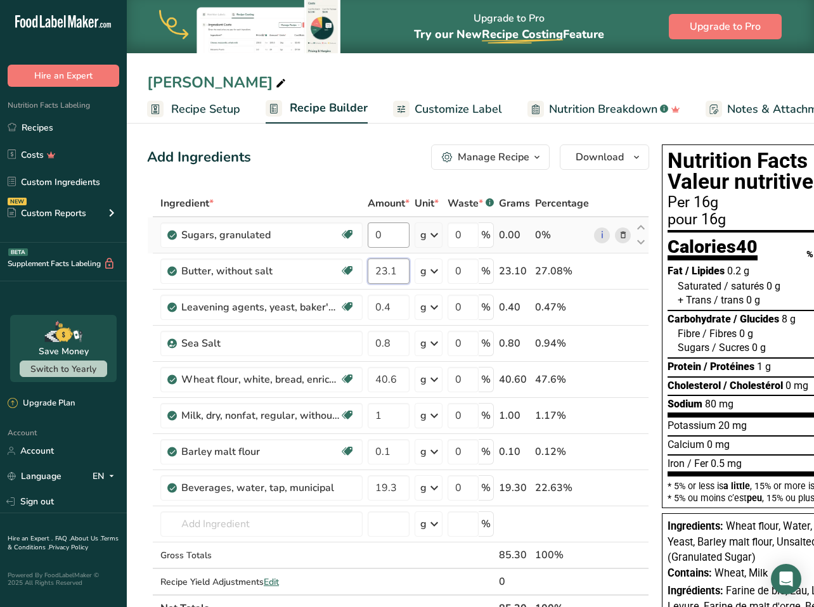
type input "23.1"
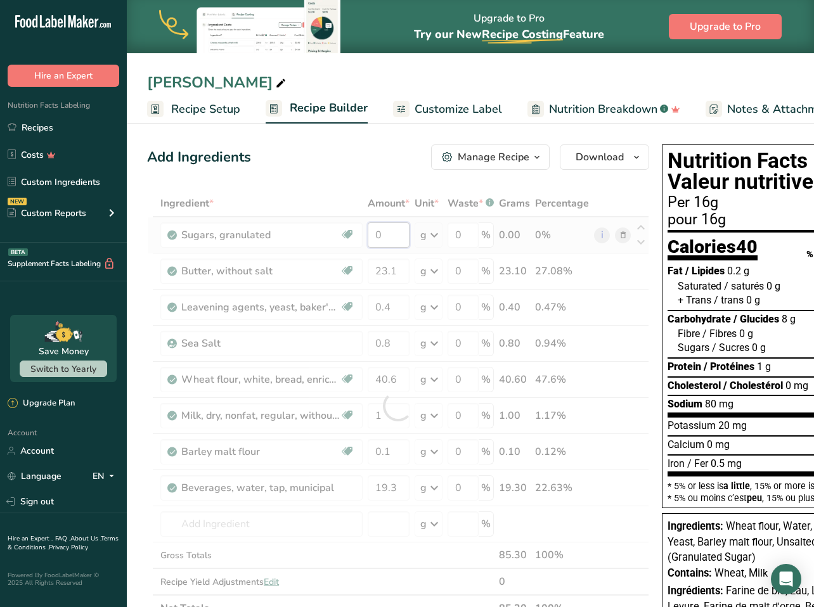
click at [392, 241] on div "Ingredient * Amount * Unit * Waste * .a-a{fill:#347362;}.b-a{fill:#fff;} Grams …" at bounding box center [398, 406] width 502 height 432
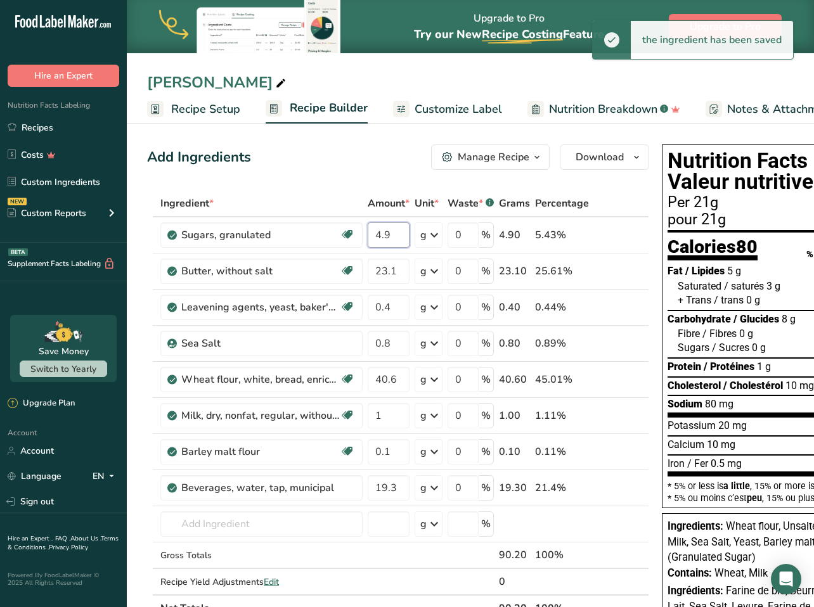
type input "4.9"
click at [350, 174] on div "Add Ingredients Manage Recipe Delete Recipe Duplicate Recipe Scale Recipe Save …" at bounding box center [402, 602] width 510 height 926
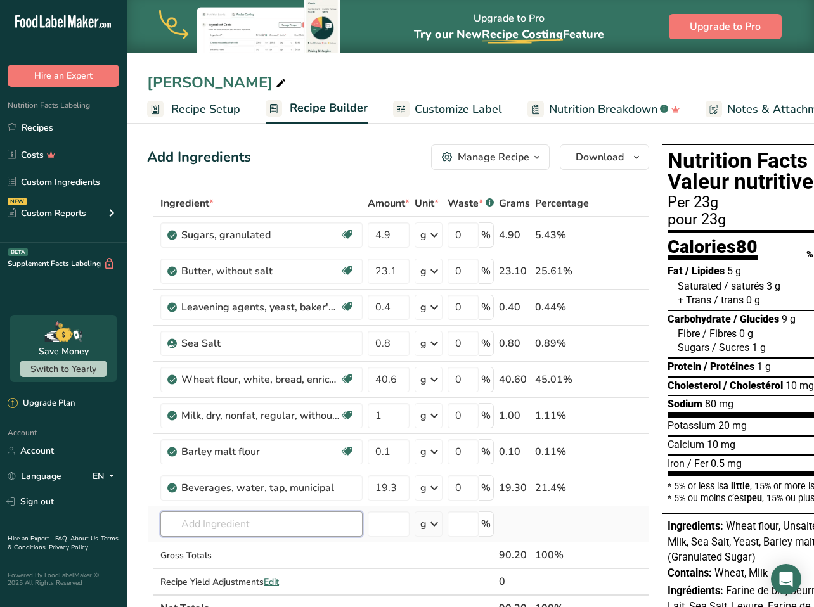
click at [257, 517] on input "text" at bounding box center [261, 524] width 202 height 25
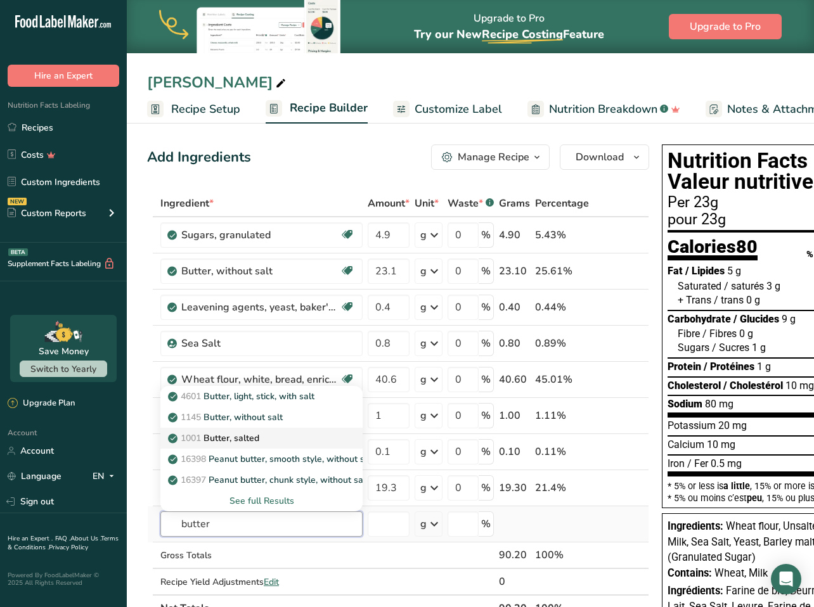
type input "butter"
click at [273, 434] on div "1001 Butter, salted" at bounding box center [252, 438] width 162 height 13
type input "Butter, salted"
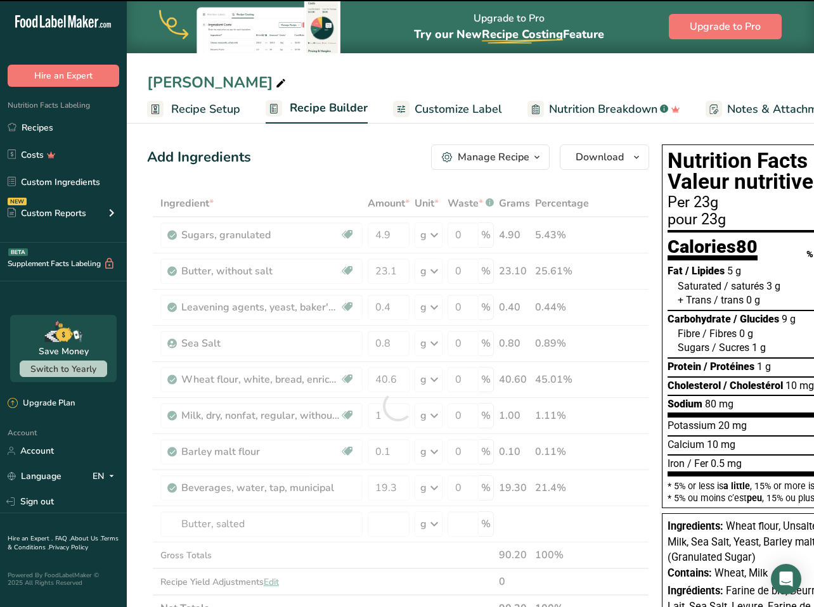
click at [264, 529] on div at bounding box center [398, 406] width 502 height 432
type input "0"
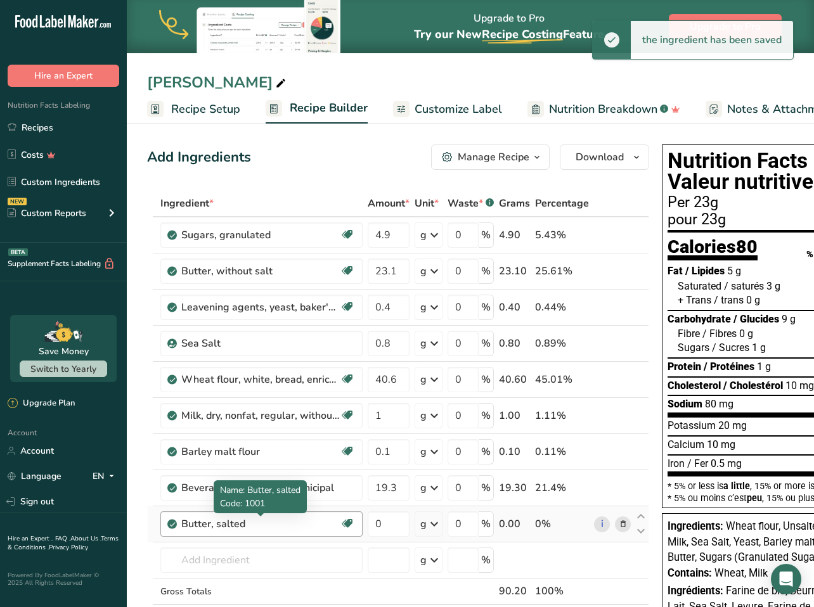
click at [266, 526] on div "Butter, salted" at bounding box center [260, 524] width 158 height 15
click at [266, 524] on div "Butter, salted" at bounding box center [260, 524] width 158 height 15
drag, startPoint x: 619, startPoint y: 523, endPoint x: 612, endPoint y: 524, distance: 7.6
click at [619, 523] on icon at bounding box center [623, 524] width 9 height 13
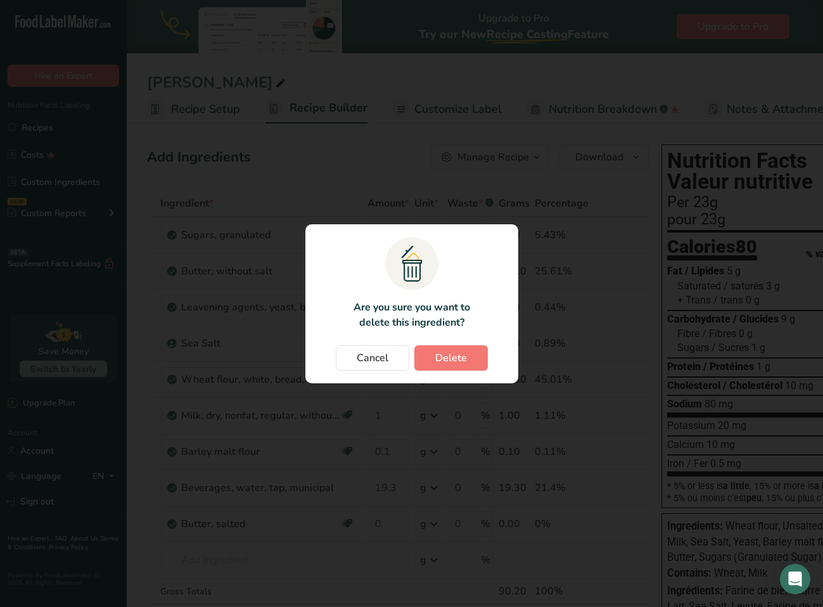
click at [451, 371] on section ".a{fill:#f5f3ed;}.b,.e{fill:#0f393a;}.c{fill:none;}.d{fill:#f2c549;}.e{stroke:r…" at bounding box center [412, 303] width 213 height 159
click at [451, 354] on span "Delete" at bounding box center [452, 358] width 32 height 15
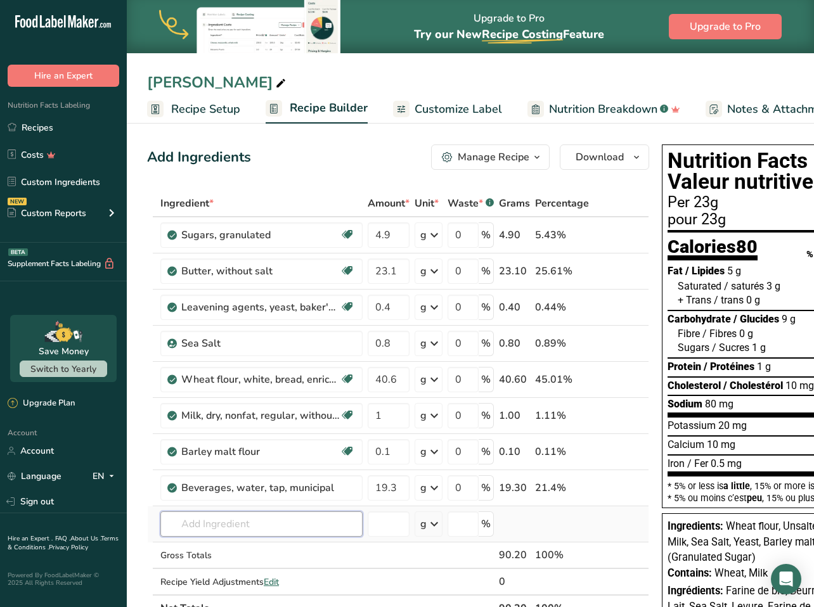
click at [229, 526] on input "text" at bounding box center [261, 524] width 202 height 25
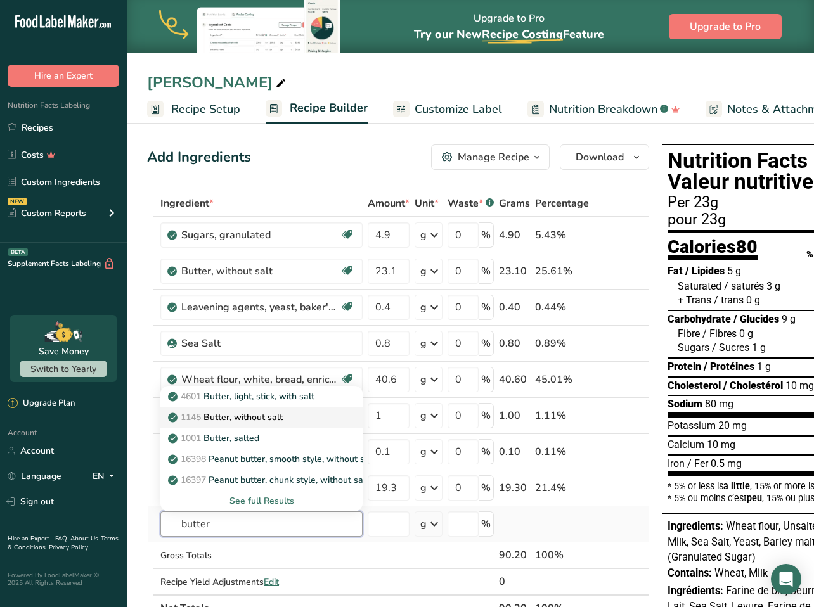
type input "butter"
click at [252, 412] on p "1145 Butter, without salt" at bounding box center [227, 417] width 112 height 13
type input "Butter, without salt"
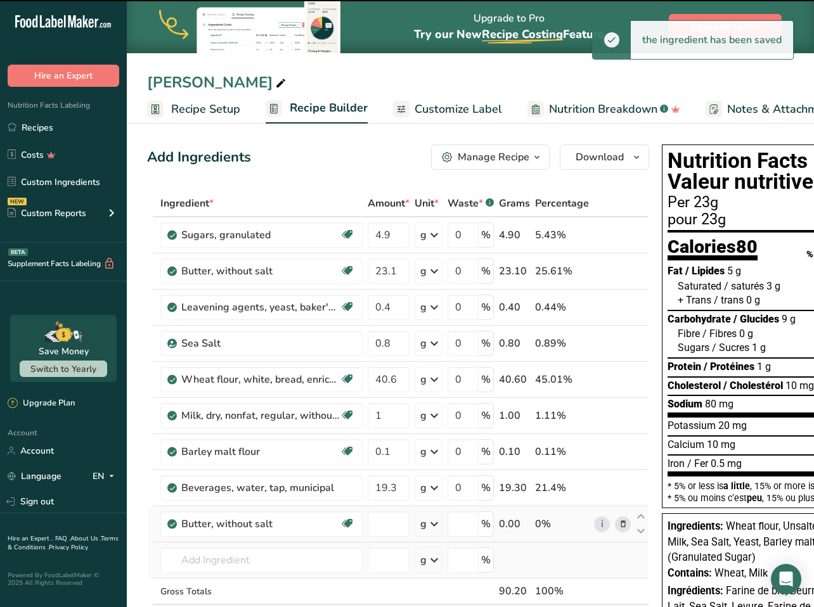
type input "0"
click at [240, 547] on input "text" at bounding box center [261, 560] width 202 height 25
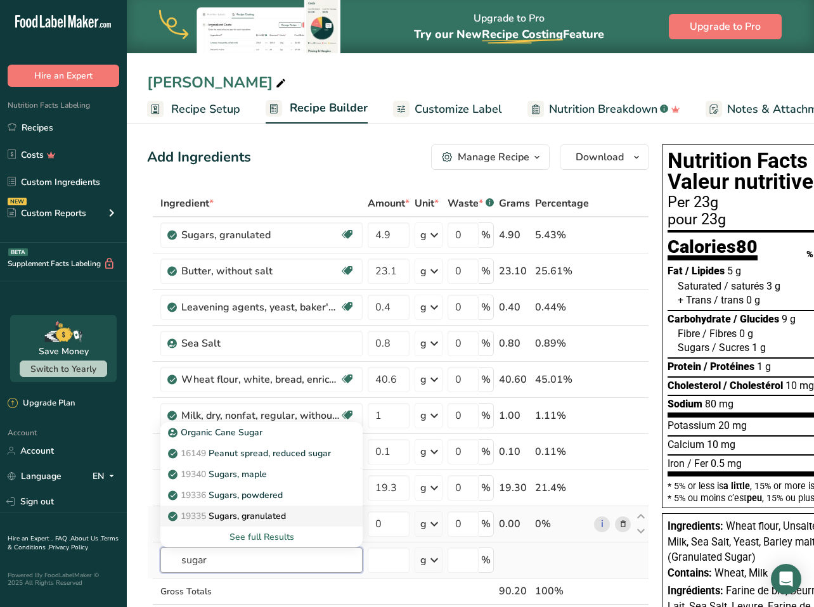
type input "sugar"
click at [269, 515] on p "19335 [GEOGRAPHIC_DATA], granulated" at bounding box center [228, 516] width 115 height 13
type input "Sugars, granulated"
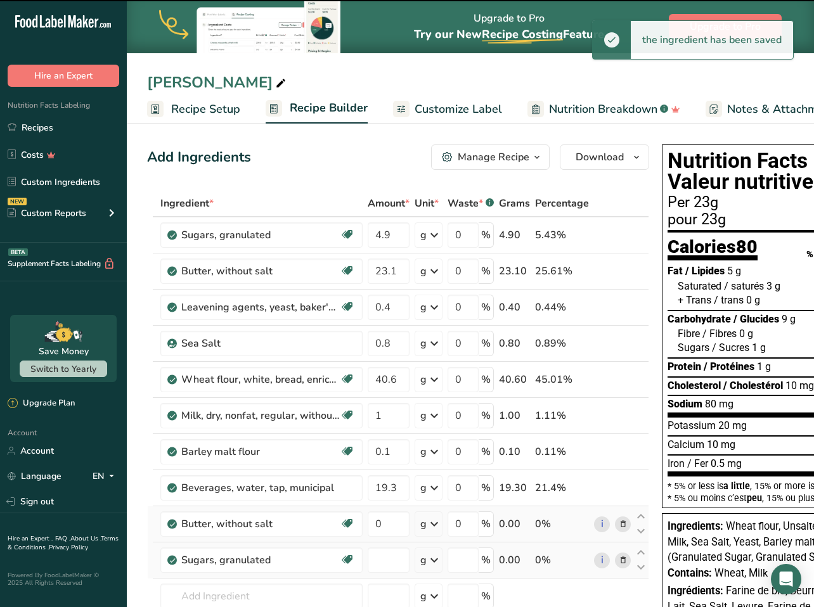
type input "0"
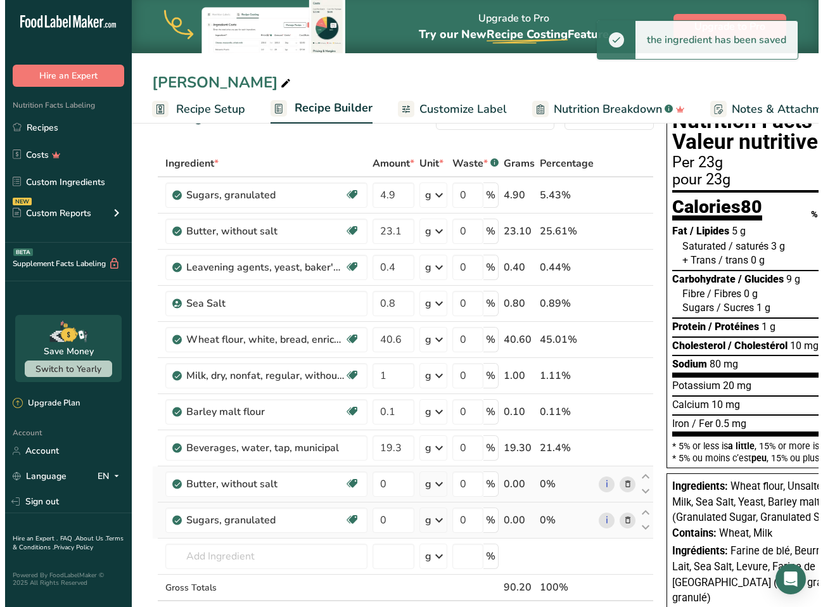
scroll to position [131, 0]
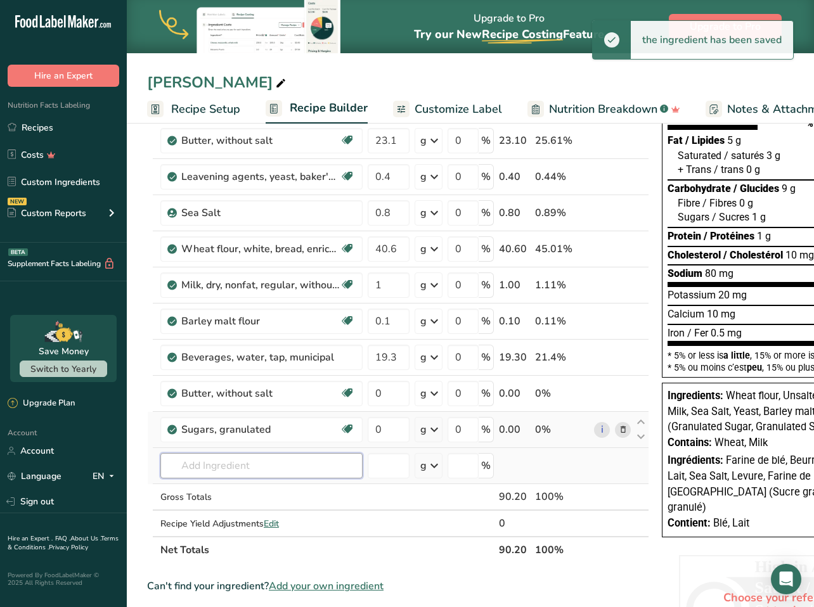
click at [245, 468] on input "text" at bounding box center [261, 465] width 202 height 25
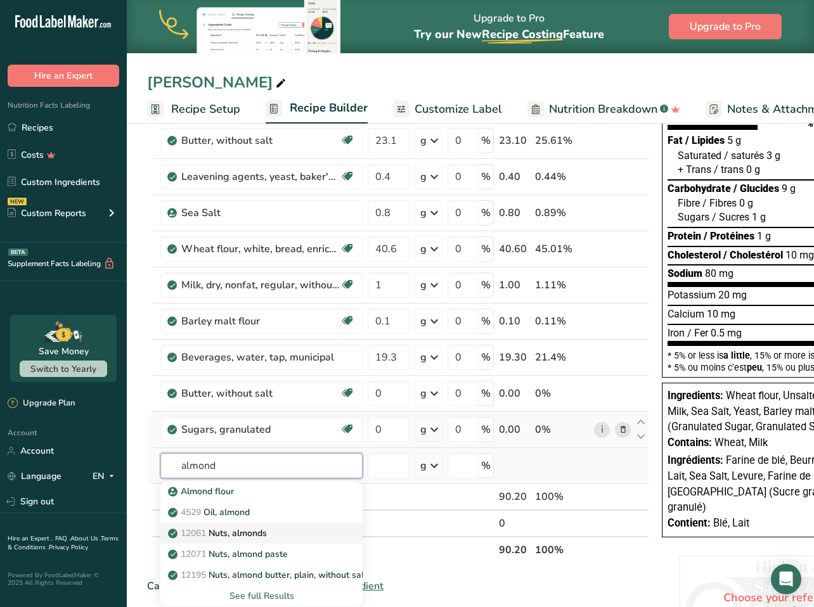
type input "almond"
click at [252, 531] on p "12061 Nuts, almonds" at bounding box center [219, 533] width 96 height 13
type input "Nuts, almonds"
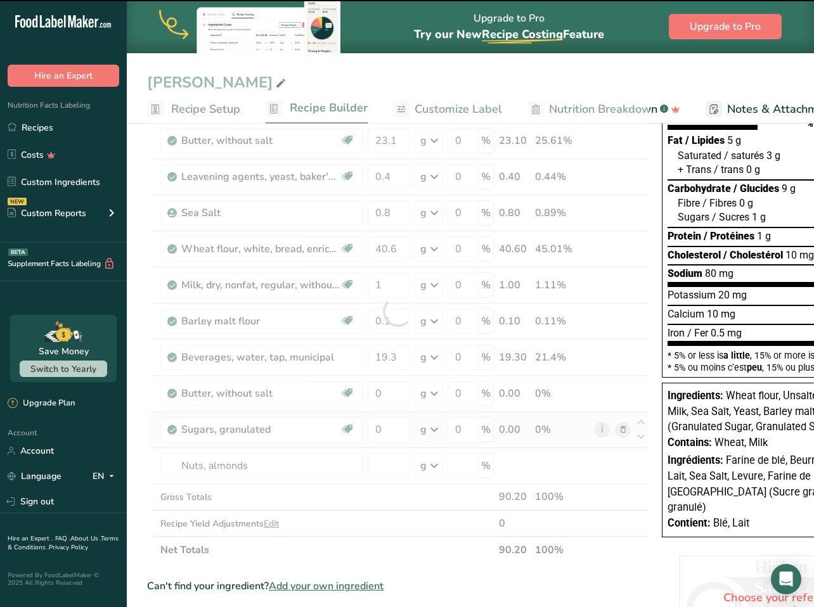
type input "0"
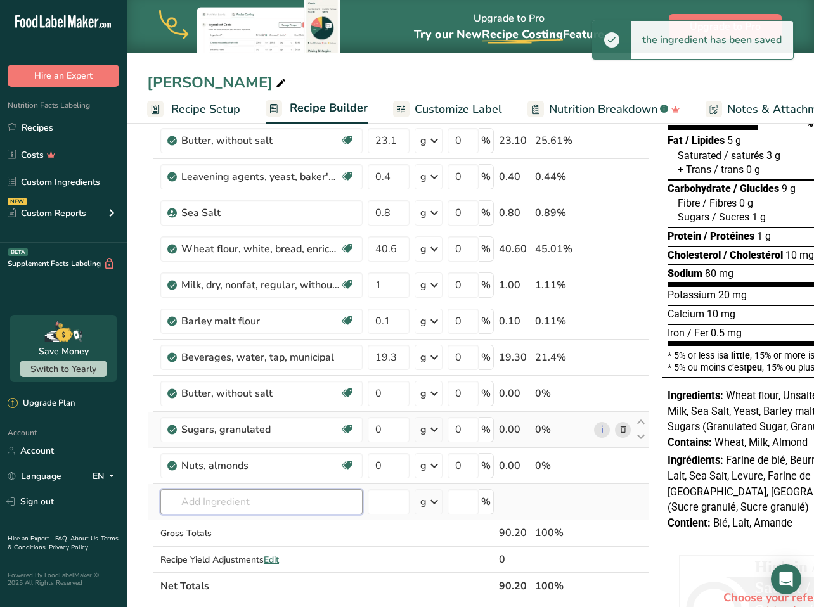
click at [227, 499] on input "text" at bounding box center [261, 501] width 202 height 25
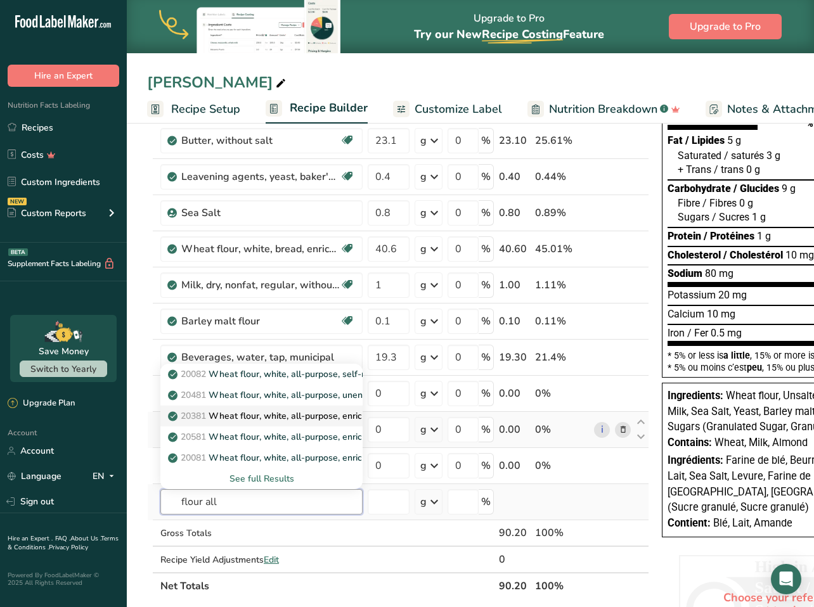
type input "flour all"
click at [287, 413] on p "20381 Wheat flour, white, all-purpose, enriched, calcium-fortified" at bounding box center [310, 416] width 278 height 13
type input "Wheat flour, white, all-purpose, enriched, calcium-fortified"
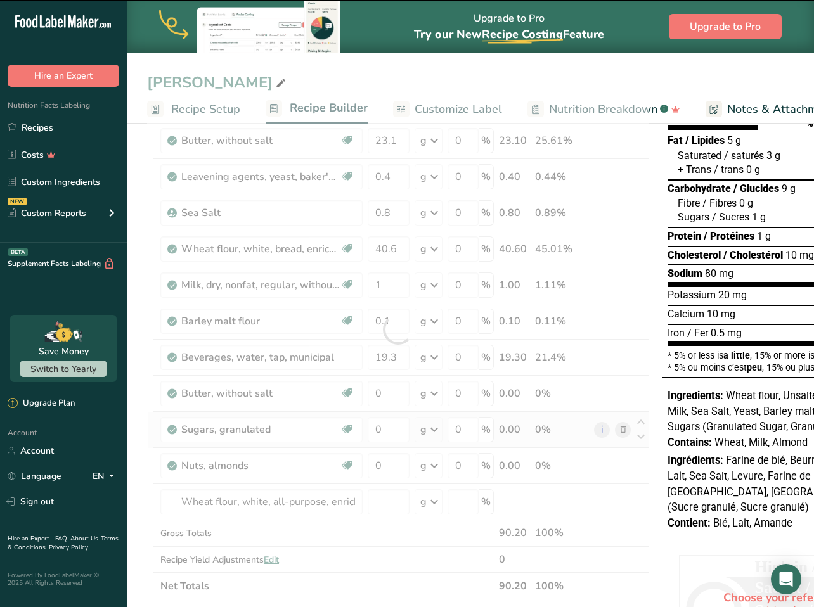
type input "0"
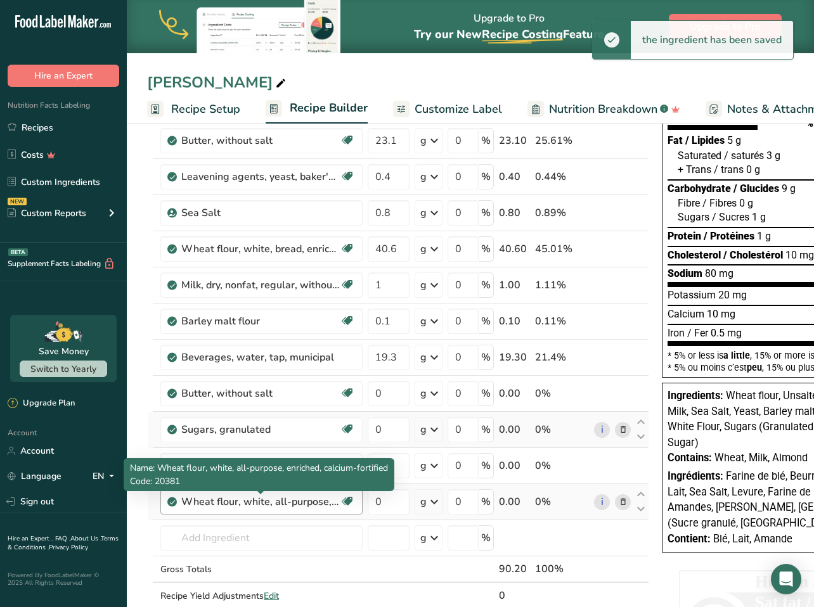
click at [338, 503] on div "Wheat flour, white, all-purpose, enriched, calcium-fortified" at bounding box center [260, 501] width 158 height 15
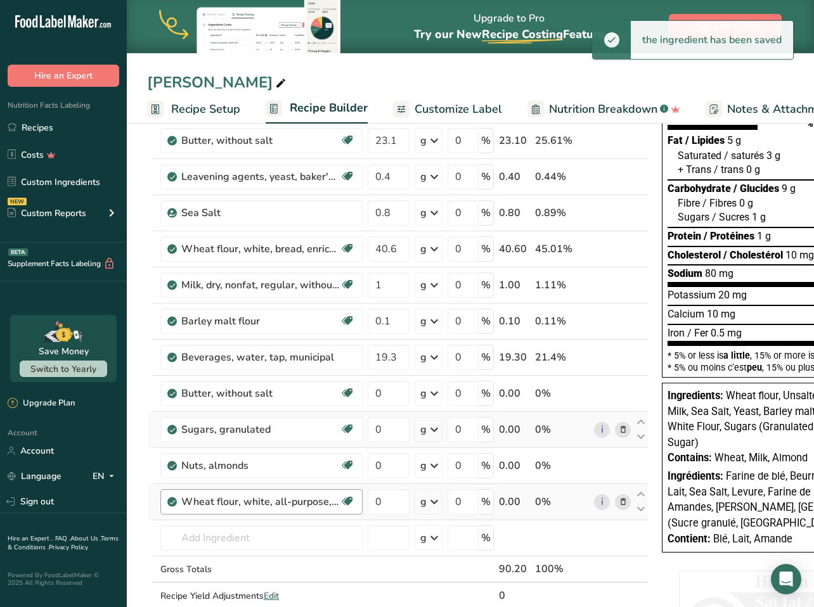
click at [318, 505] on div "Wheat flour, white, all-purpose, enriched, calcium-fortified" at bounding box center [260, 501] width 158 height 15
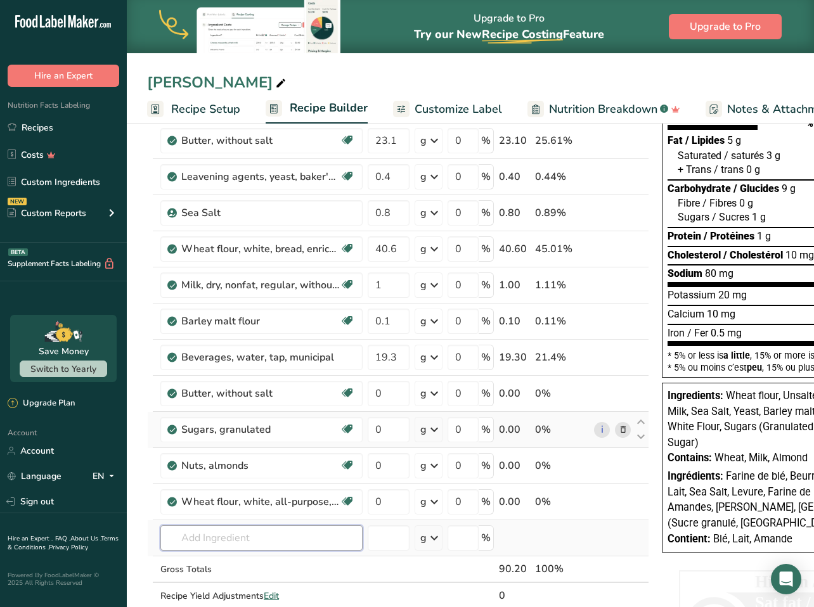
click at [259, 538] on input "text" at bounding box center [261, 538] width 202 height 25
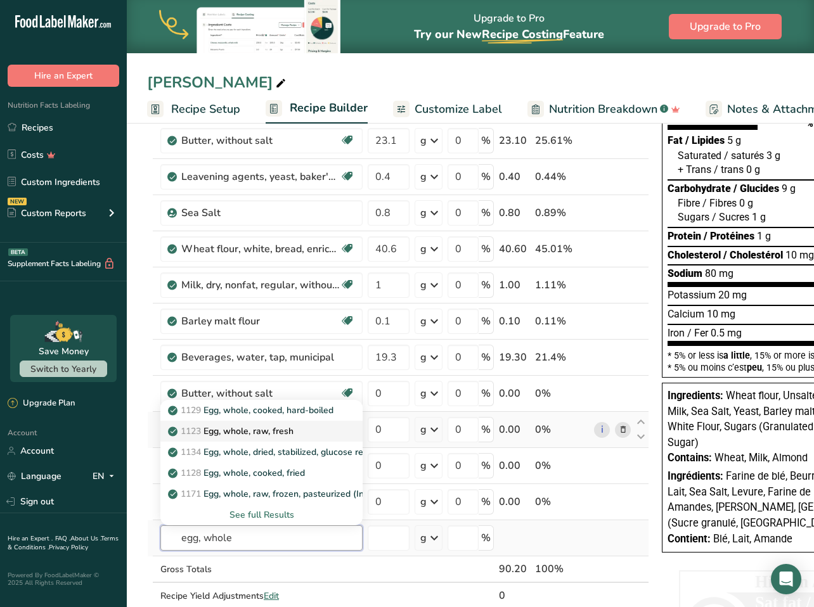
type input "egg, whole"
click at [244, 425] on p "1123 Egg, whole, raw, fresh" at bounding box center [232, 431] width 123 height 13
type input "Egg, whole, raw, fresh"
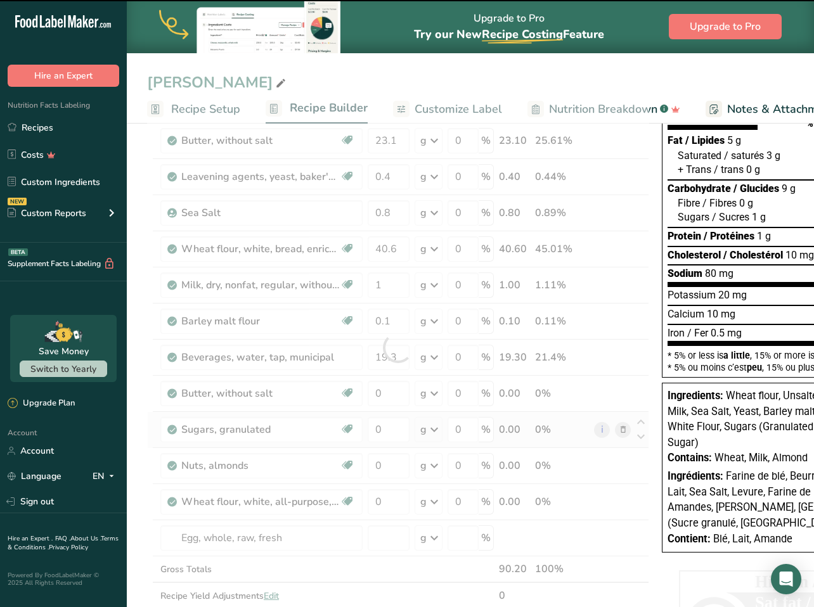
type input "0"
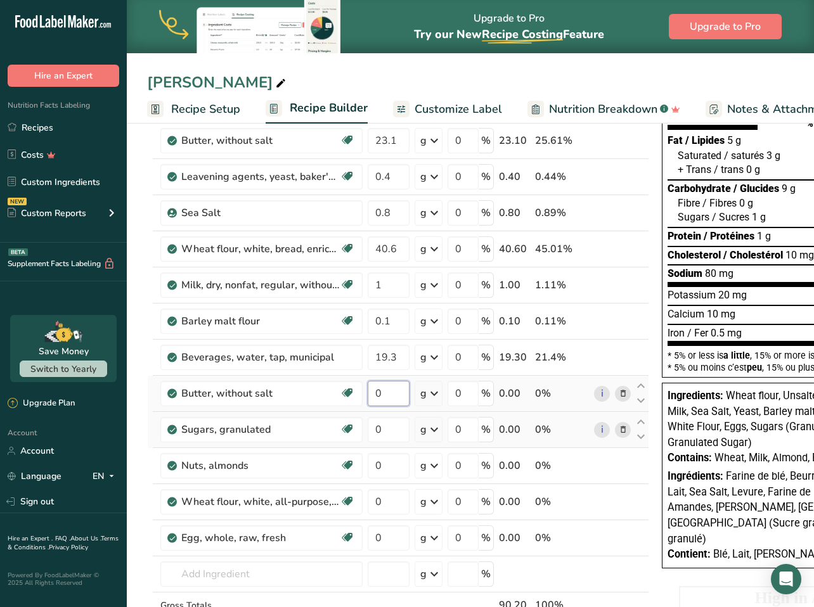
click at [391, 390] on input "0" at bounding box center [389, 393] width 42 height 25
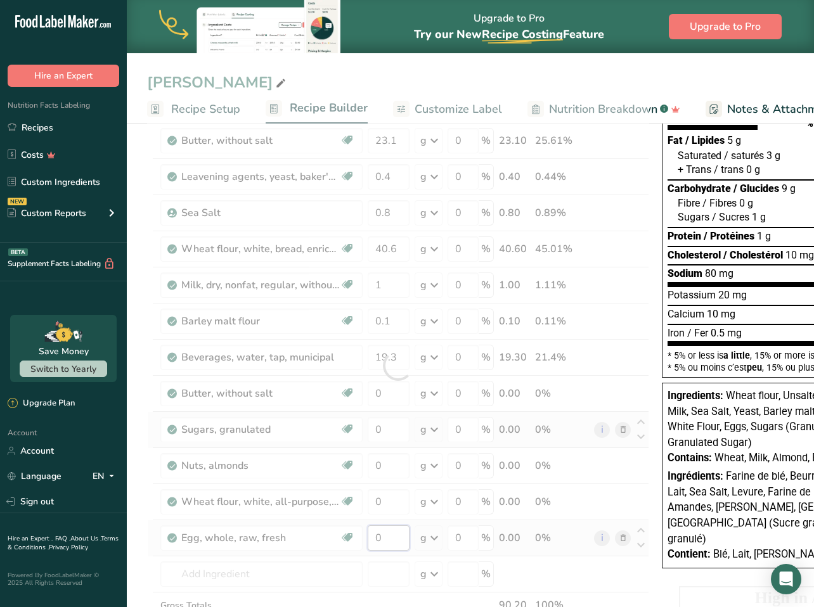
click at [380, 540] on div "Ingredient * Amount * Unit * Waste * .a-a{fill:#347362;}.b-a{fill:#fff;} Grams …" at bounding box center [398, 366] width 502 height 612
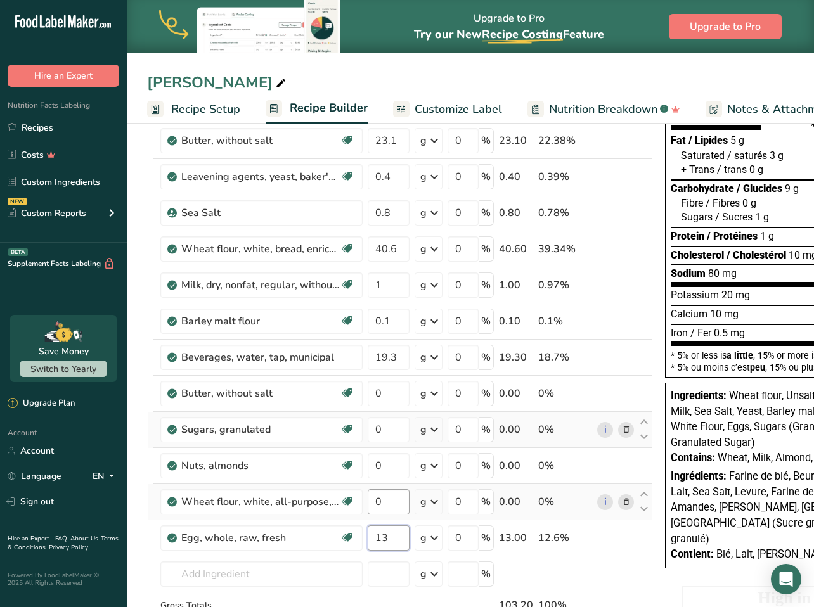
type input "13"
click at [405, 503] on div "Ingredient * Amount * Unit * Waste * .a-a{fill:#347362;}.b-a{fill:#fff;} Grams …" at bounding box center [399, 366] width 505 height 612
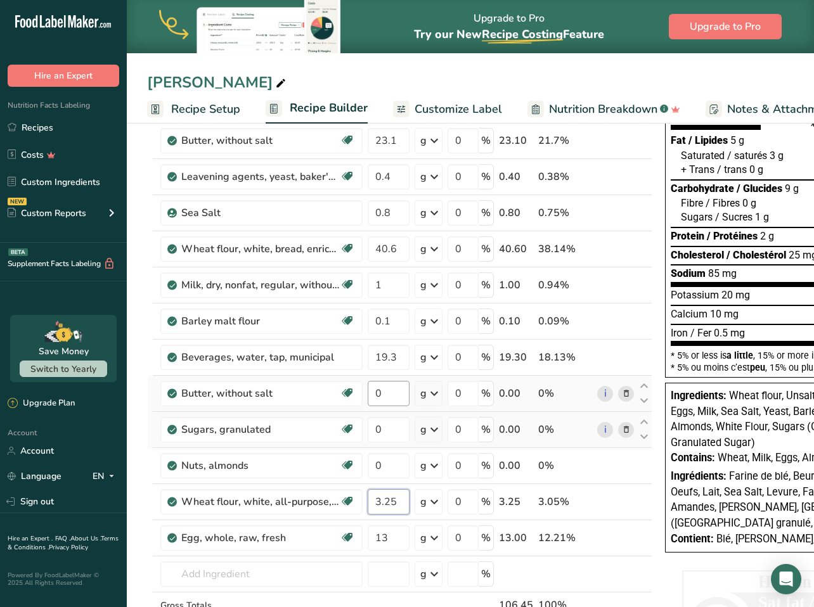
type input "3.25"
click at [390, 389] on div "Ingredient * Amount * Unit * Waste * .a-a{fill:#347362;}.b-a{fill:#fff;} Grams …" at bounding box center [399, 366] width 505 height 612
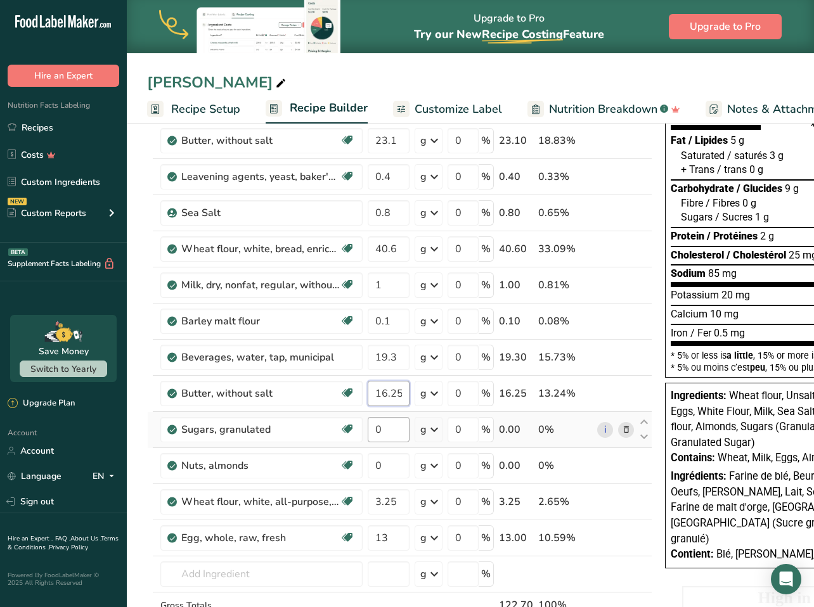
type input "16.25"
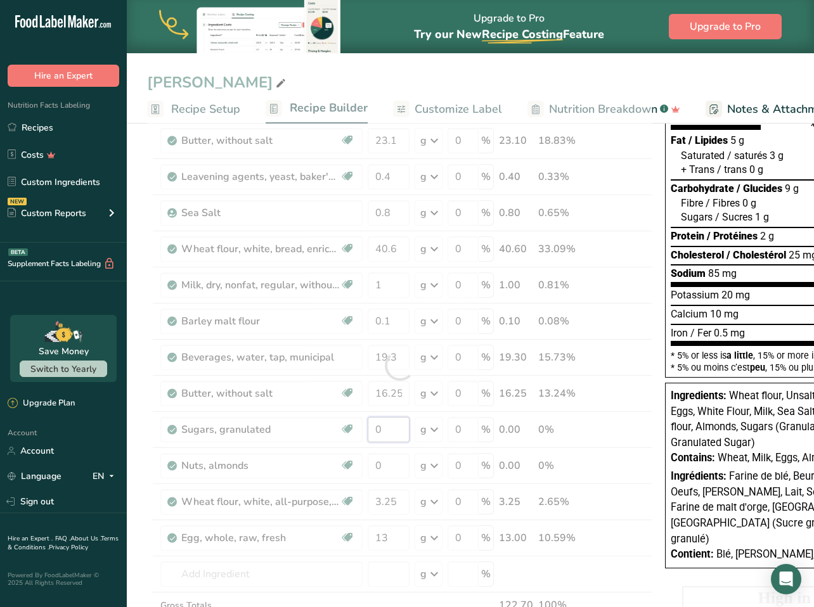
click at [388, 433] on div "Ingredient * Amount * Unit * Waste * .a-a{fill:#347362;}.b-a{fill:#fff;} Grams …" at bounding box center [399, 366] width 505 height 612
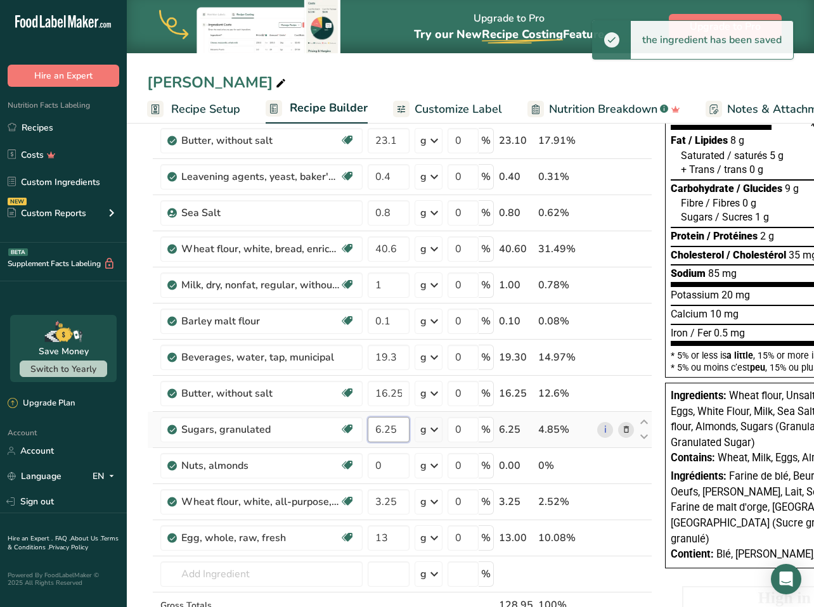
click at [373, 427] on input "6.25" at bounding box center [389, 429] width 42 height 25
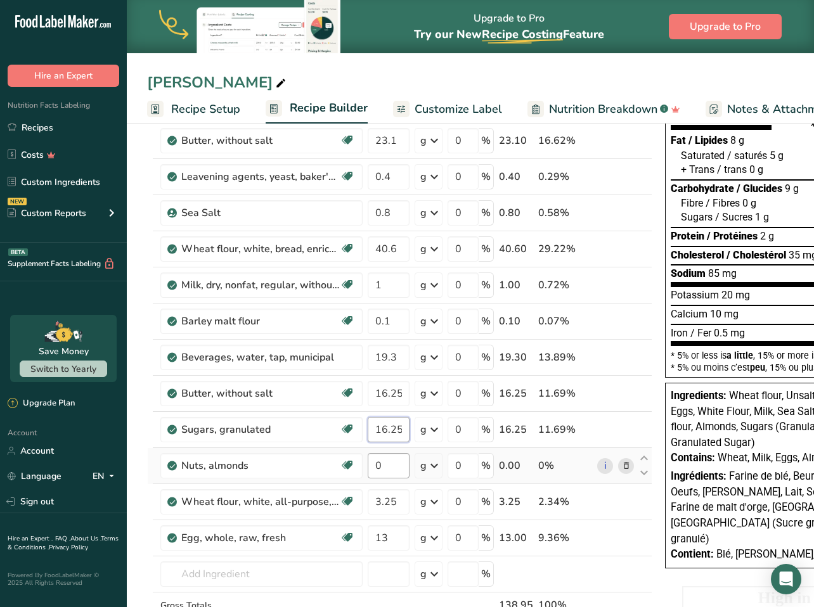
type input "16.25"
click at [384, 460] on div "Ingredient * Amount * Unit * Waste * .a-a{fill:#347362;}.b-a{fill:#fff;} Grams …" at bounding box center [399, 366] width 505 height 612
type input "16.25"
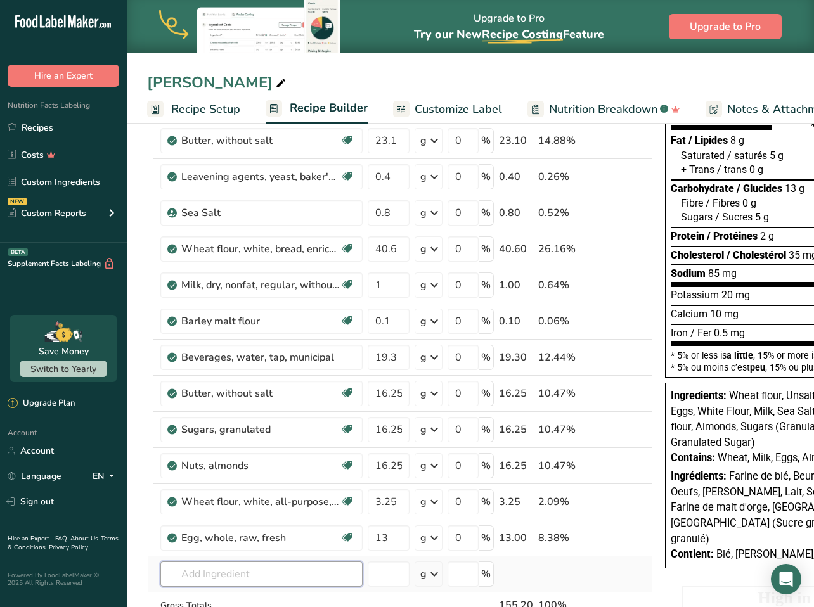
click at [255, 547] on div "Ingredient * Amount * Unit * Waste * .a-a{fill:#347362;}.b-a{fill:#fff;} Grams …" at bounding box center [399, 366] width 505 height 612
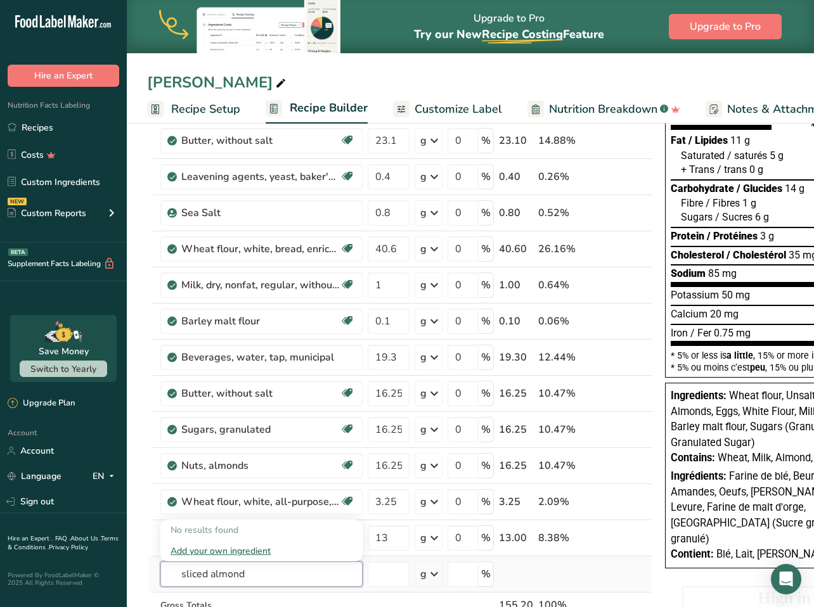
click at [259, 547] on input "sliced almond" at bounding box center [261, 574] width 202 height 25
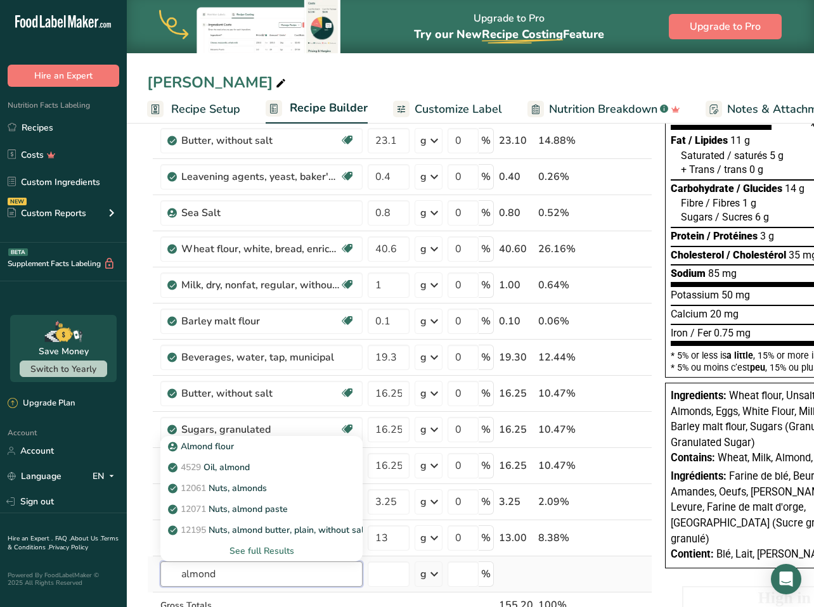
type input "almond"
click at [248, 547] on div "See full Results" at bounding box center [262, 551] width 182 height 13
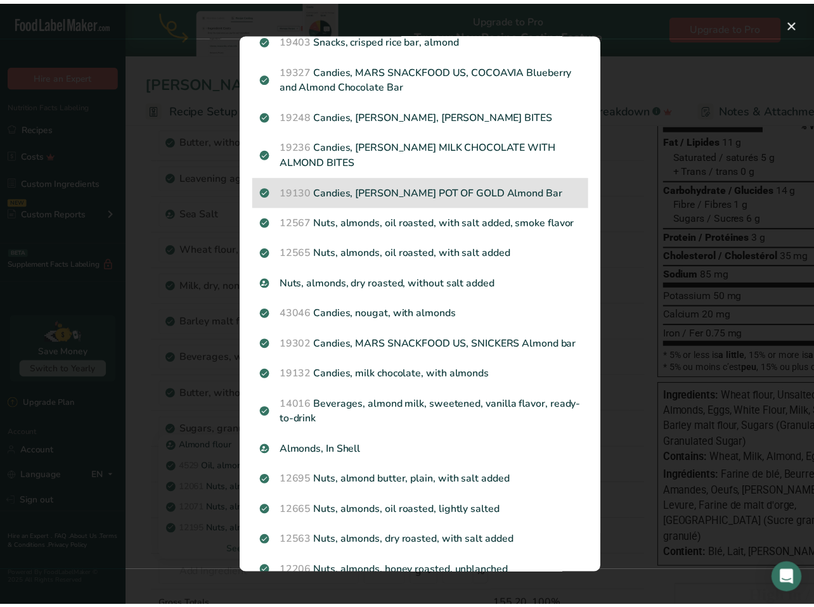
scroll to position [745, 0]
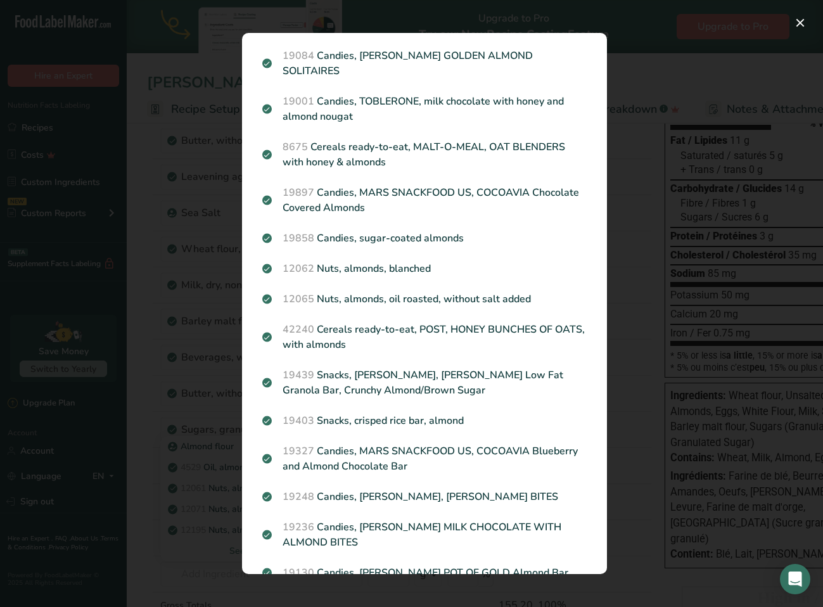
click at [652, 274] on div "Search results modal" at bounding box center [411, 303] width 823 height 607
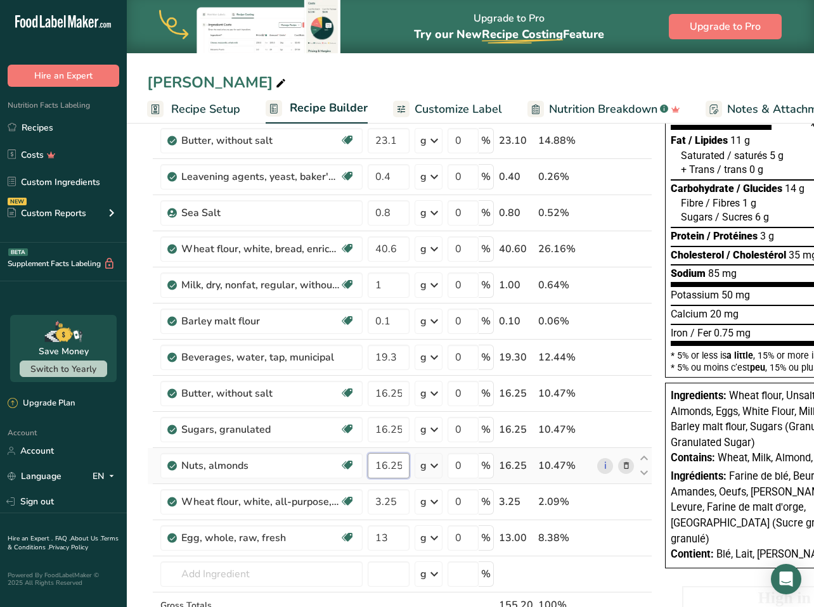
click at [387, 467] on input "16.25" at bounding box center [389, 465] width 42 height 25
click at [384, 468] on input "16.25" at bounding box center [389, 465] width 42 height 25
type input "26.25"
click at [578, 547] on div "Ingredient * Amount * Unit * Waste * .a-a{fill:#347362;}.b-a{fill:#fff;} Grams …" at bounding box center [399, 366] width 505 height 612
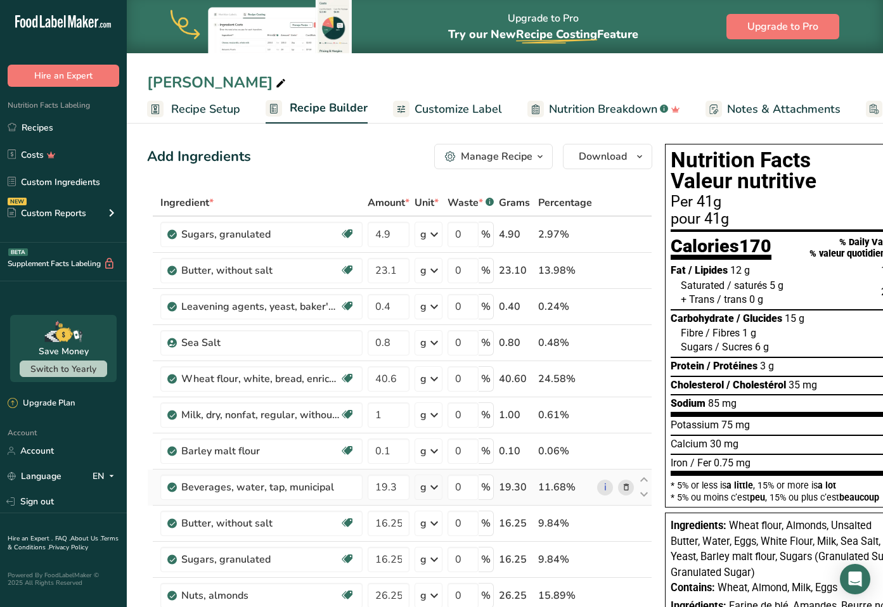
scroll to position [0, 0]
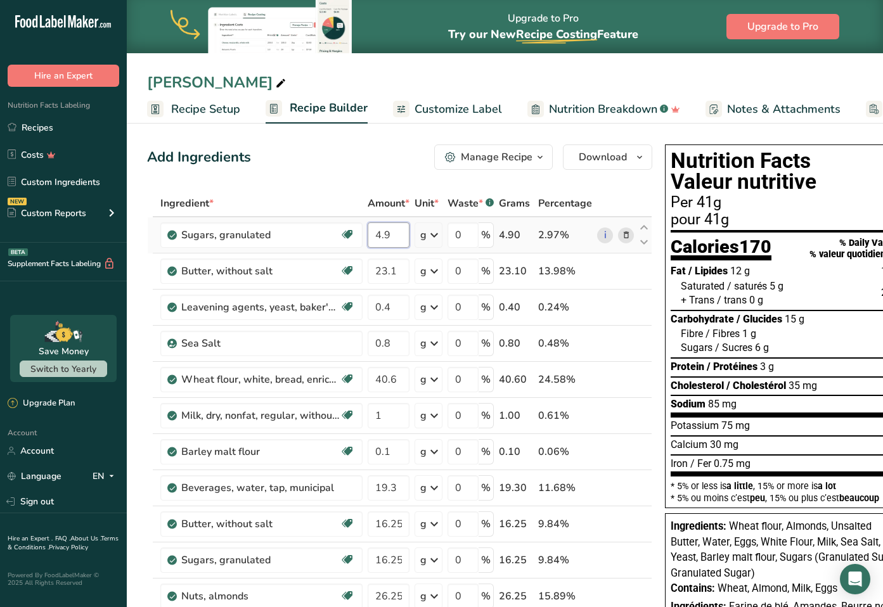
click at [395, 240] on input "4.9" at bounding box center [389, 235] width 42 height 25
click at [401, 238] on input "4.9" at bounding box center [389, 235] width 42 height 25
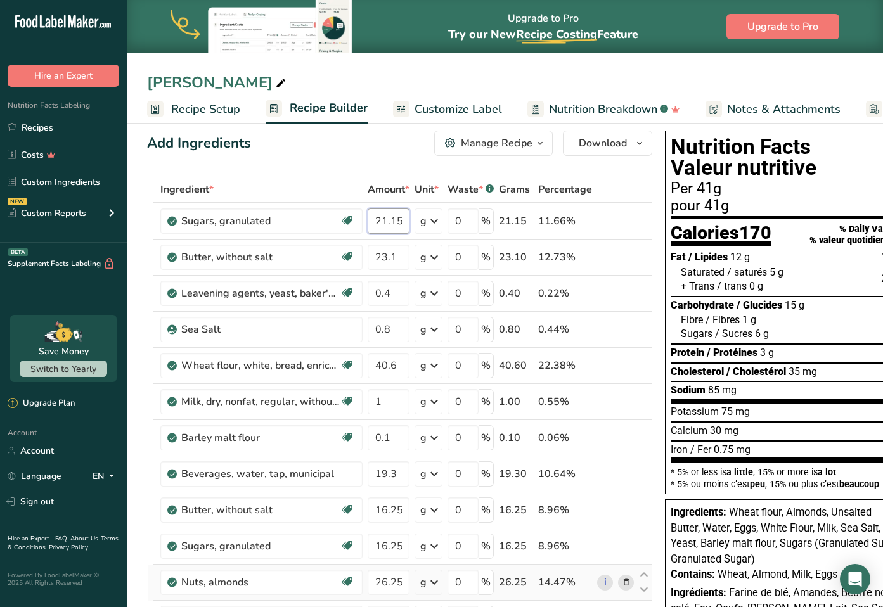
scroll to position [15, 0]
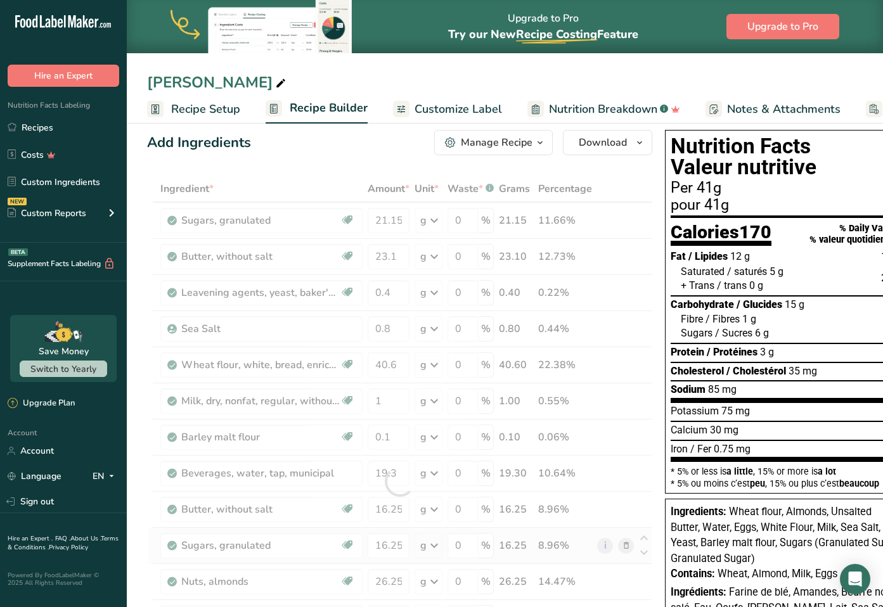
click at [619, 547] on div "Ingredient * Amount * Unit * Waste * .a-a{fill:#347362;}.b-a{fill:#fff;} Grams …" at bounding box center [399, 482] width 505 height 612
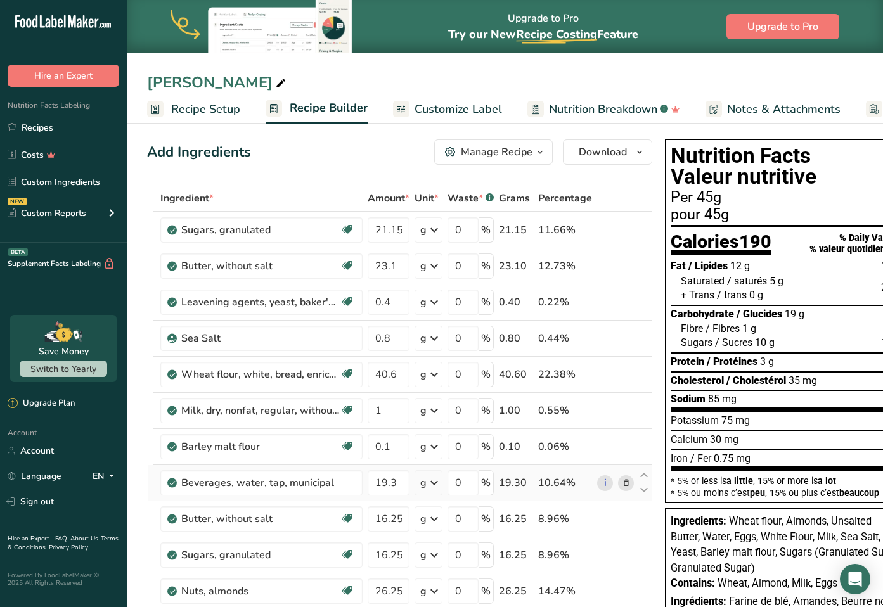
scroll to position [7, 0]
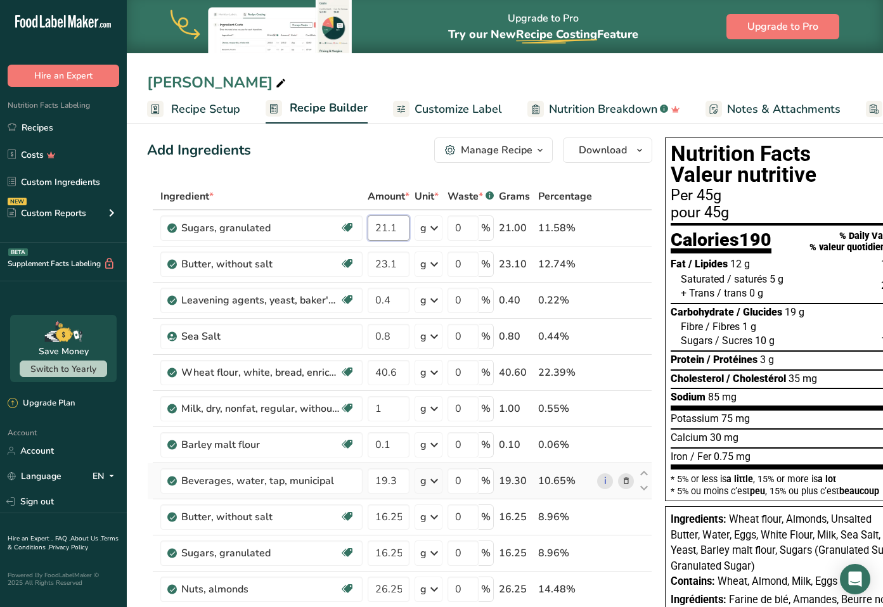
type input "21.15"
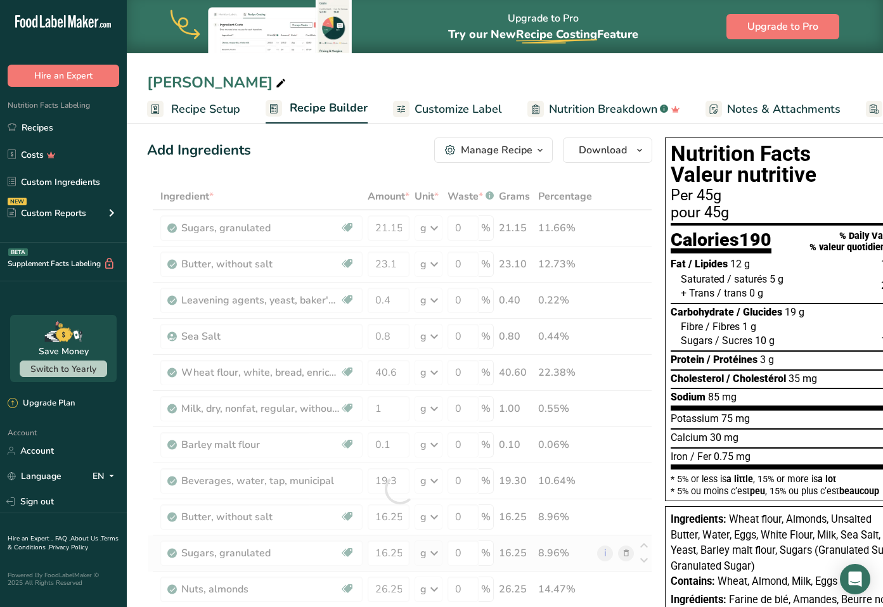
click at [622, 547] on div "Ingredient * Amount * Unit * Waste * .a-a{fill:#347362;}.b-a{fill:#fff;} Grams …" at bounding box center [399, 489] width 505 height 612
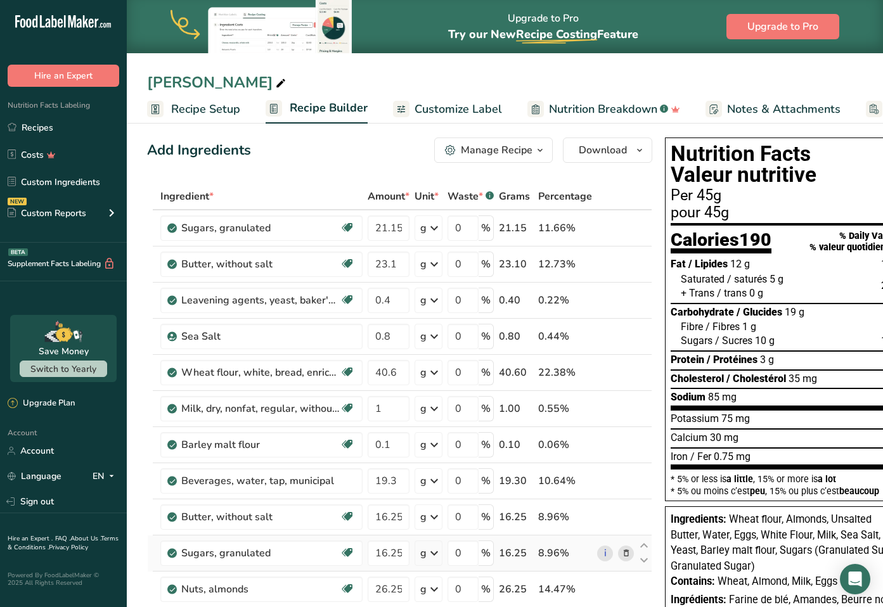
click at [622, 547] on icon at bounding box center [626, 553] width 9 height 13
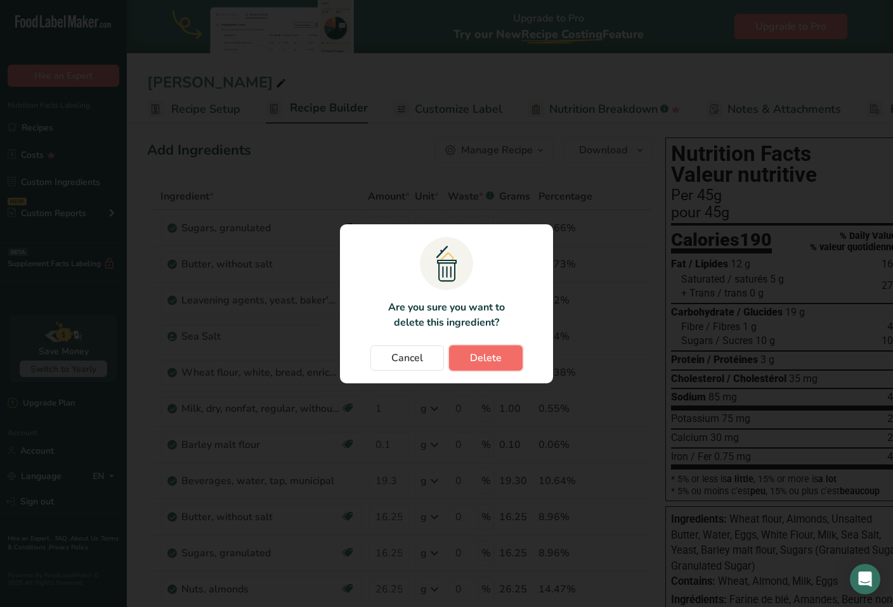
click at [486, 358] on span "Delete" at bounding box center [486, 358] width 32 height 15
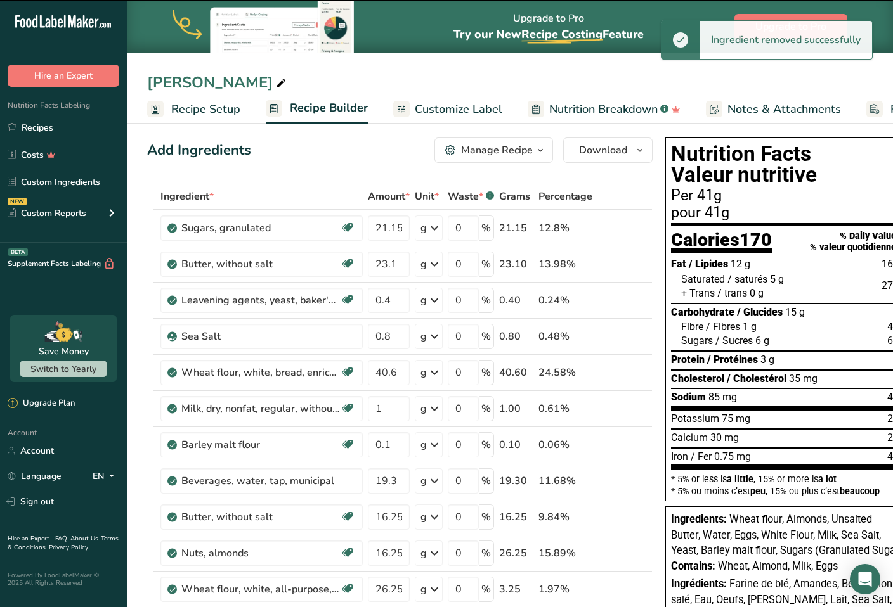
type input "26.25"
type input "3.25"
type input "13"
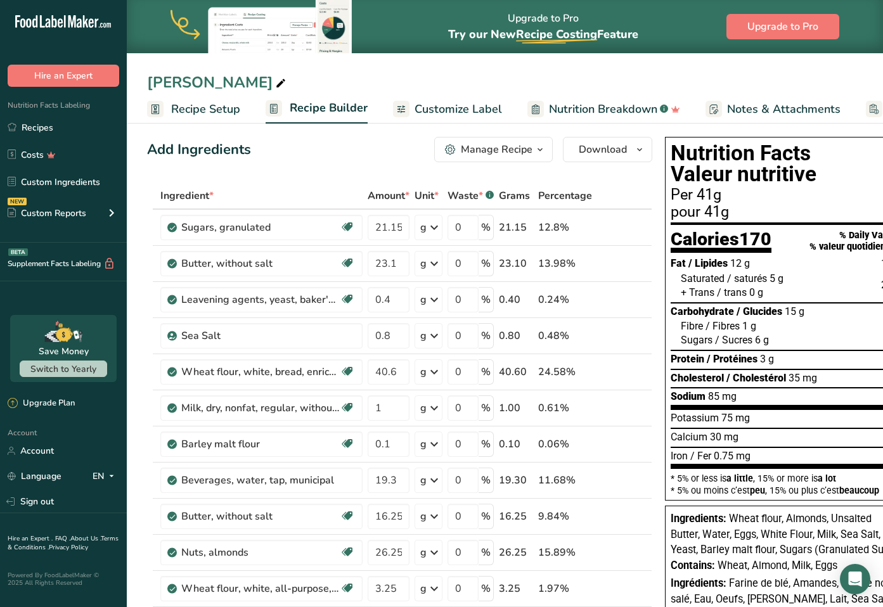
scroll to position [0, 0]
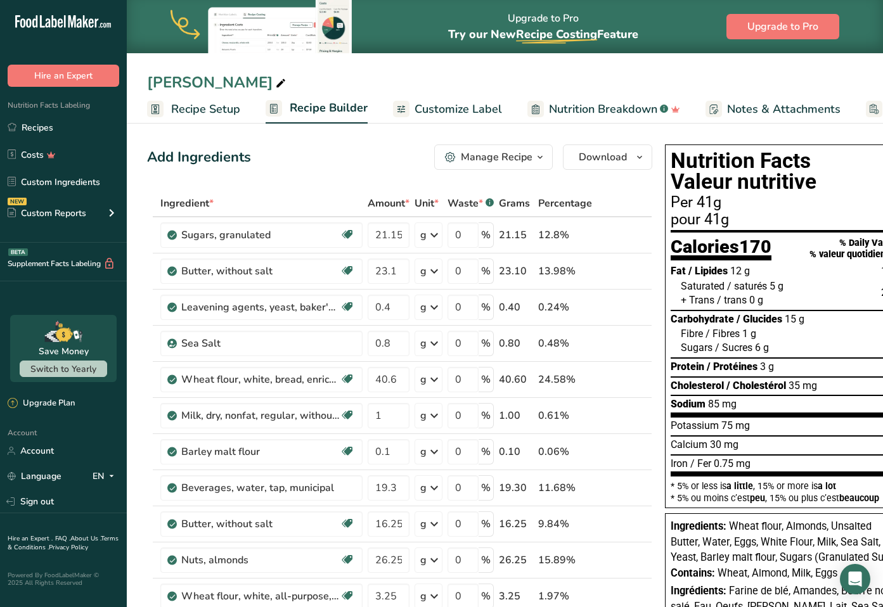
click at [217, 110] on span "Recipe Setup" at bounding box center [205, 109] width 69 height 17
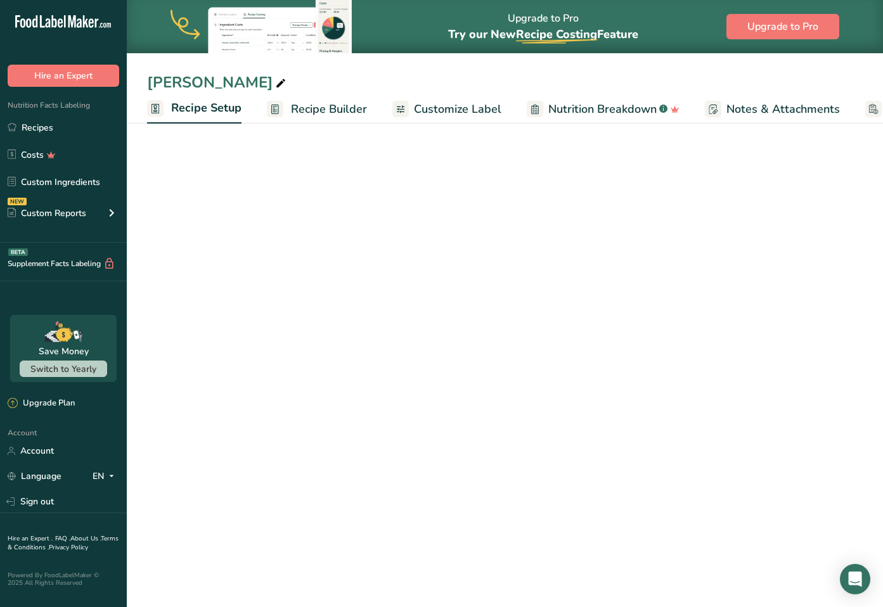
scroll to position [0, 4]
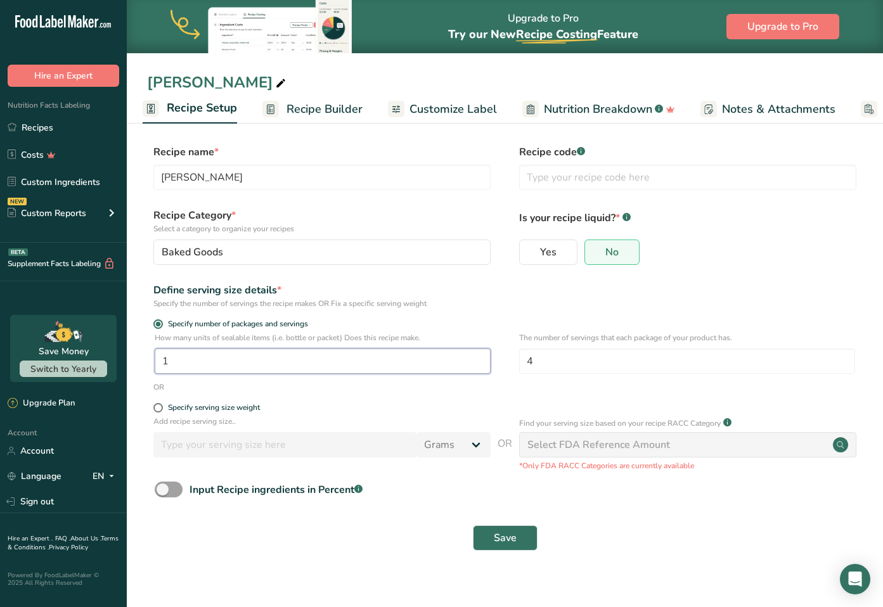
click at [451, 358] on input "1" at bounding box center [323, 361] width 336 height 25
type input "4"
click at [515, 529] on button "Save" at bounding box center [505, 538] width 65 height 25
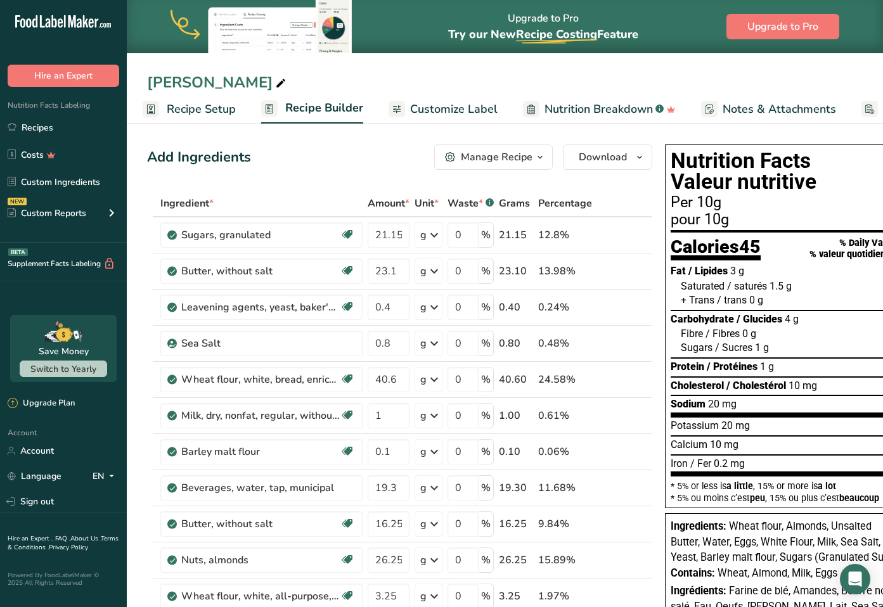
drag, startPoint x: 465, startPoint y: 110, endPoint x: 422, endPoint y: 177, distance: 79.8
click at [465, 110] on span "Customize Label" at bounding box center [453, 109] width 87 height 17
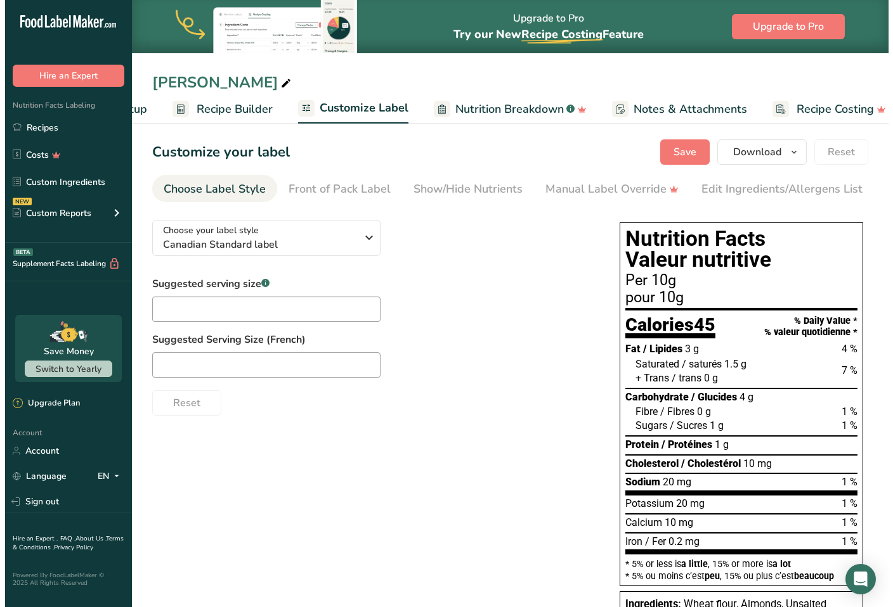
scroll to position [0, 116]
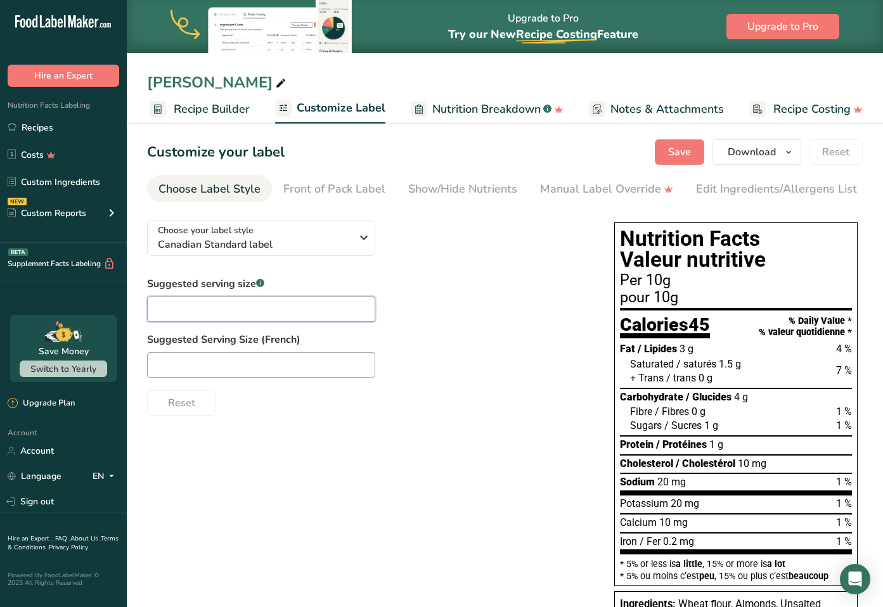
click at [203, 321] on input "text" at bounding box center [261, 309] width 228 height 25
type input "1 croissant"
click at [193, 112] on span "Recipe Builder" at bounding box center [212, 109] width 76 height 17
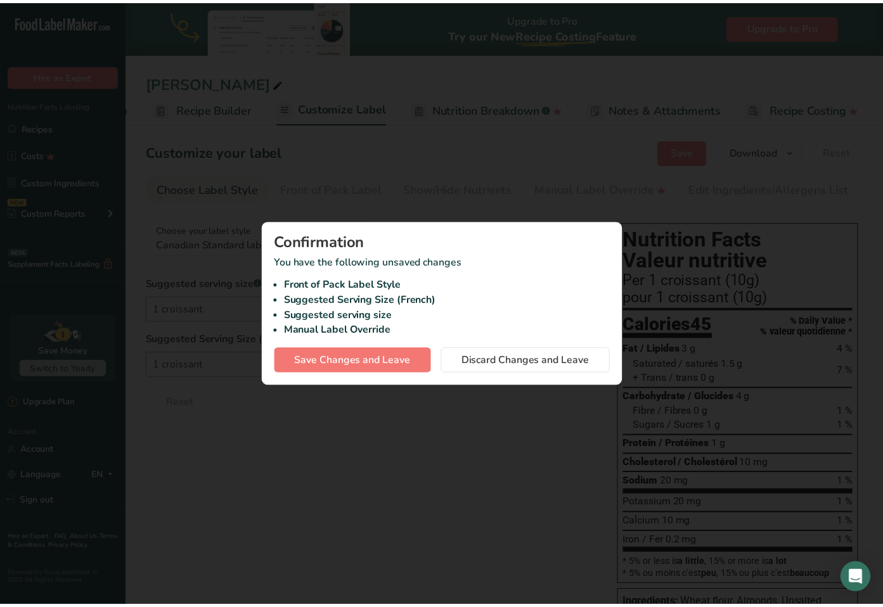
scroll to position [0, 106]
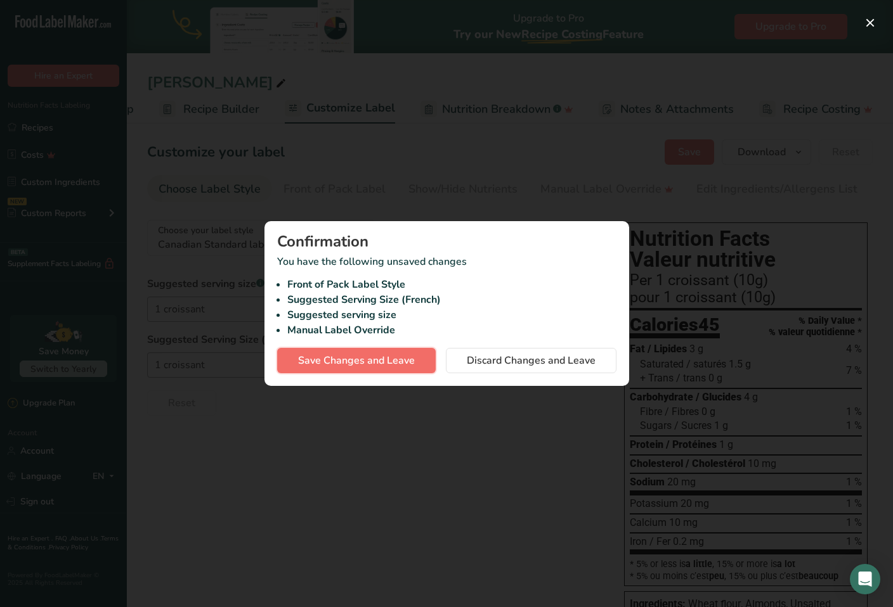
click at [391, 358] on span "Save Changes and Leave" at bounding box center [356, 360] width 117 height 15
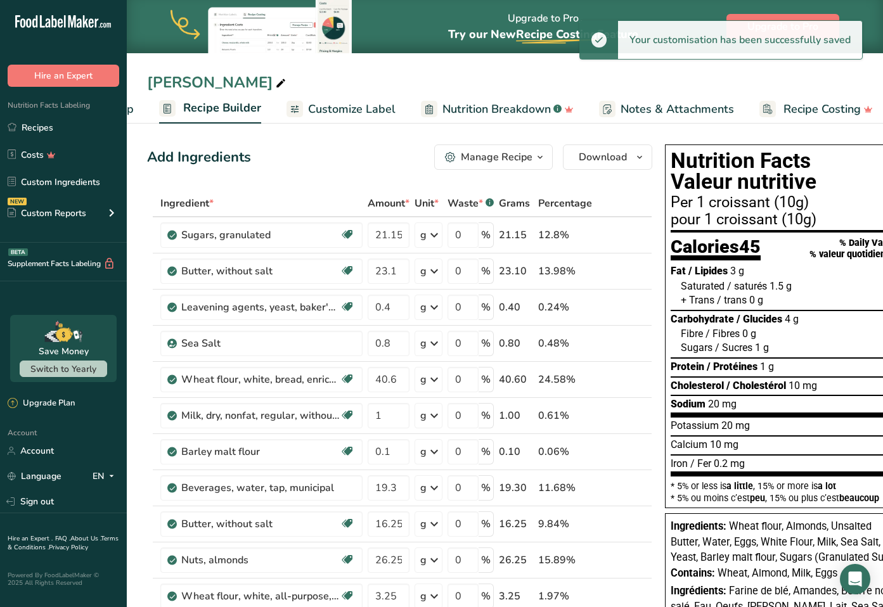
click at [134, 113] on ul "Recipe Setup Recipe Builder Customize Label Nutrition Breakdown .a-a{fill:#3473…" at bounding box center [459, 109] width 878 height 30
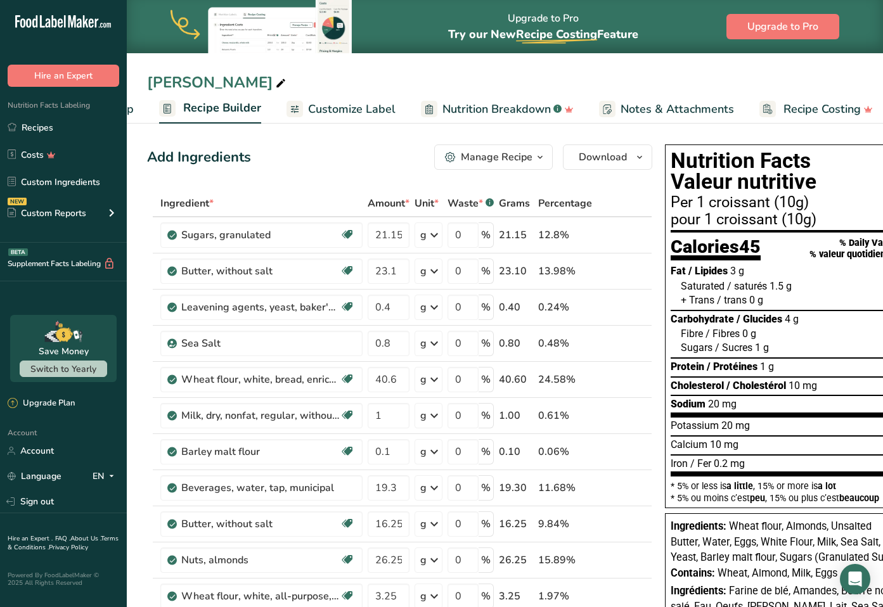
click at [131, 112] on span "Recipe Setup" at bounding box center [99, 109] width 69 height 17
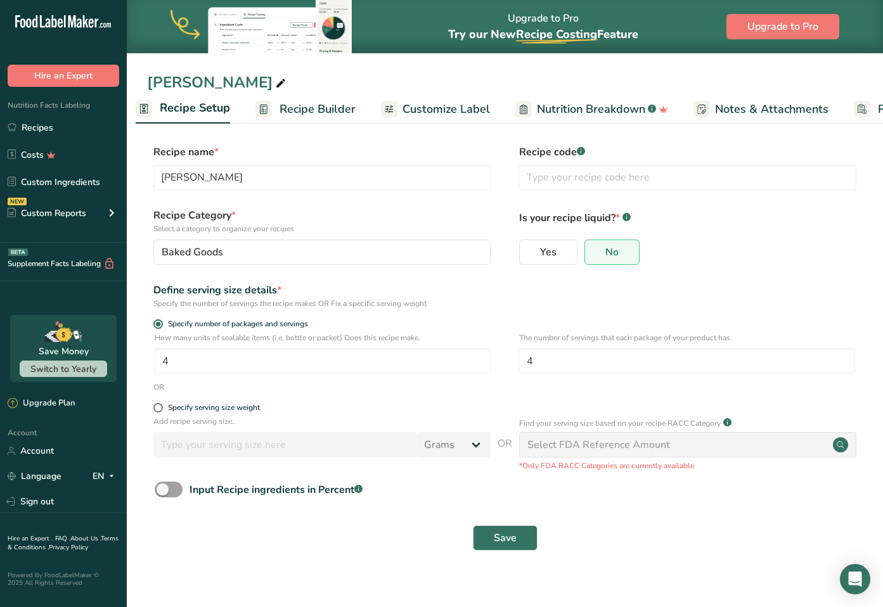
scroll to position [0, 4]
click at [310, 358] on input "4" at bounding box center [323, 361] width 336 height 25
type input "1"
click at [394, 534] on div "Save" at bounding box center [505, 538] width 700 height 25
click at [497, 540] on span "Save" at bounding box center [505, 538] width 23 height 15
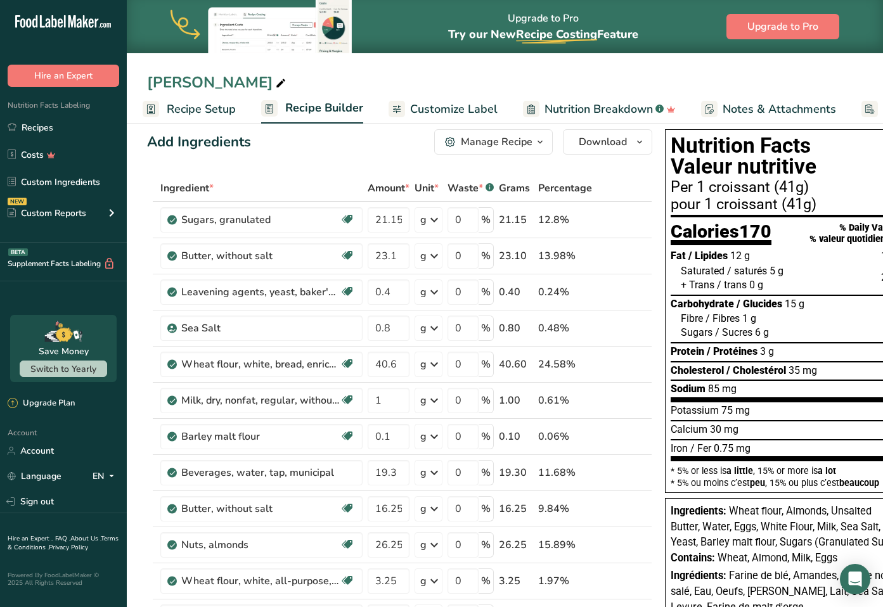
scroll to position [14, 0]
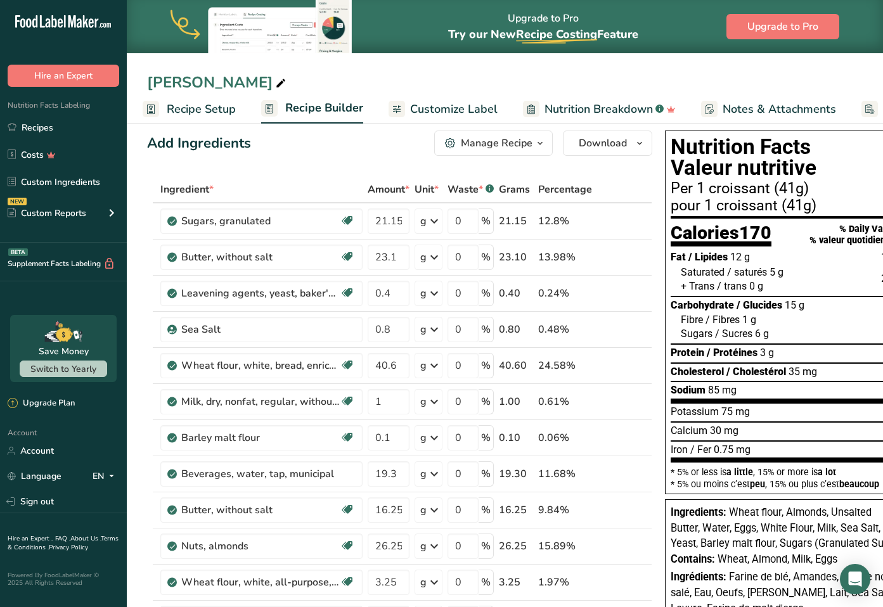
click at [192, 114] on span "Recipe Setup" at bounding box center [201, 109] width 69 height 17
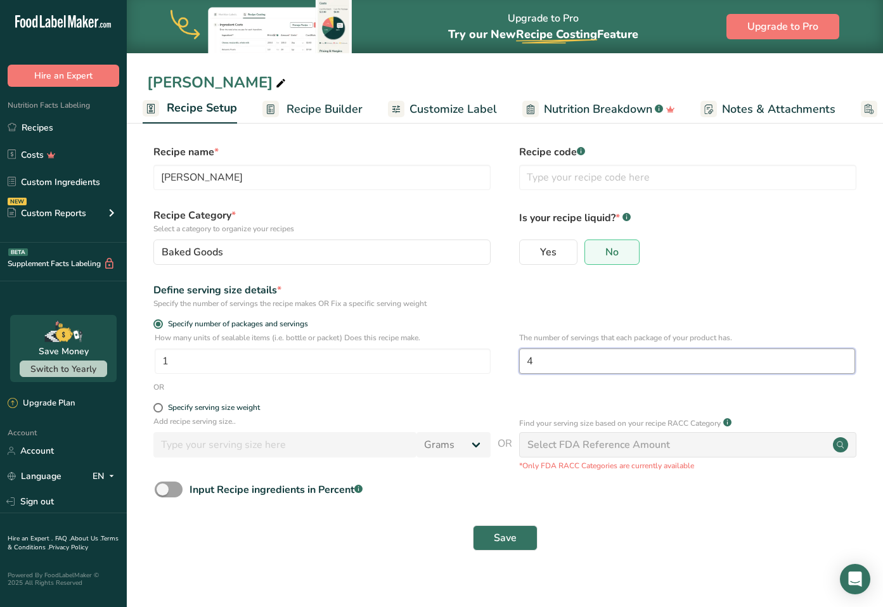
click at [559, 363] on input "4" at bounding box center [687, 361] width 336 height 25
type input "1"
click at [508, 534] on span "Save" at bounding box center [505, 538] width 23 height 15
